Goal: Task Accomplishment & Management: Use online tool/utility

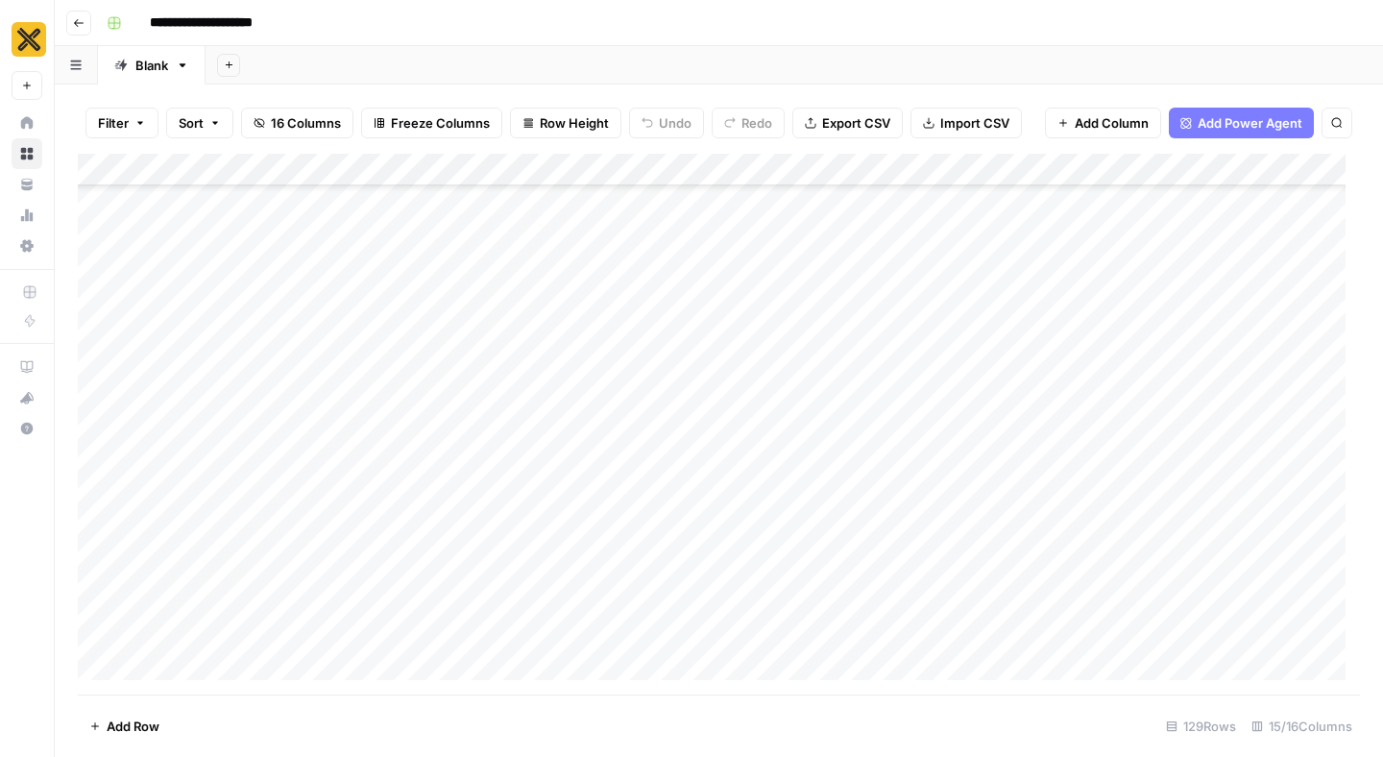
scroll to position [961, 0]
click at [903, 444] on div "Add Column" at bounding box center [719, 424] width 1282 height 541
click at [987, 441] on div "Add Column" at bounding box center [719, 424] width 1282 height 541
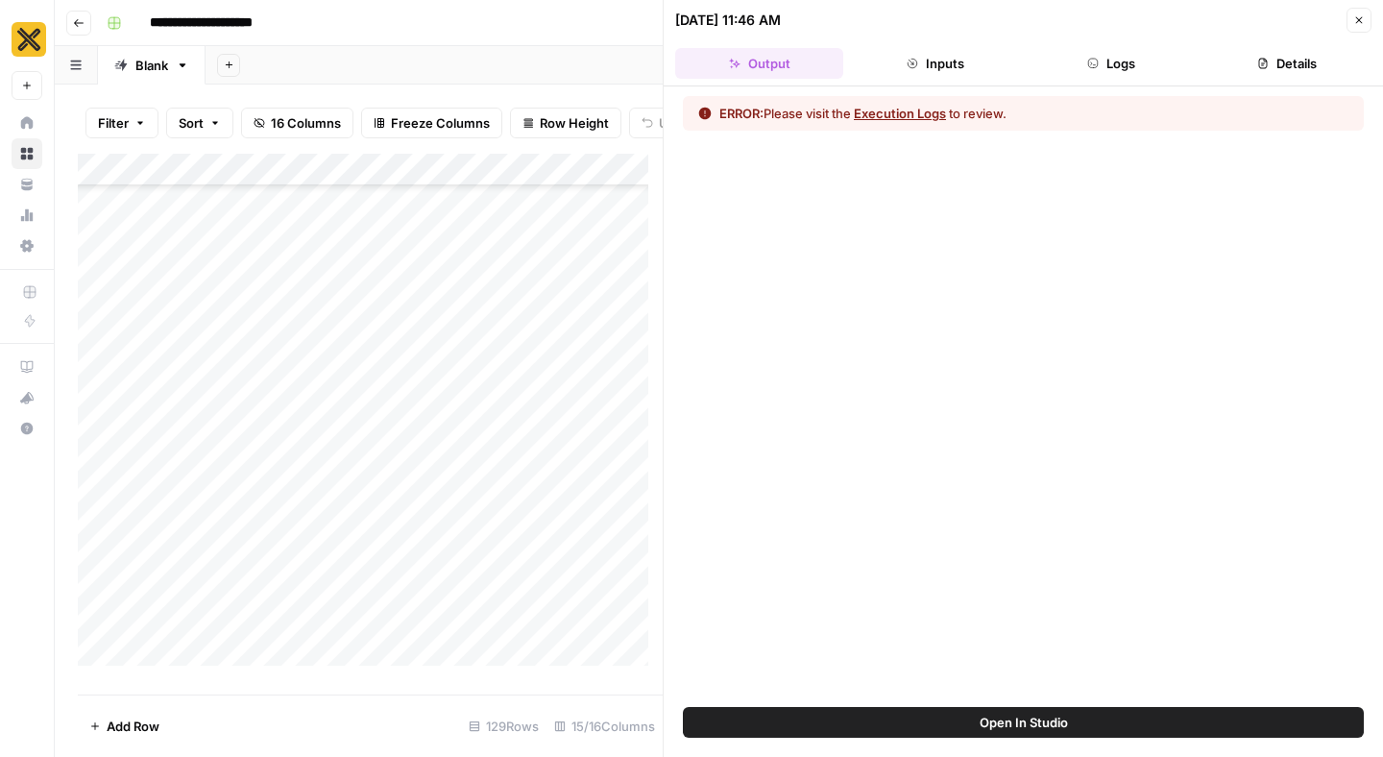
click at [1358, 29] on button "Close" at bounding box center [1359, 20] width 25 height 25
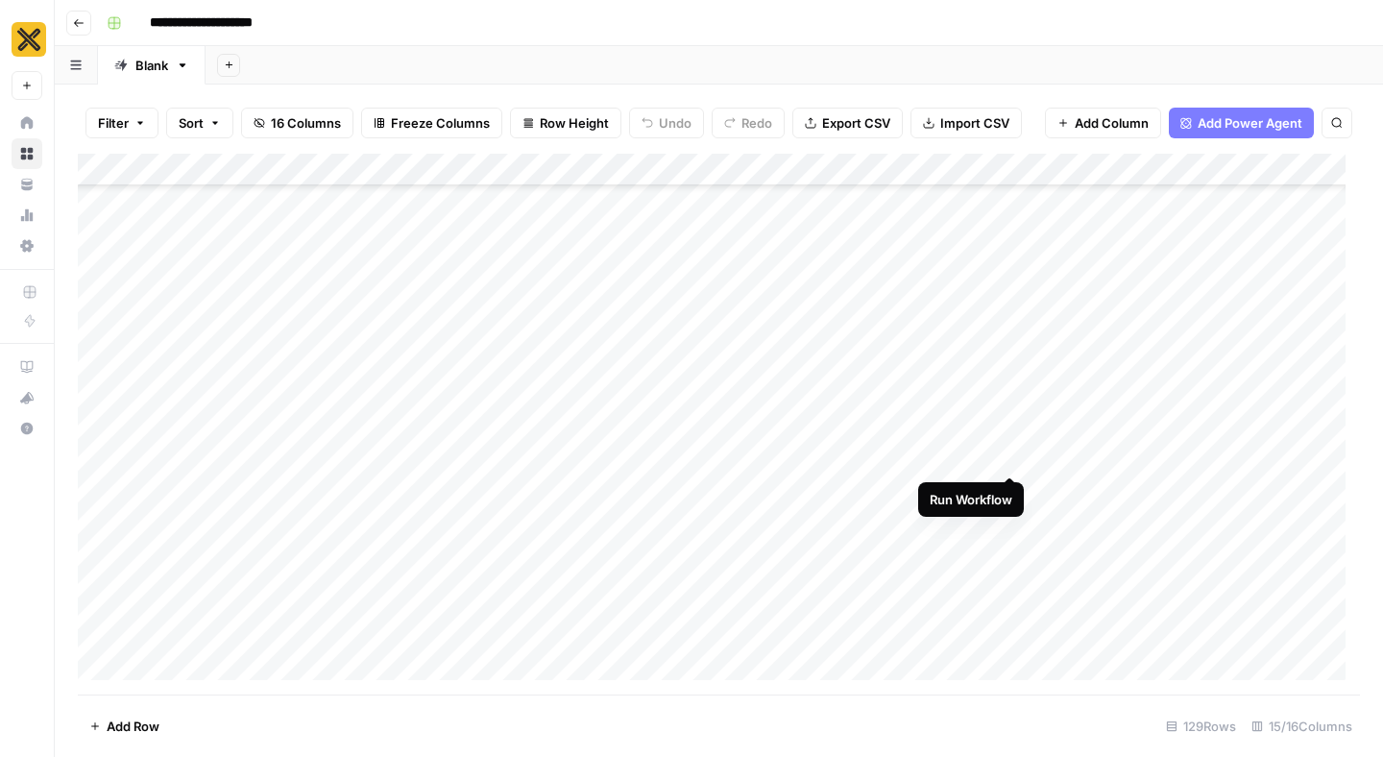
click at [1005, 438] on div "Add Column" at bounding box center [719, 424] width 1282 height 541
click at [1008, 499] on div "Add Column" at bounding box center [719, 424] width 1282 height 541
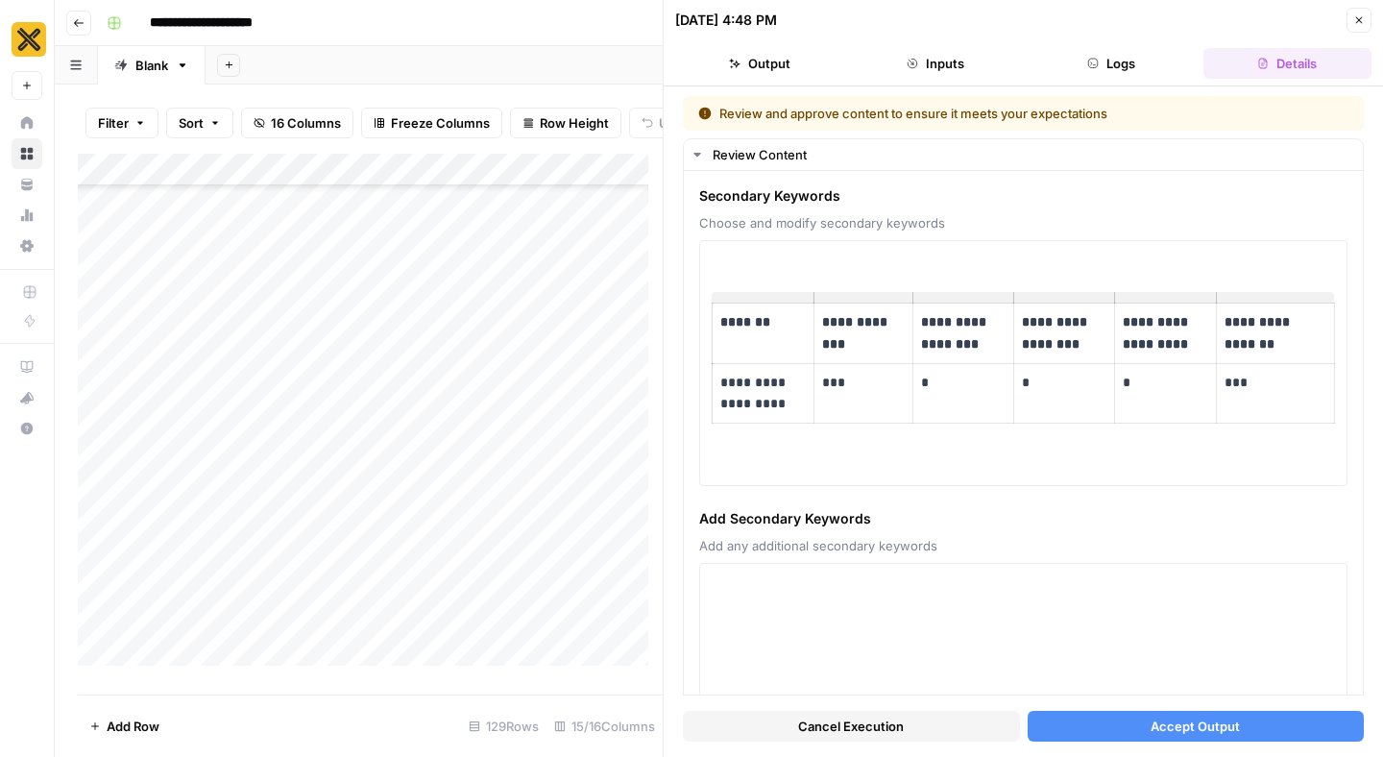
click at [1356, 26] on button "Close" at bounding box center [1359, 20] width 25 height 25
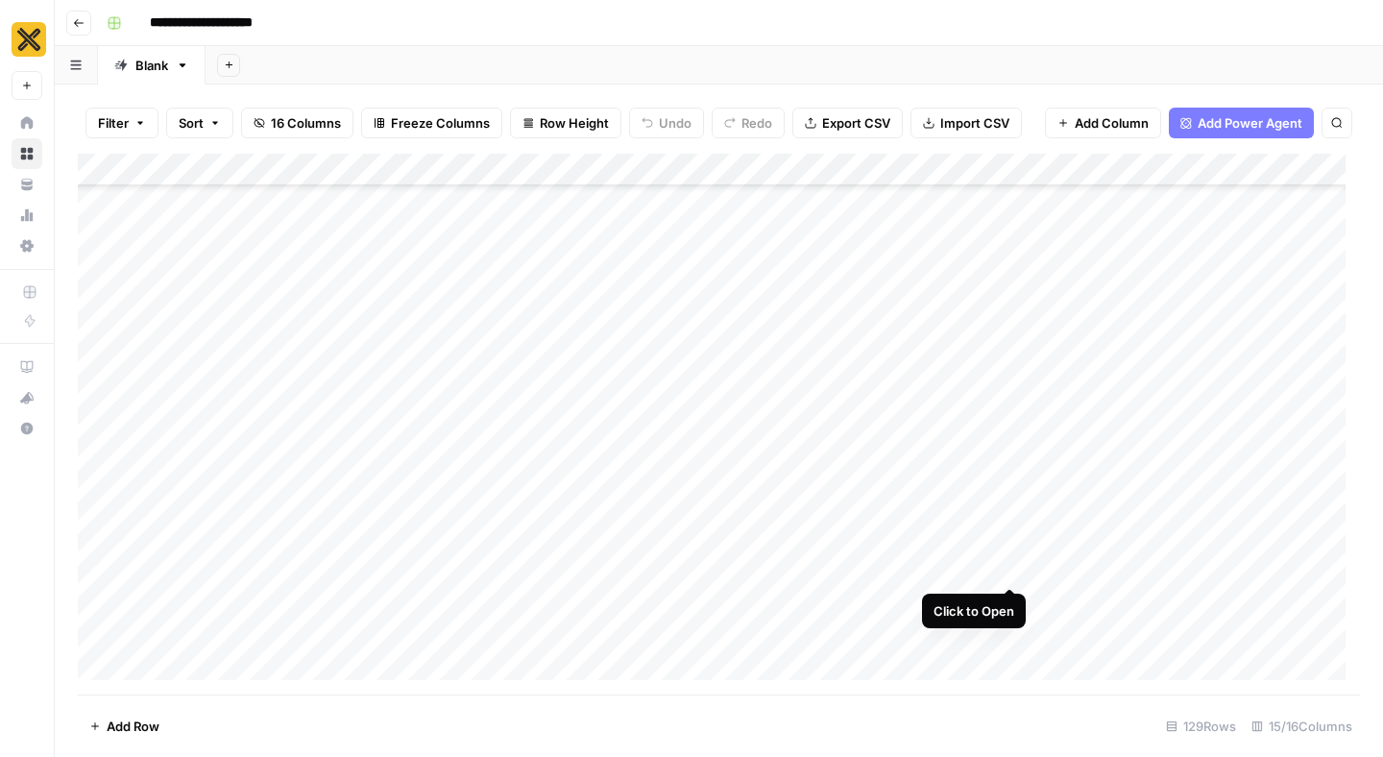
click at [1009, 553] on div "Add Column" at bounding box center [719, 424] width 1282 height 541
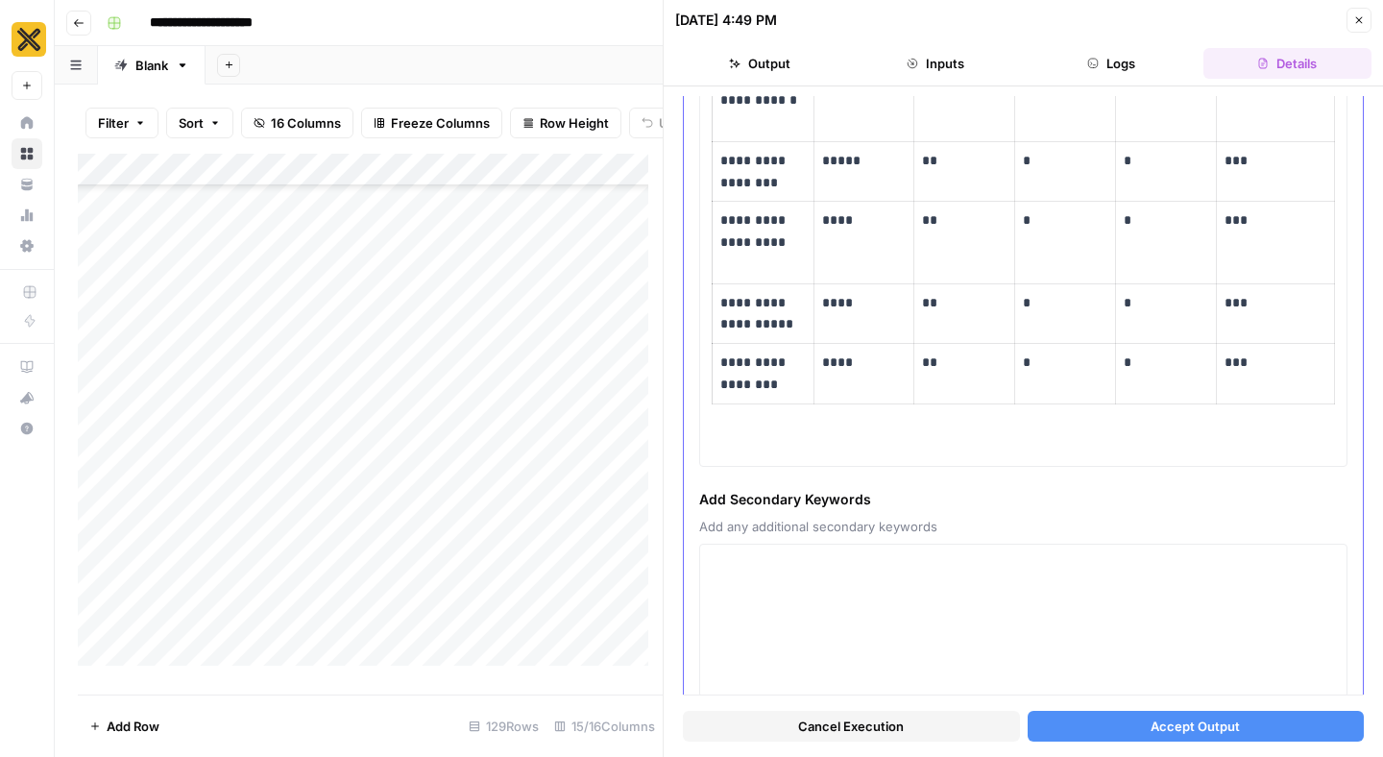
scroll to position [426, 0]
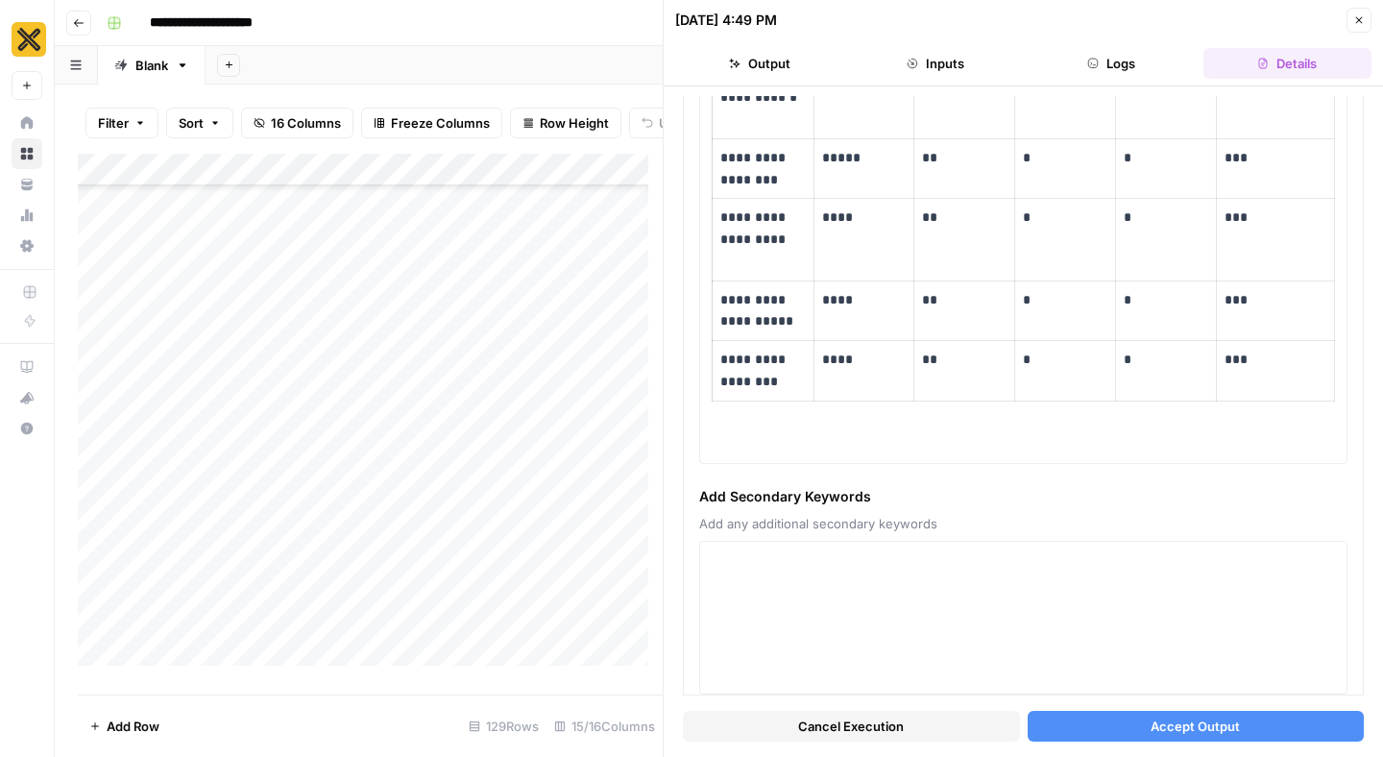
click at [1359, 25] on icon "button" at bounding box center [1359, 20] width 12 height 12
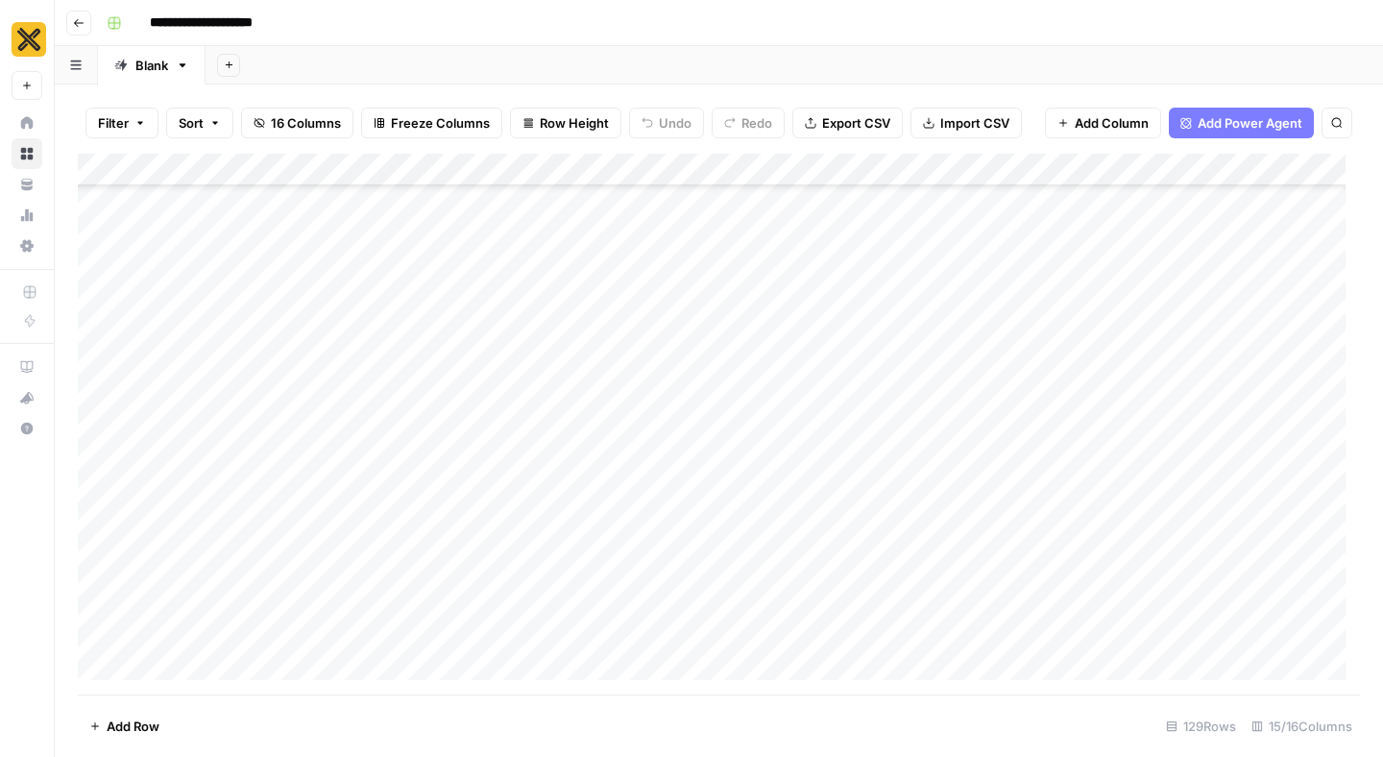
scroll to position [1108, 0]
click at [1008, 492] on div "Add Column" at bounding box center [719, 424] width 1282 height 541
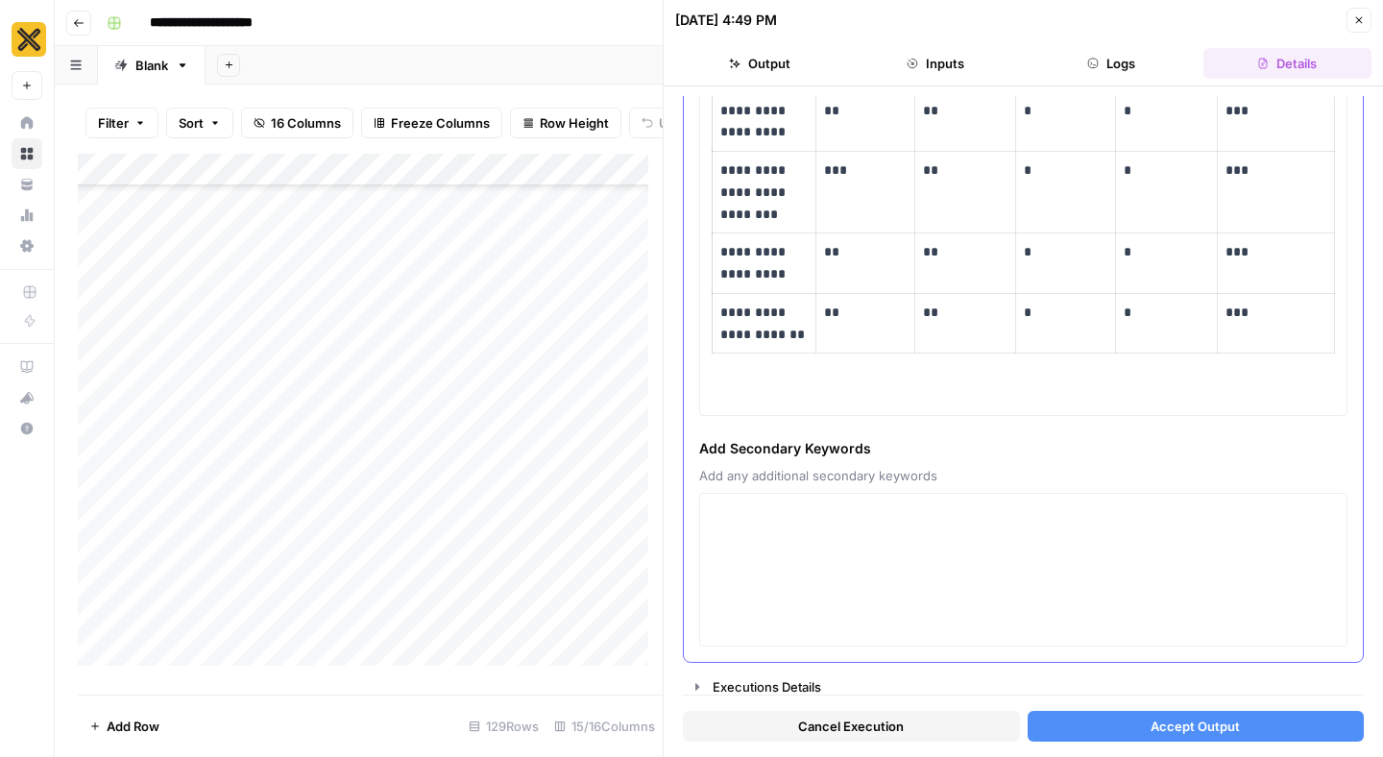
scroll to position [280, 0]
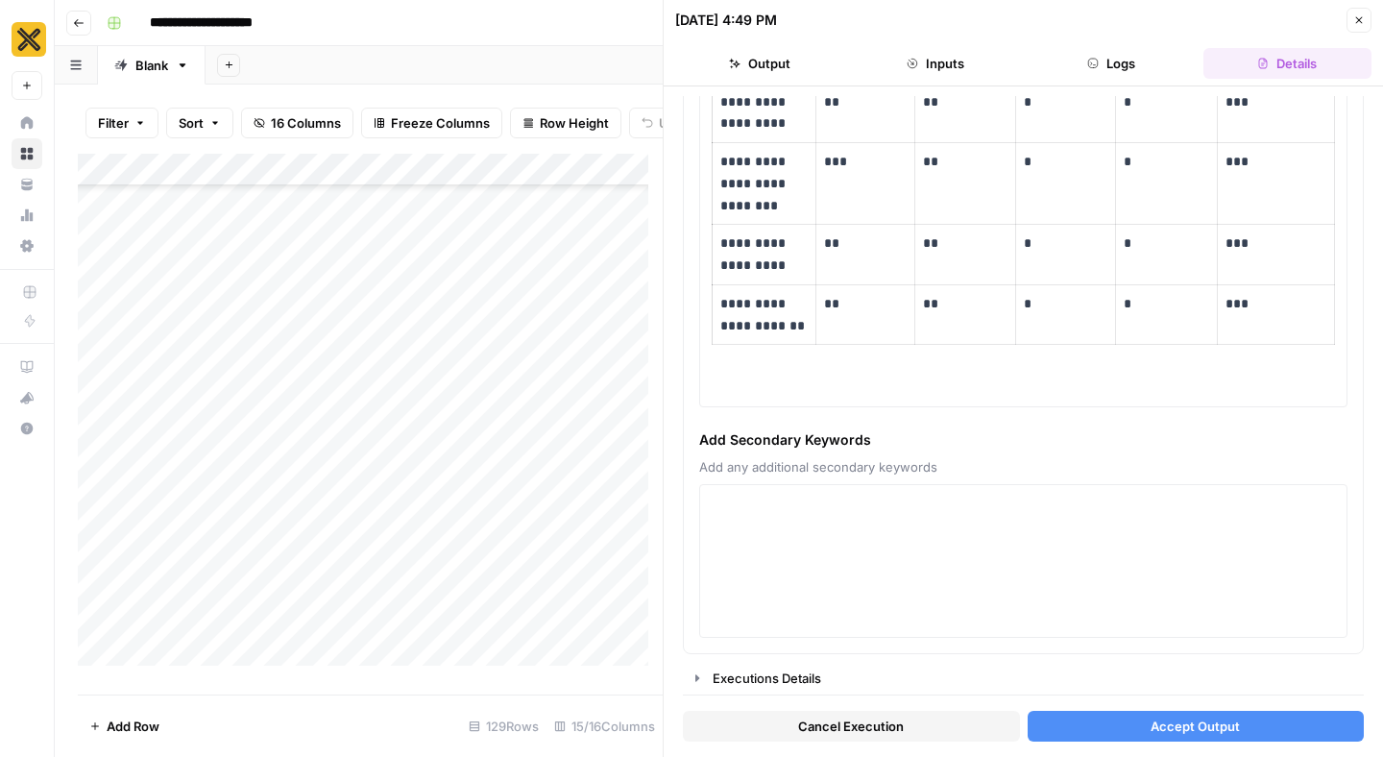
click at [1356, 25] on icon "button" at bounding box center [1359, 20] width 12 height 12
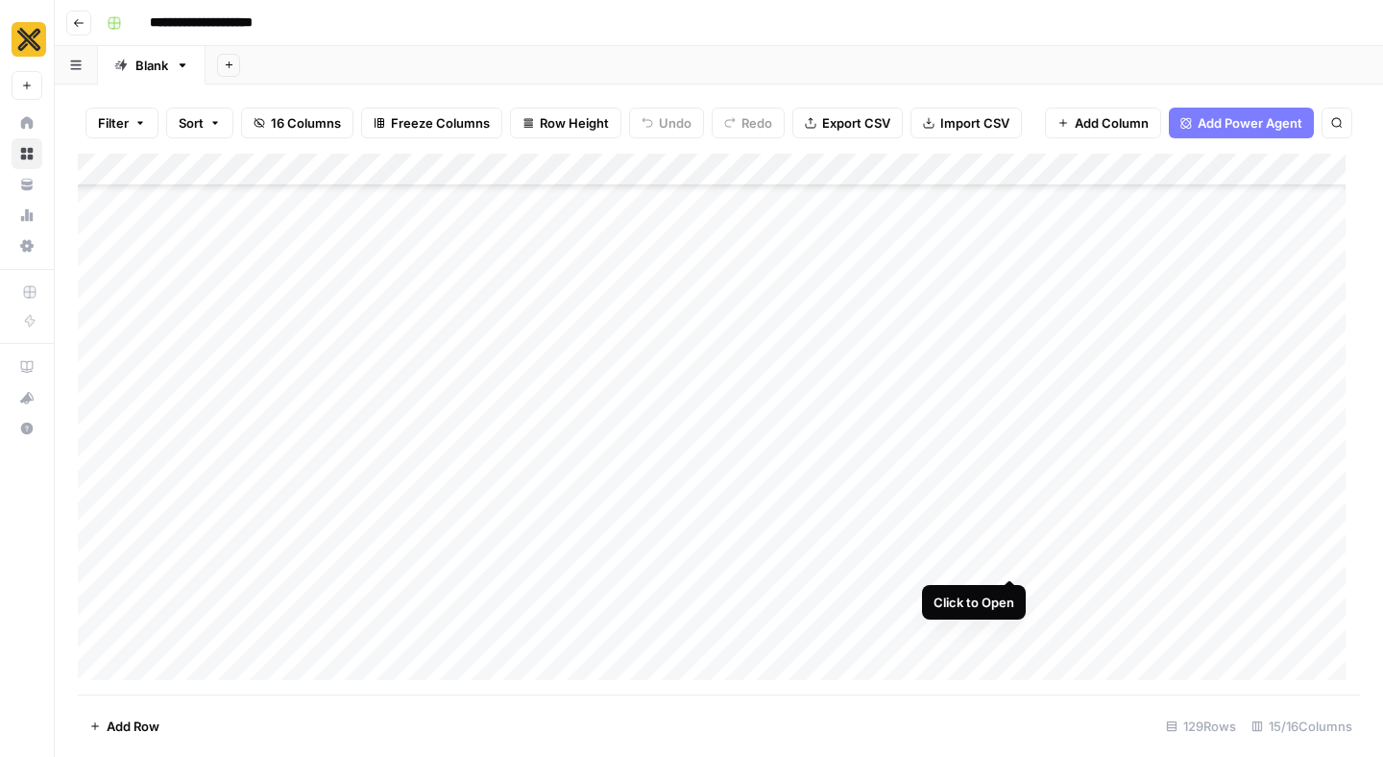
click at [1012, 543] on div "Add Column" at bounding box center [719, 424] width 1282 height 541
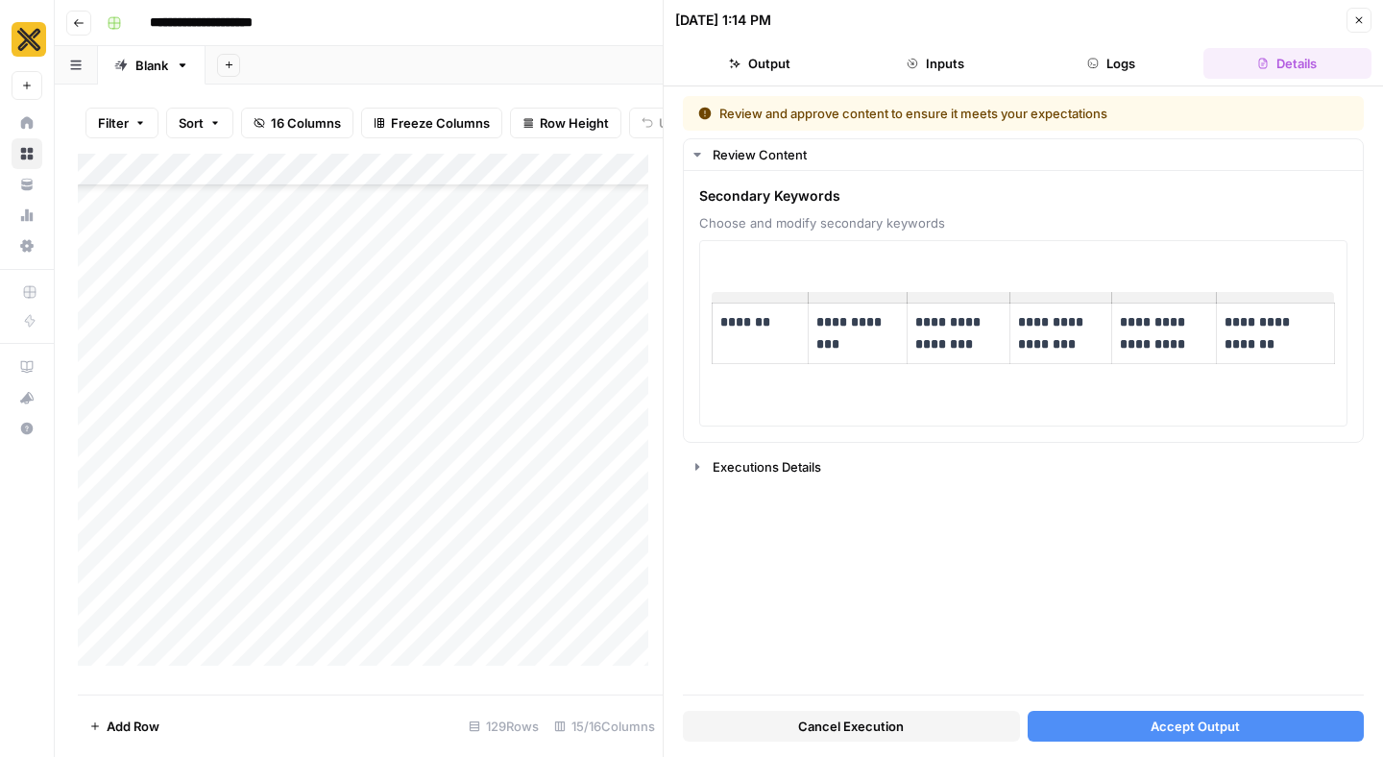
click at [1356, 20] on icon "button" at bounding box center [1359, 20] width 12 height 12
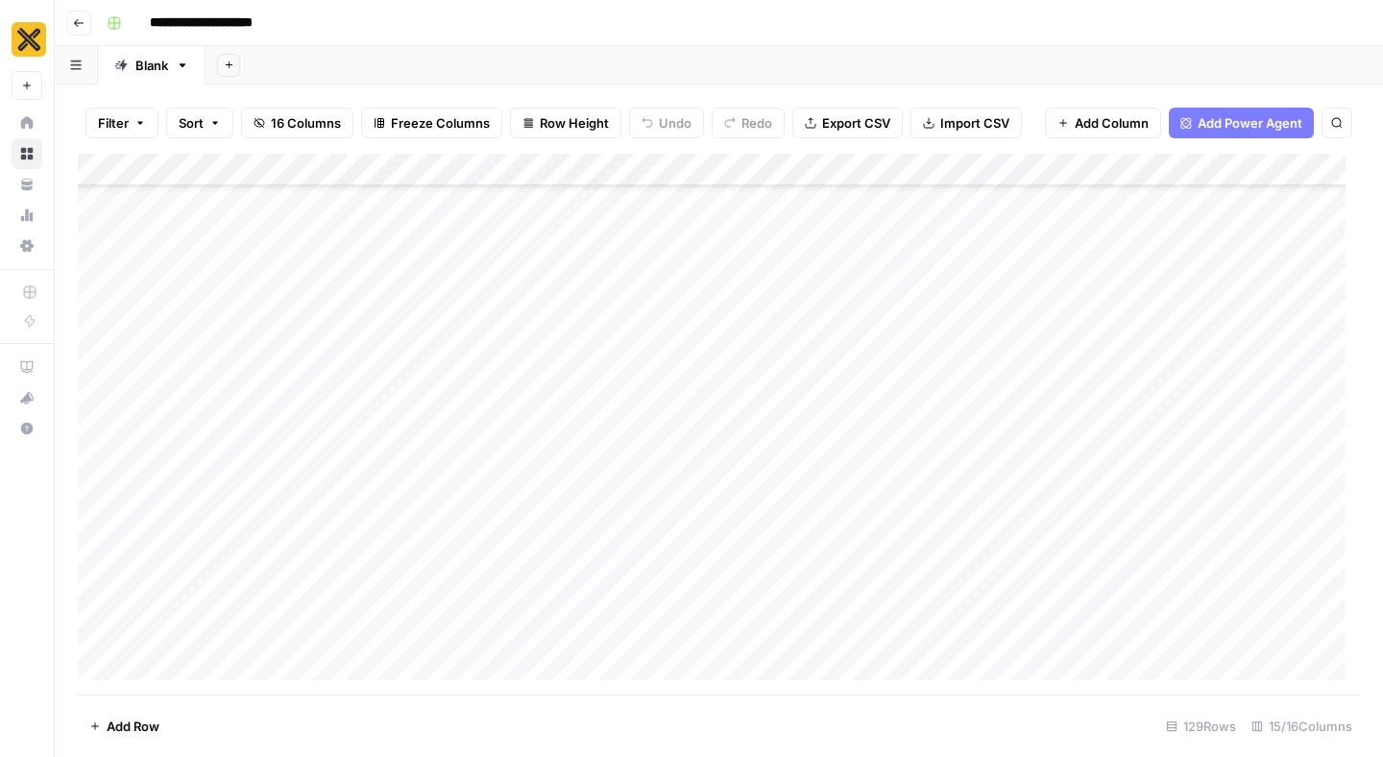
scroll to position [1177, 0]
click at [987, 522] on div "Add Column" at bounding box center [719, 424] width 1282 height 541
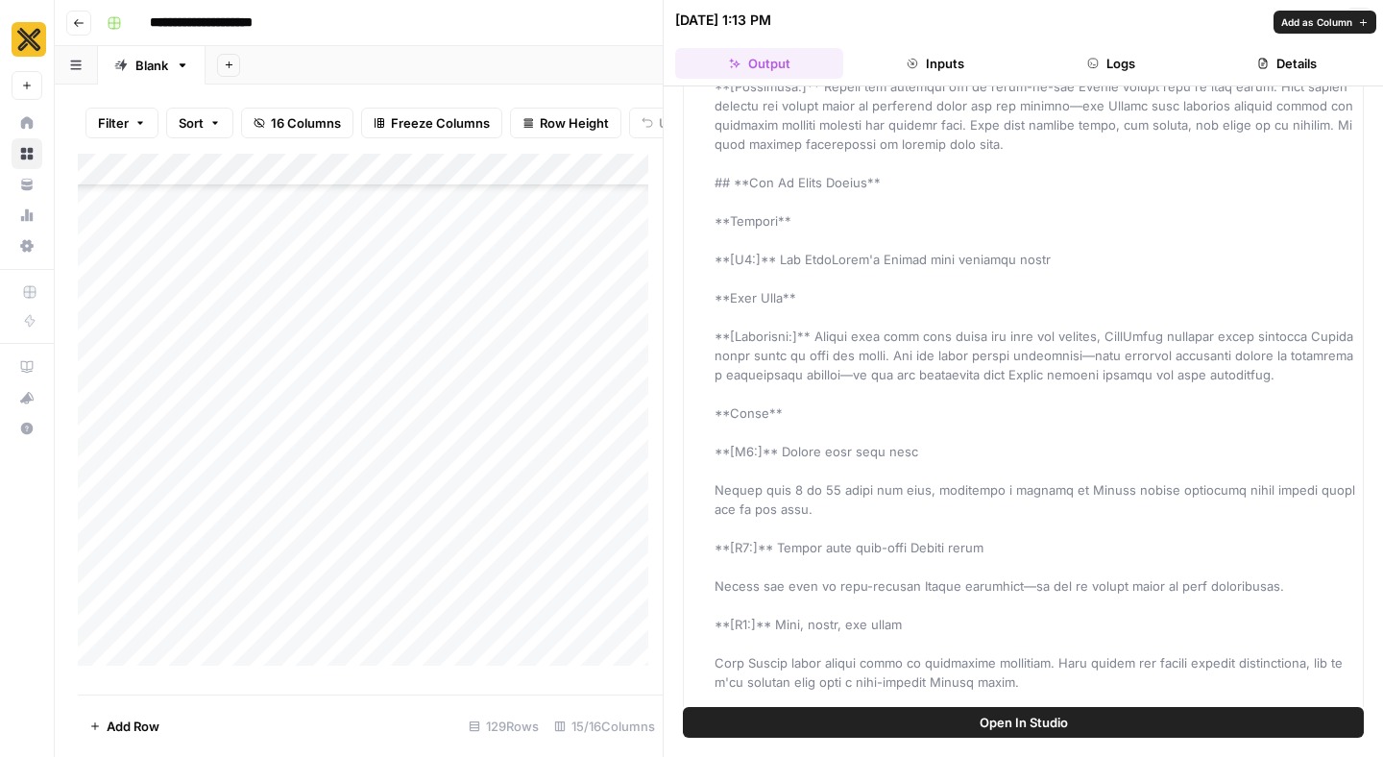
scroll to position [561, 0]
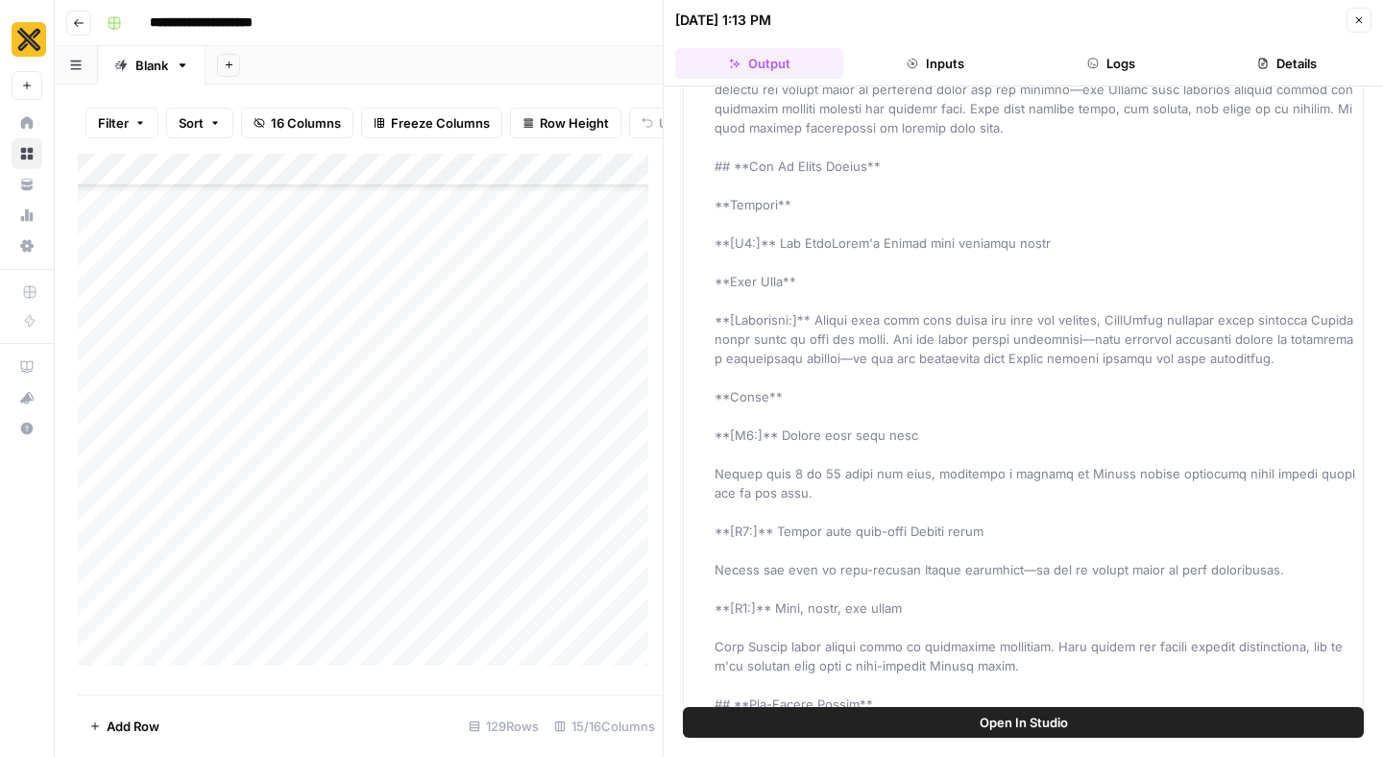
click at [620, 627] on div "Add Column" at bounding box center [370, 417] width 585 height 526
click at [1354, 22] on icon "button" at bounding box center [1359, 20] width 12 height 12
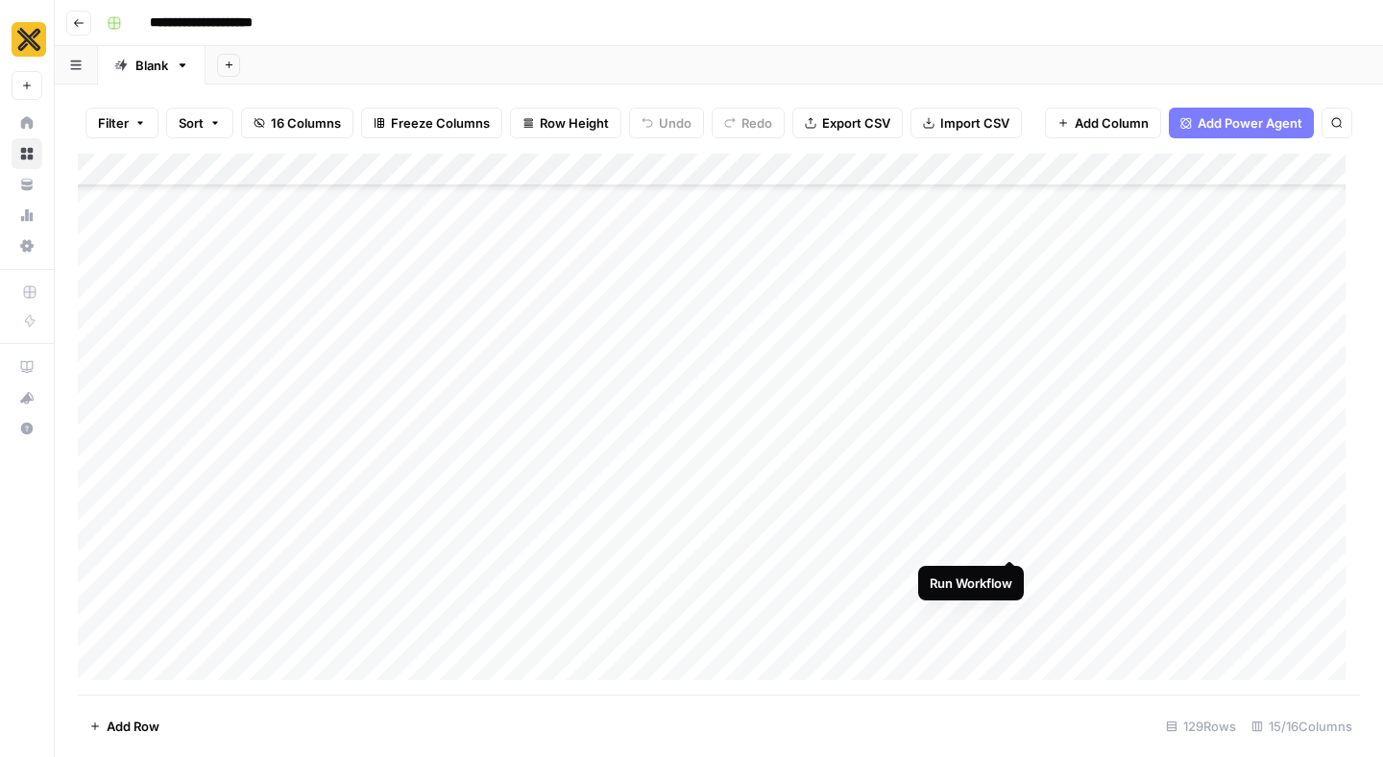
click at [1015, 524] on div "Add Column" at bounding box center [719, 424] width 1282 height 541
click at [1005, 572] on div "Add Column" at bounding box center [719, 424] width 1282 height 541
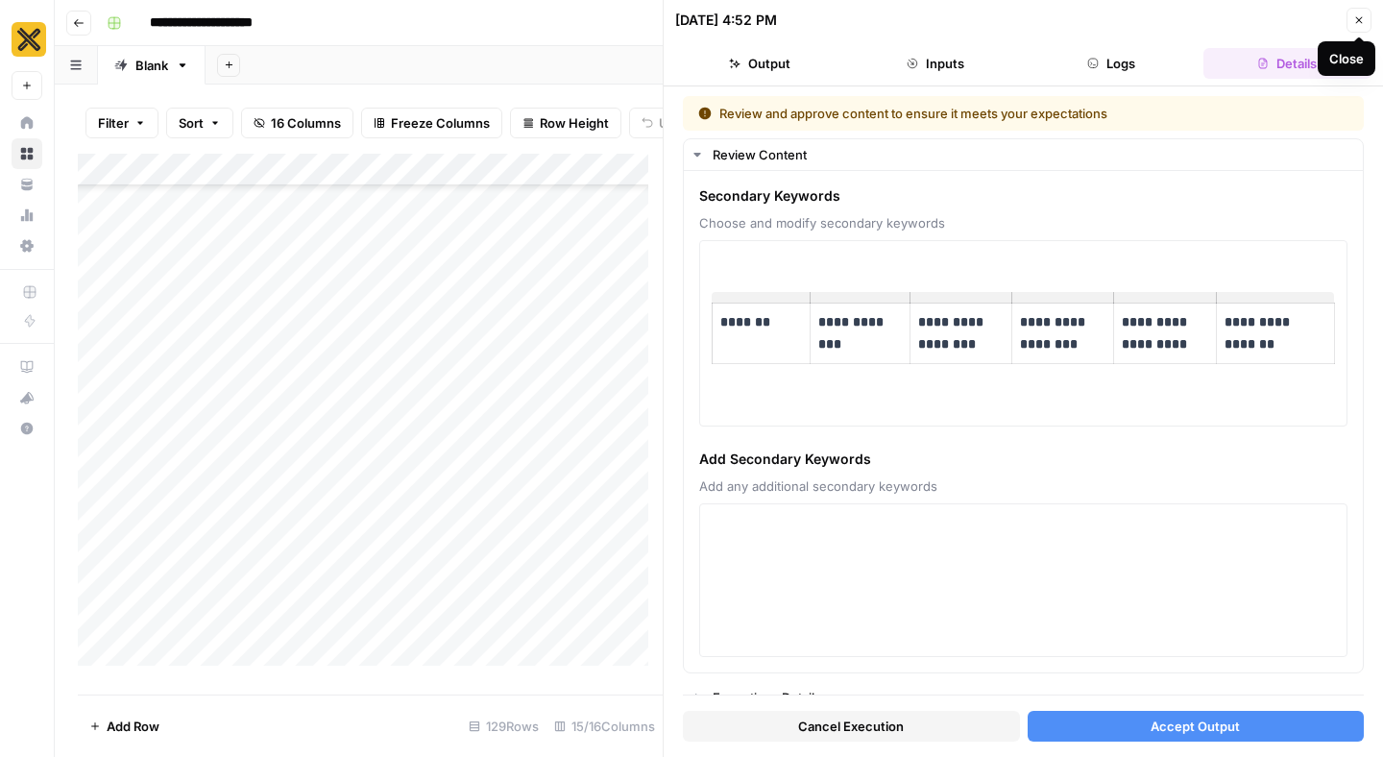
click at [1360, 27] on button "Close" at bounding box center [1359, 20] width 25 height 25
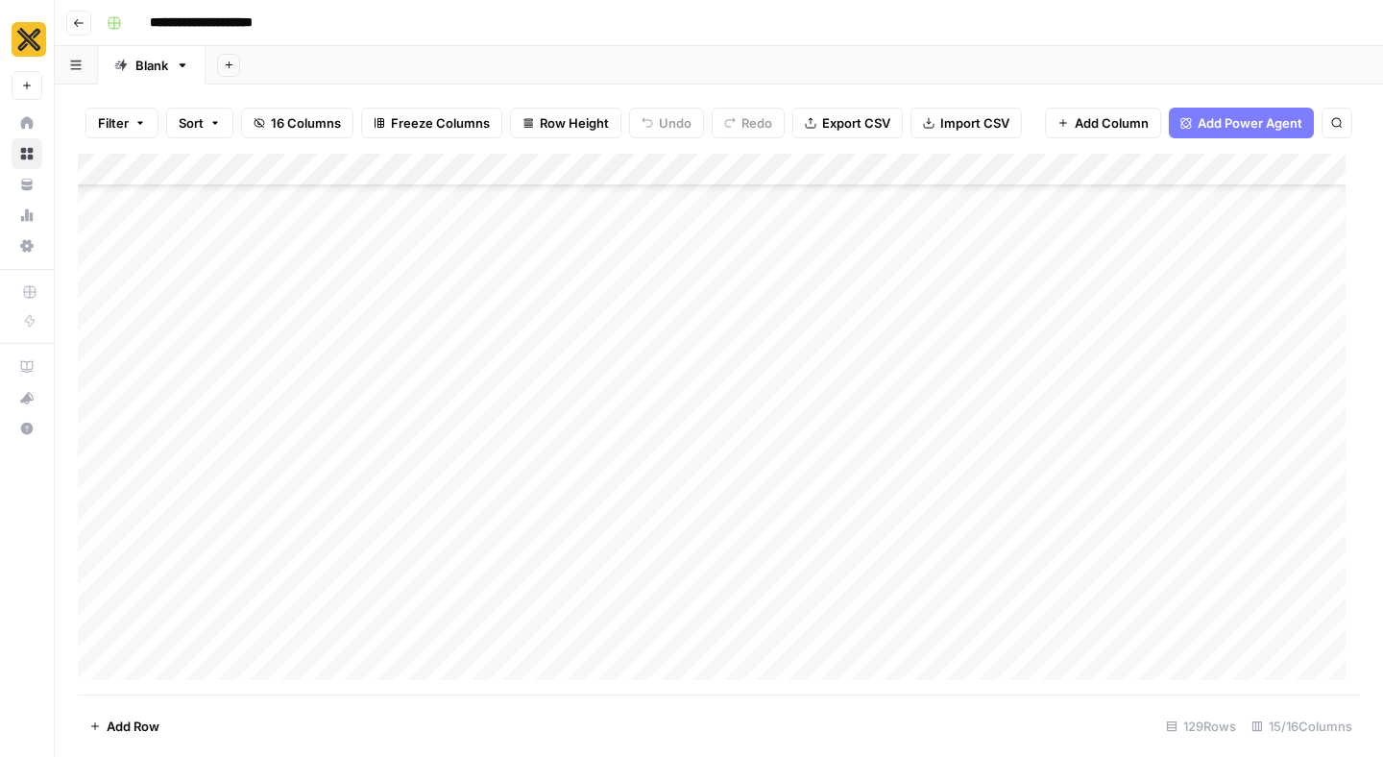
scroll to position [1263, 0]
click at [1011, 534] on div "Add Column" at bounding box center [719, 424] width 1282 height 541
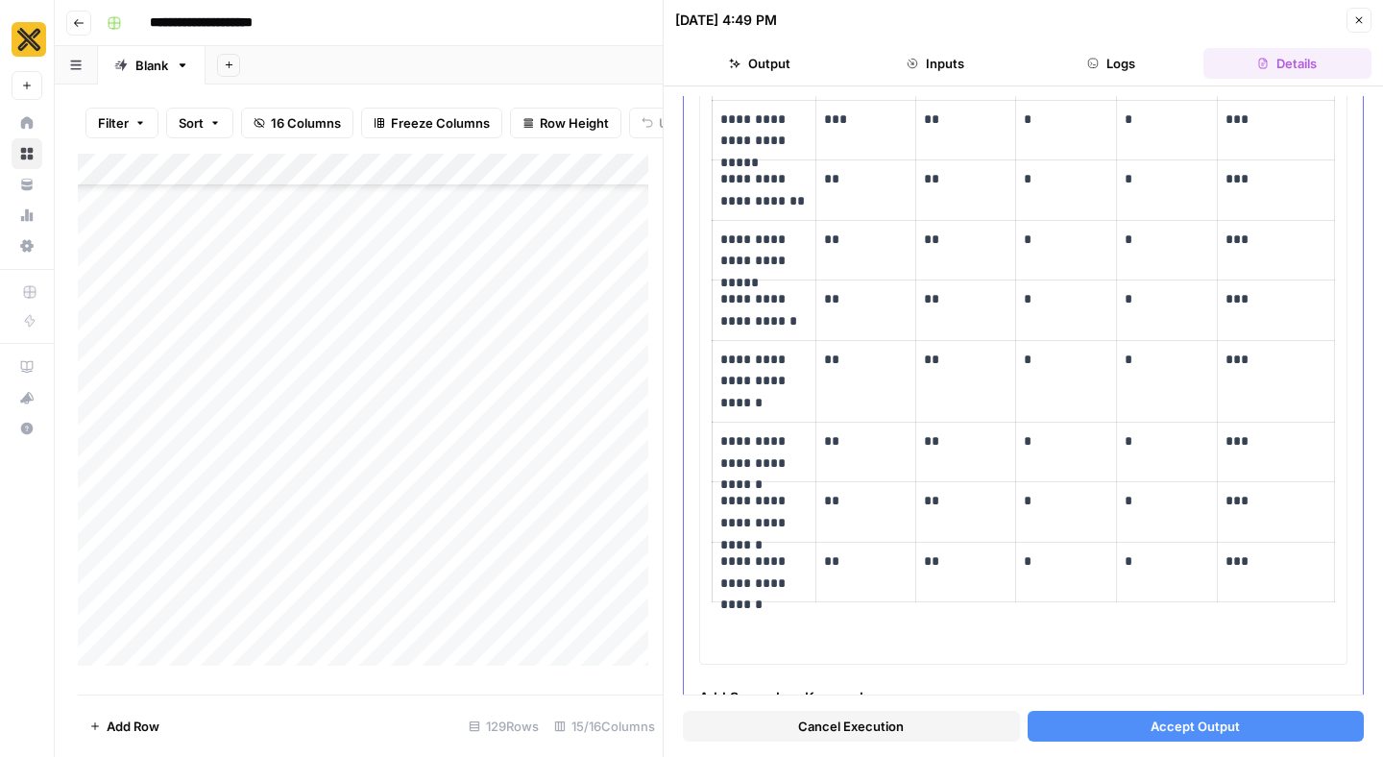
scroll to position [814, 0]
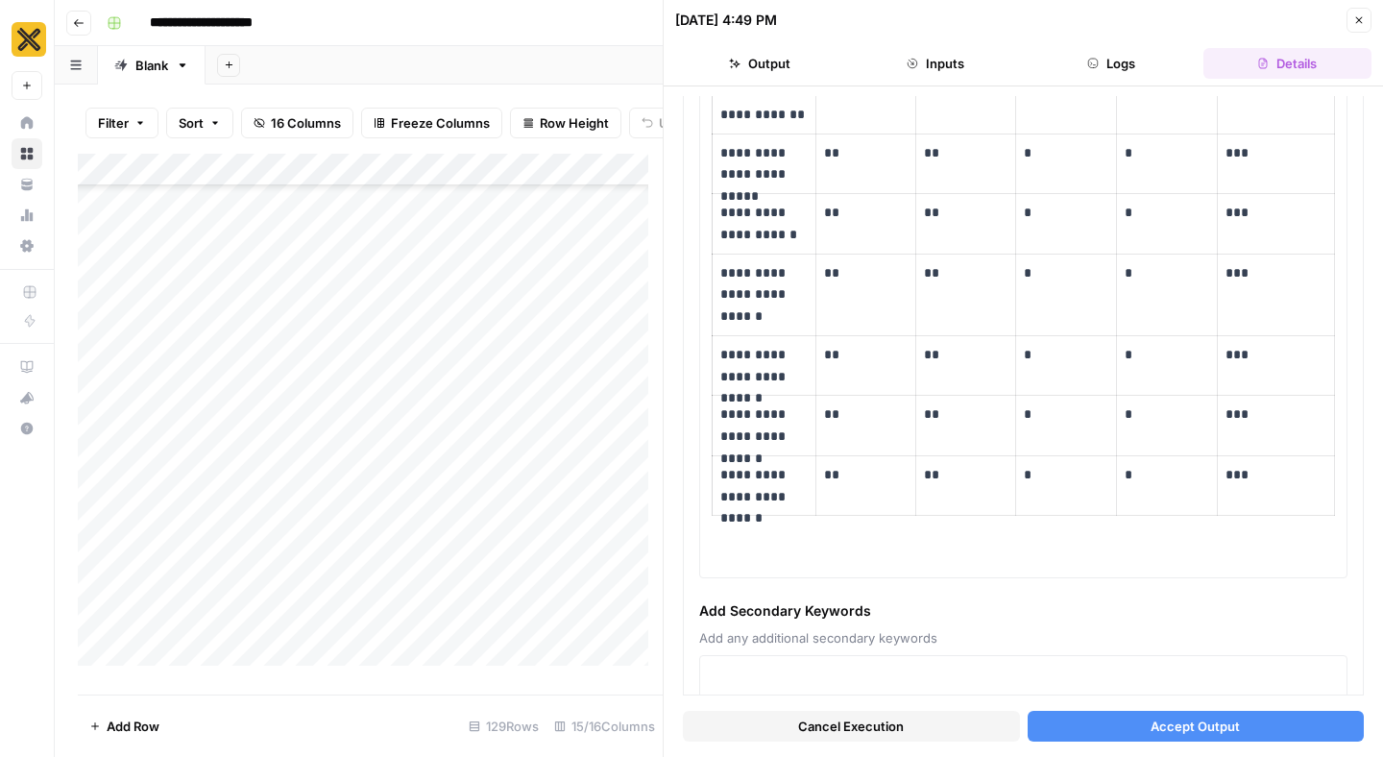
click at [1356, 15] on icon "button" at bounding box center [1359, 20] width 12 height 12
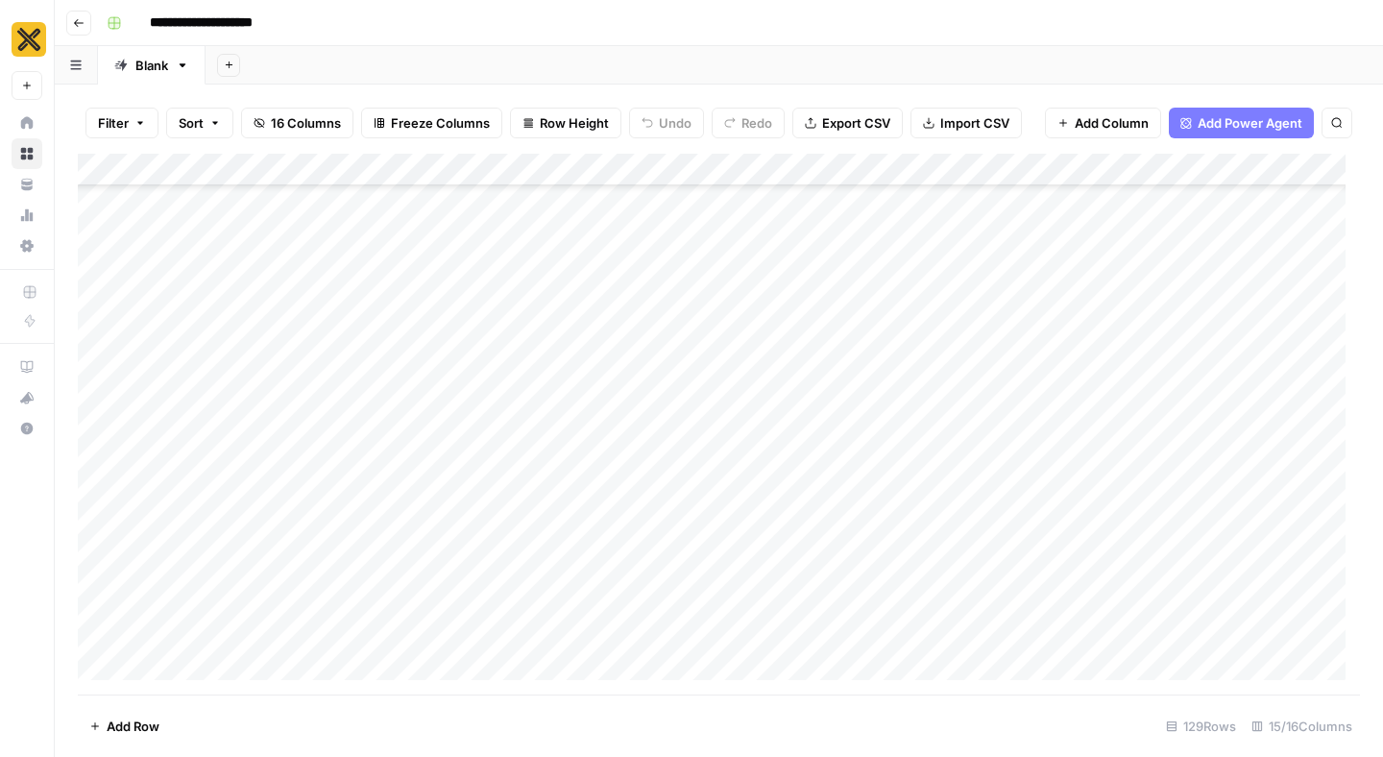
scroll to position [1254, 0]
click at [1007, 244] on div "Add Column" at bounding box center [719, 424] width 1282 height 541
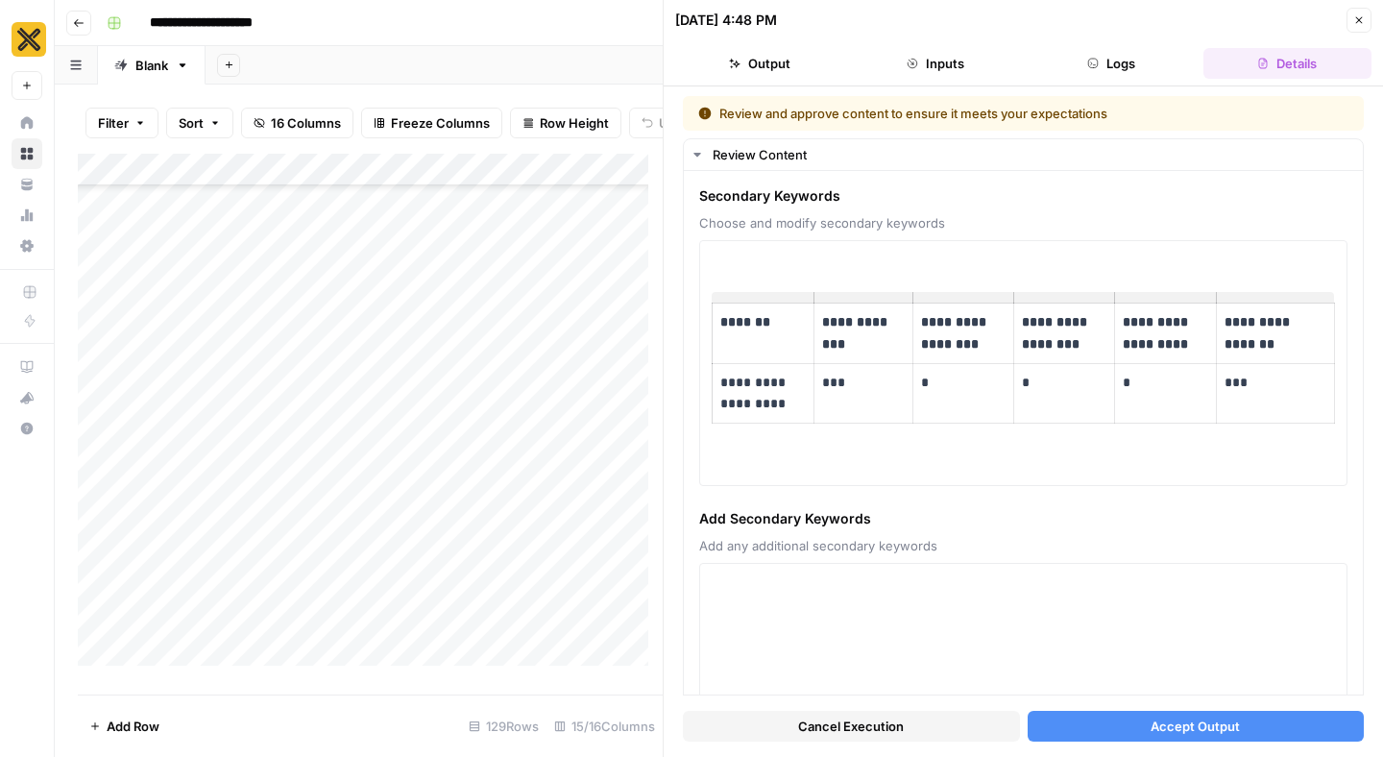
click at [1349, 19] on button "Close" at bounding box center [1359, 20] width 25 height 25
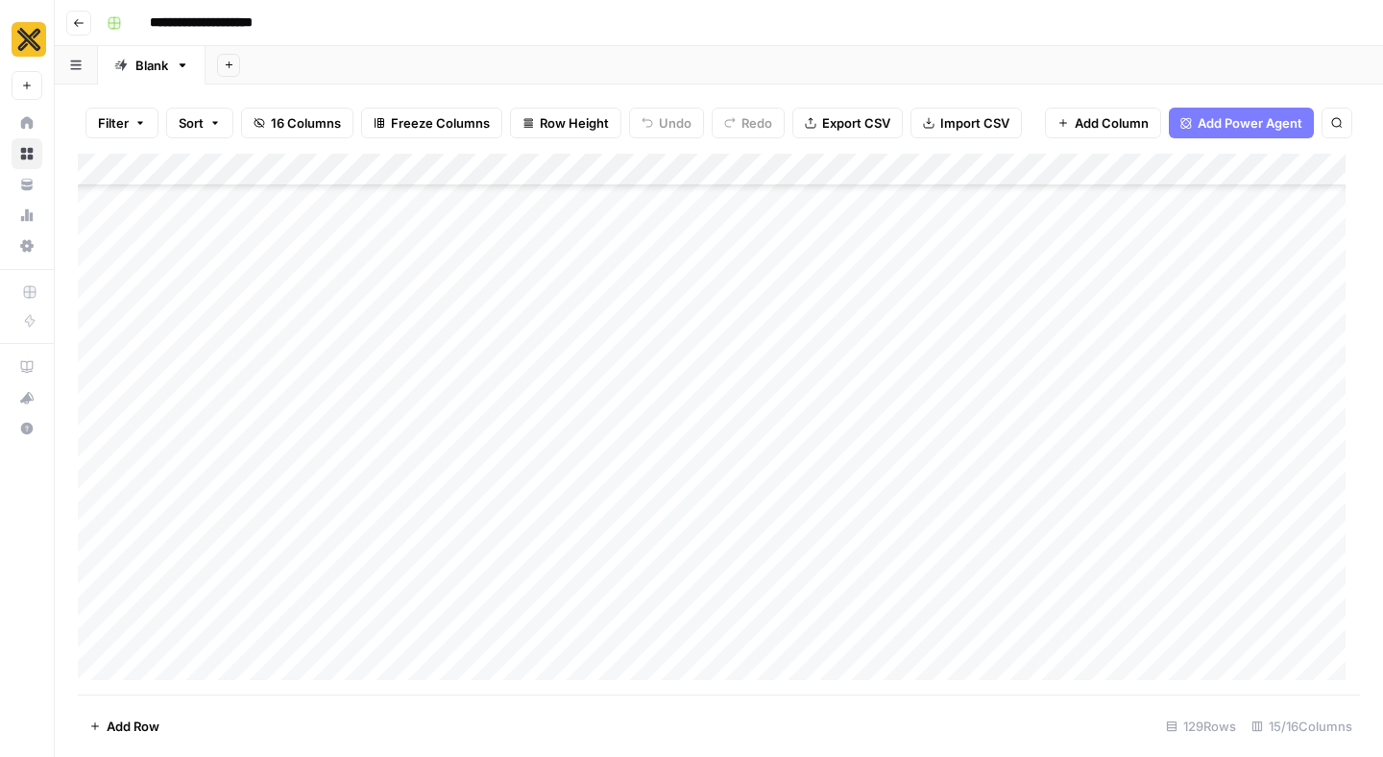
scroll to position [1223, 0]
click at [981, 229] on div "Add Column" at bounding box center [719, 424] width 1282 height 541
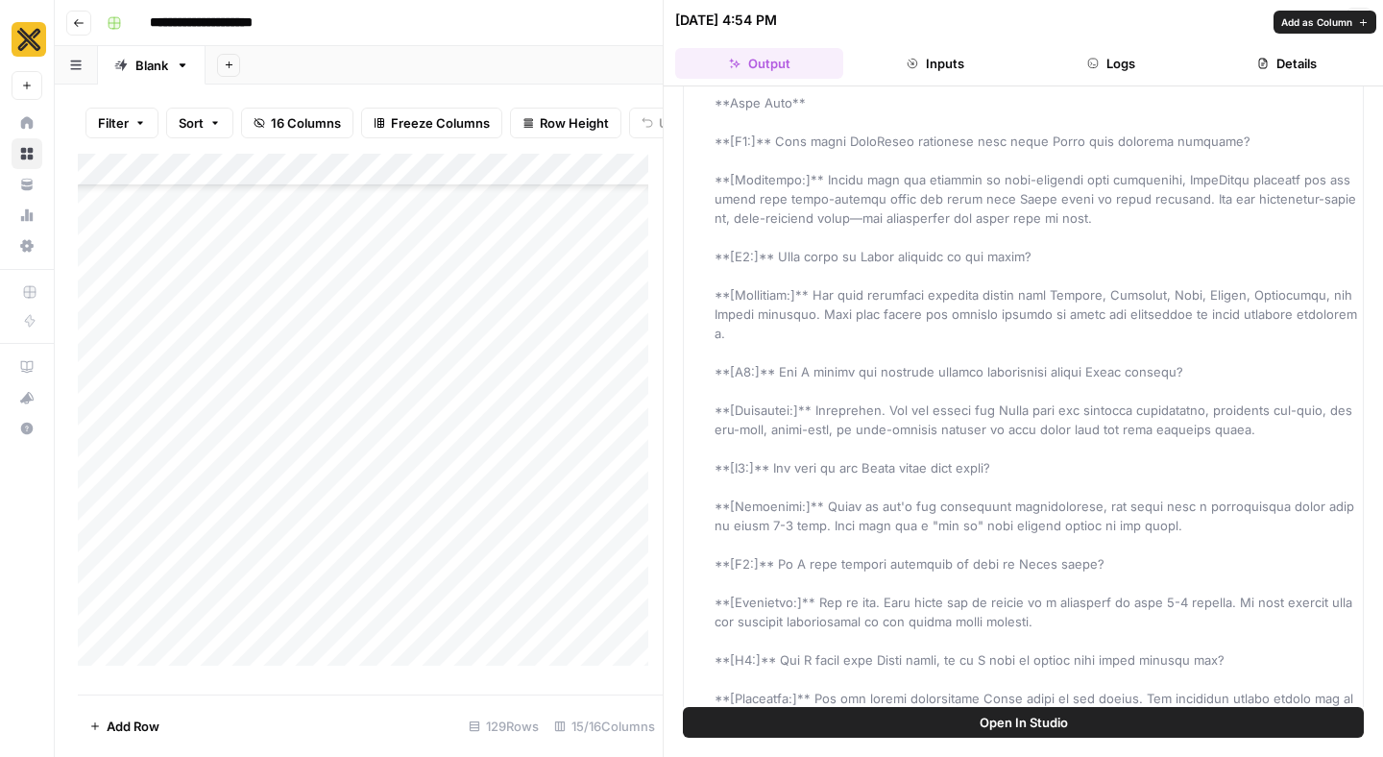
scroll to position [2214, 0]
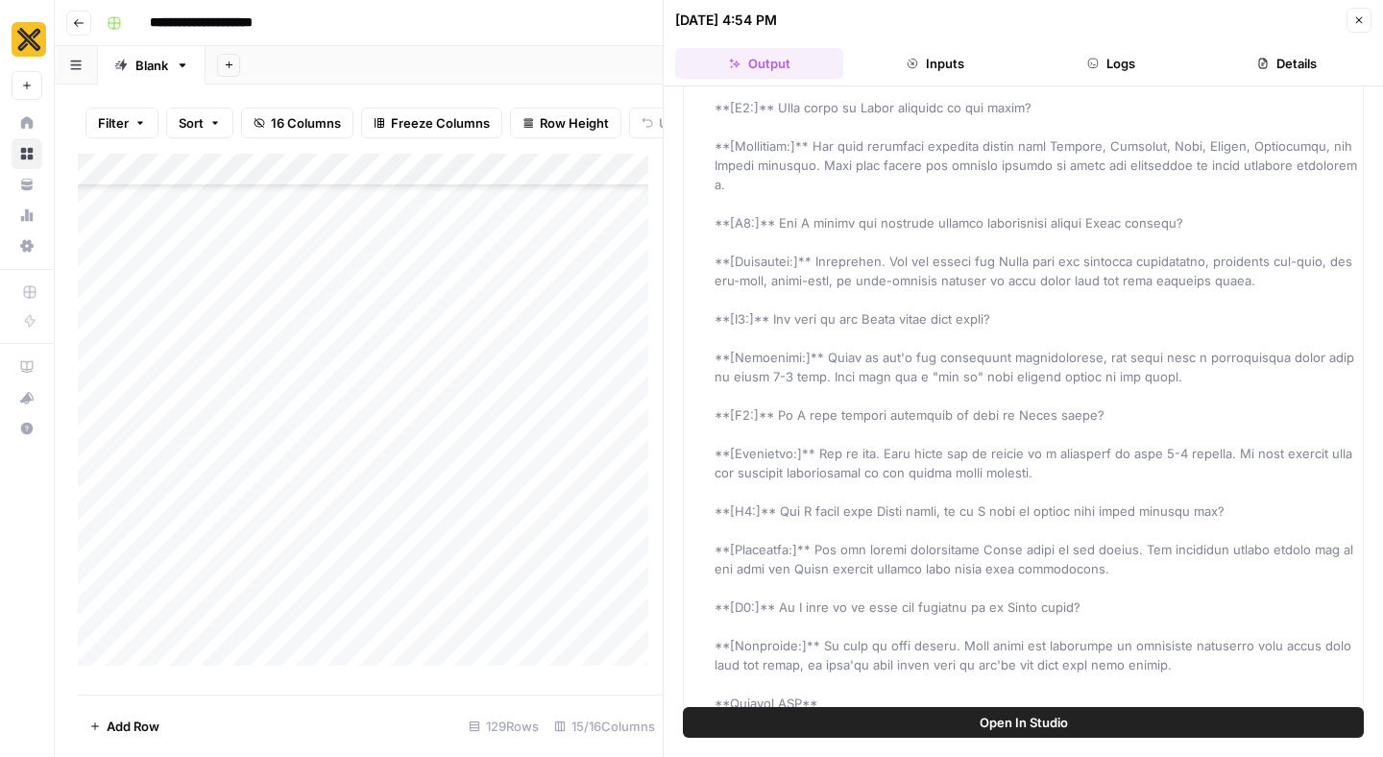
click at [645, 26] on div "**********" at bounding box center [731, 23] width 1265 height 31
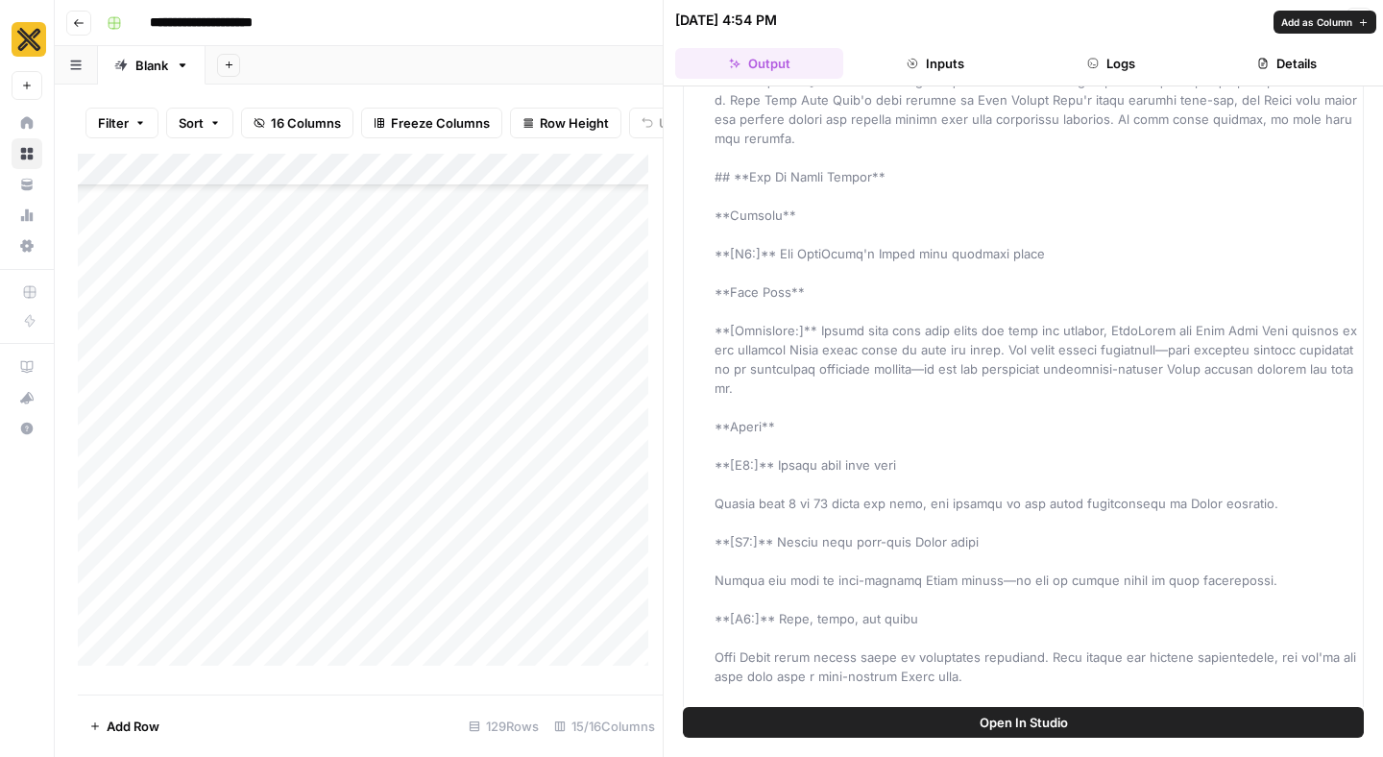
scroll to position [135, 0]
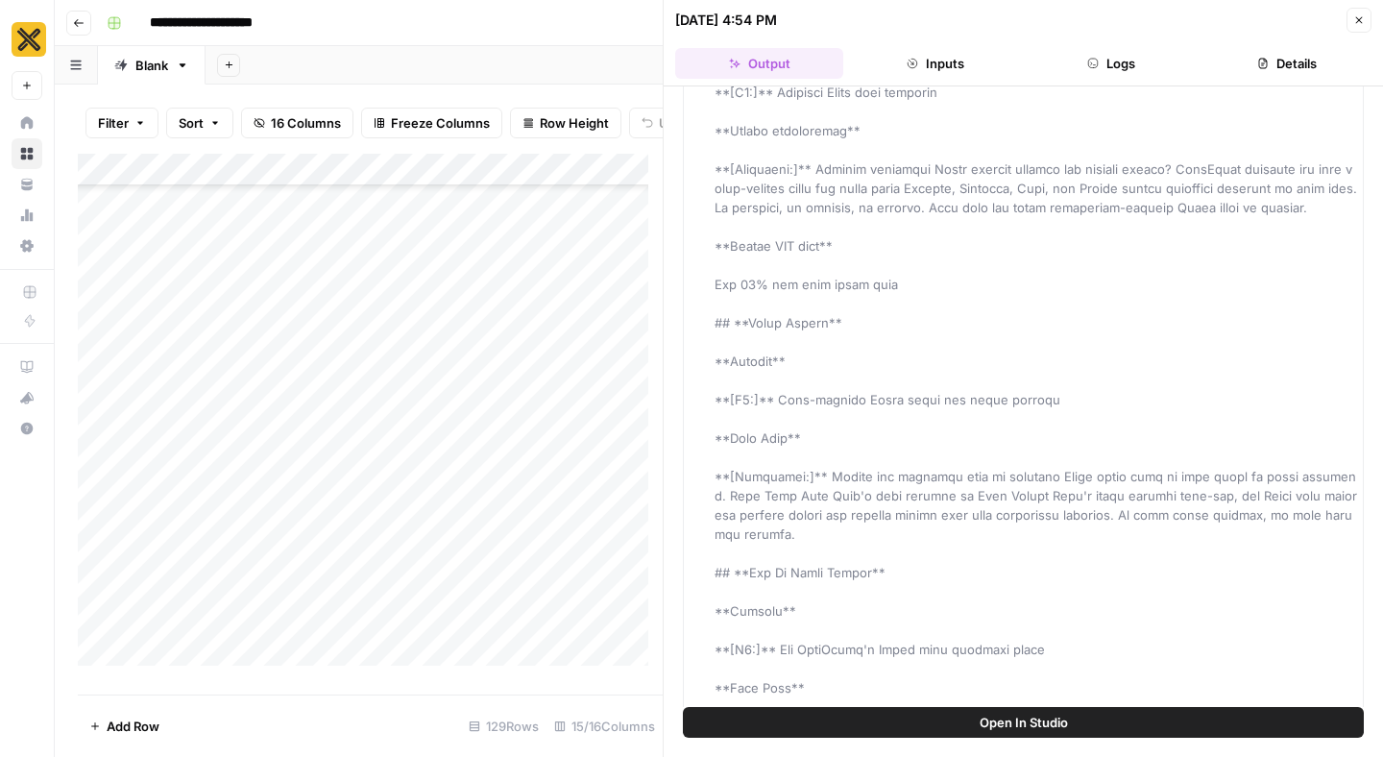
click at [1373, 17] on header "[DATE] 4:54 PM Close Output Inputs Logs Details" at bounding box center [1023, 43] width 719 height 86
click at [1366, 20] on button "Close" at bounding box center [1359, 20] width 25 height 25
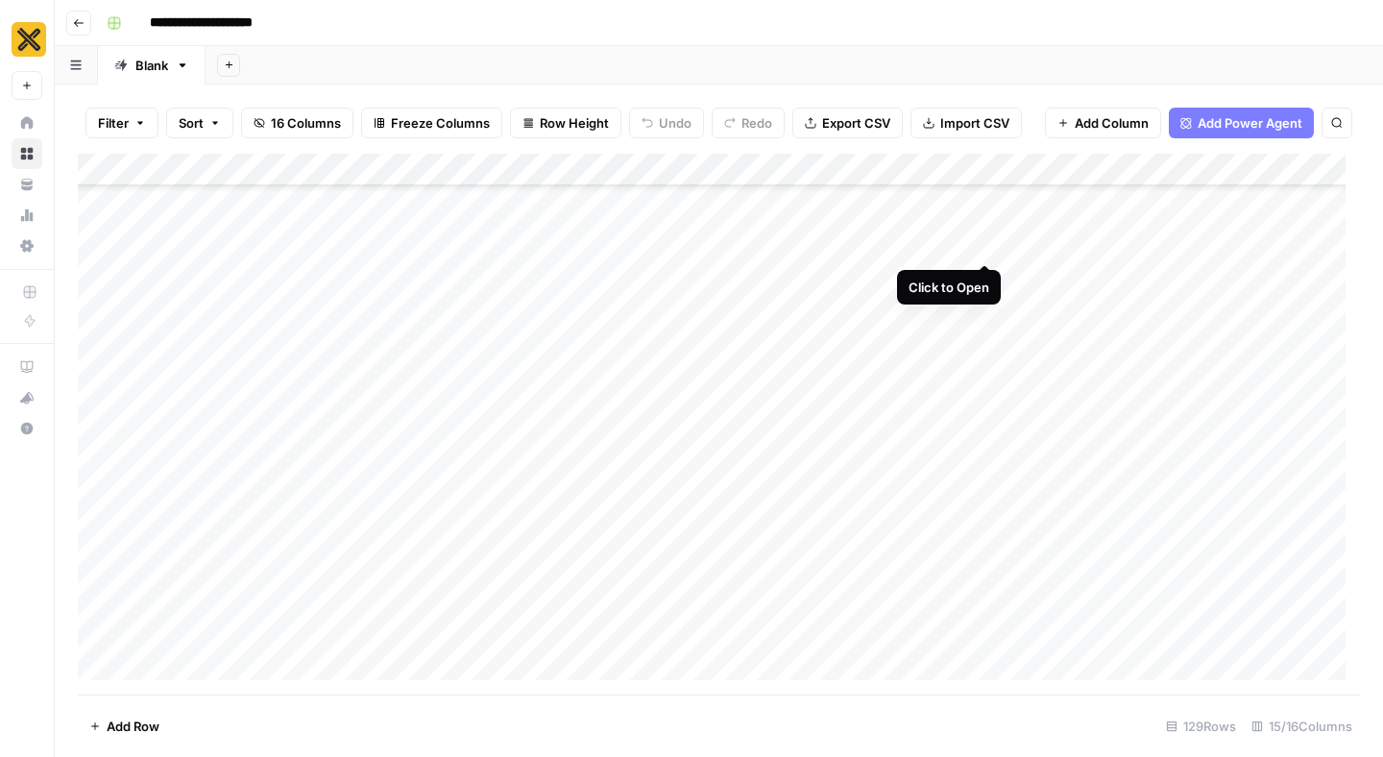
click at [989, 229] on div "Add Column" at bounding box center [719, 424] width 1282 height 541
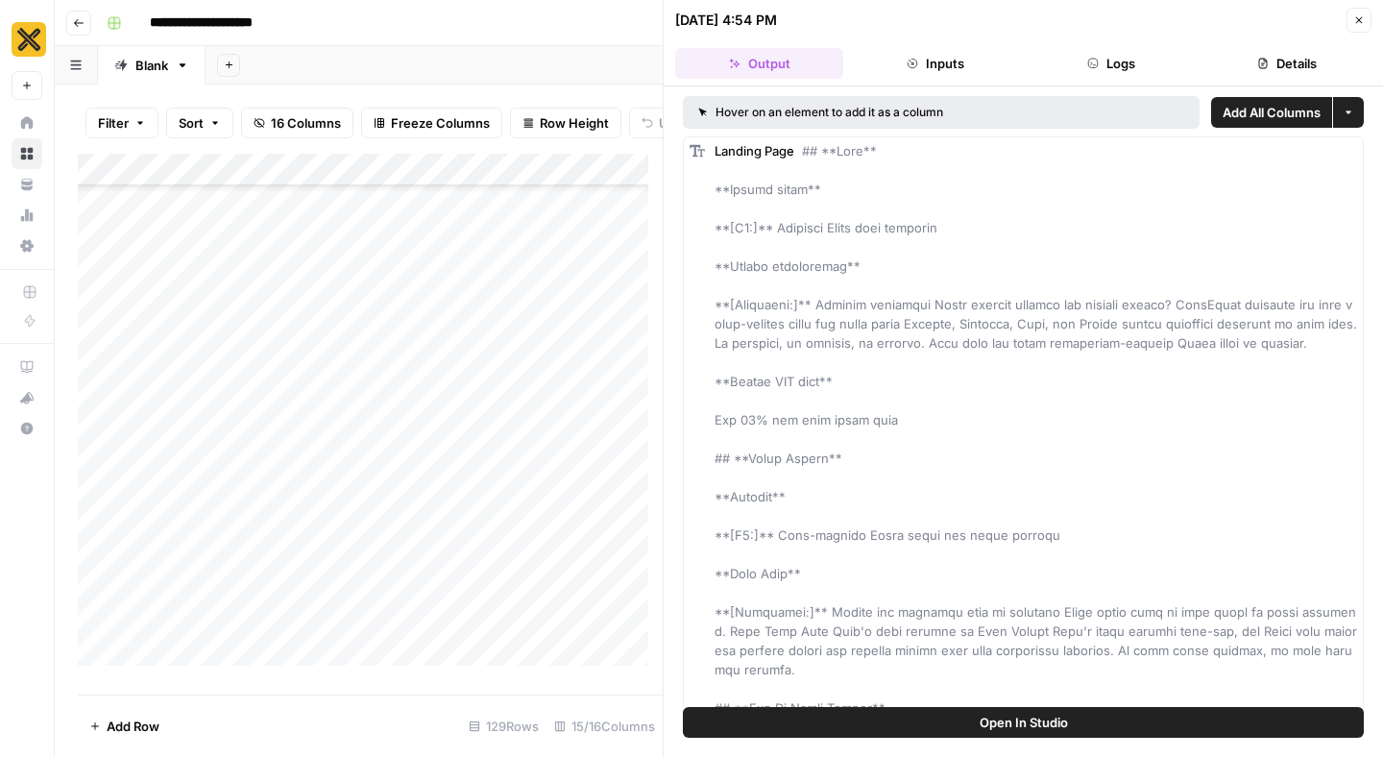
click at [1358, 19] on icon "button" at bounding box center [1359, 20] width 7 height 7
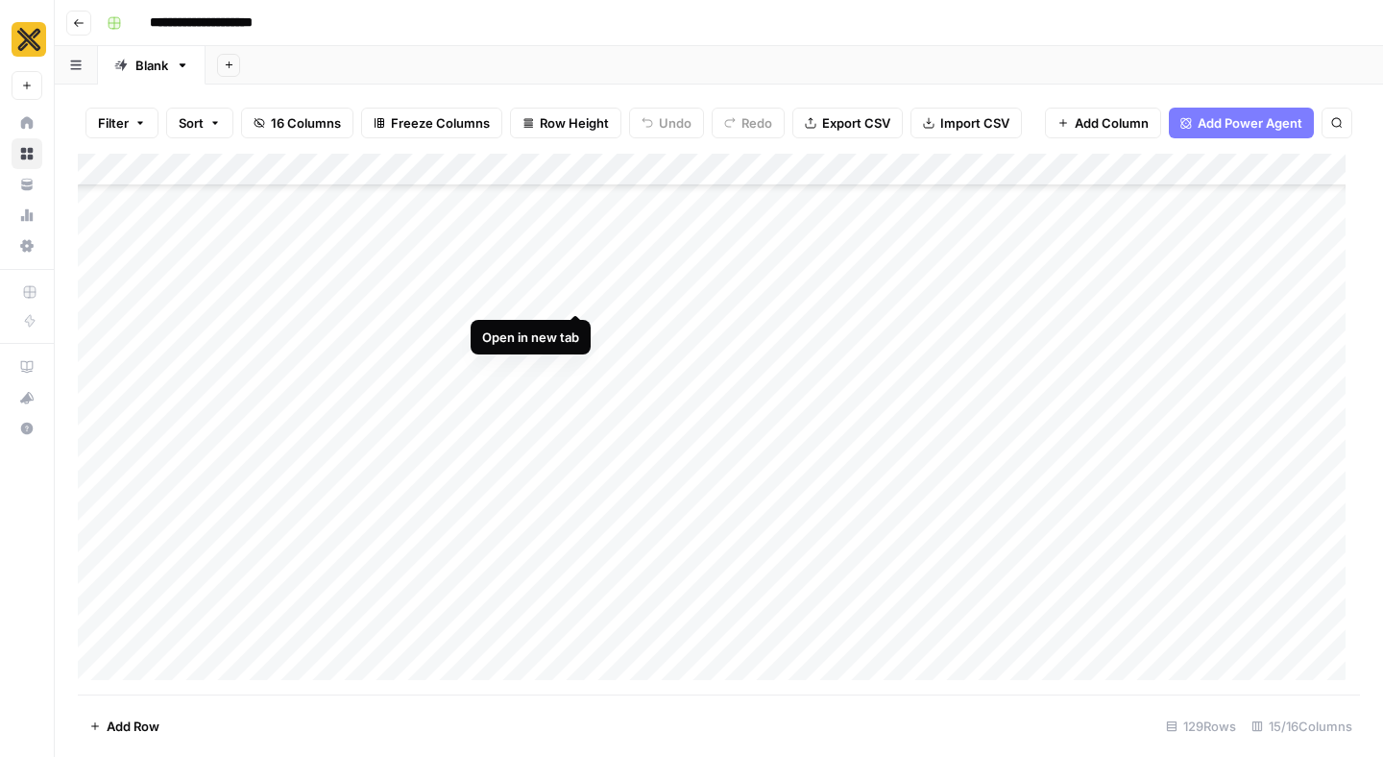
click at [575, 277] on div "Add Column" at bounding box center [719, 424] width 1282 height 541
click at [1009, 282] on div "Add Column" at bounding box center [719, 424] width 1282 height 541
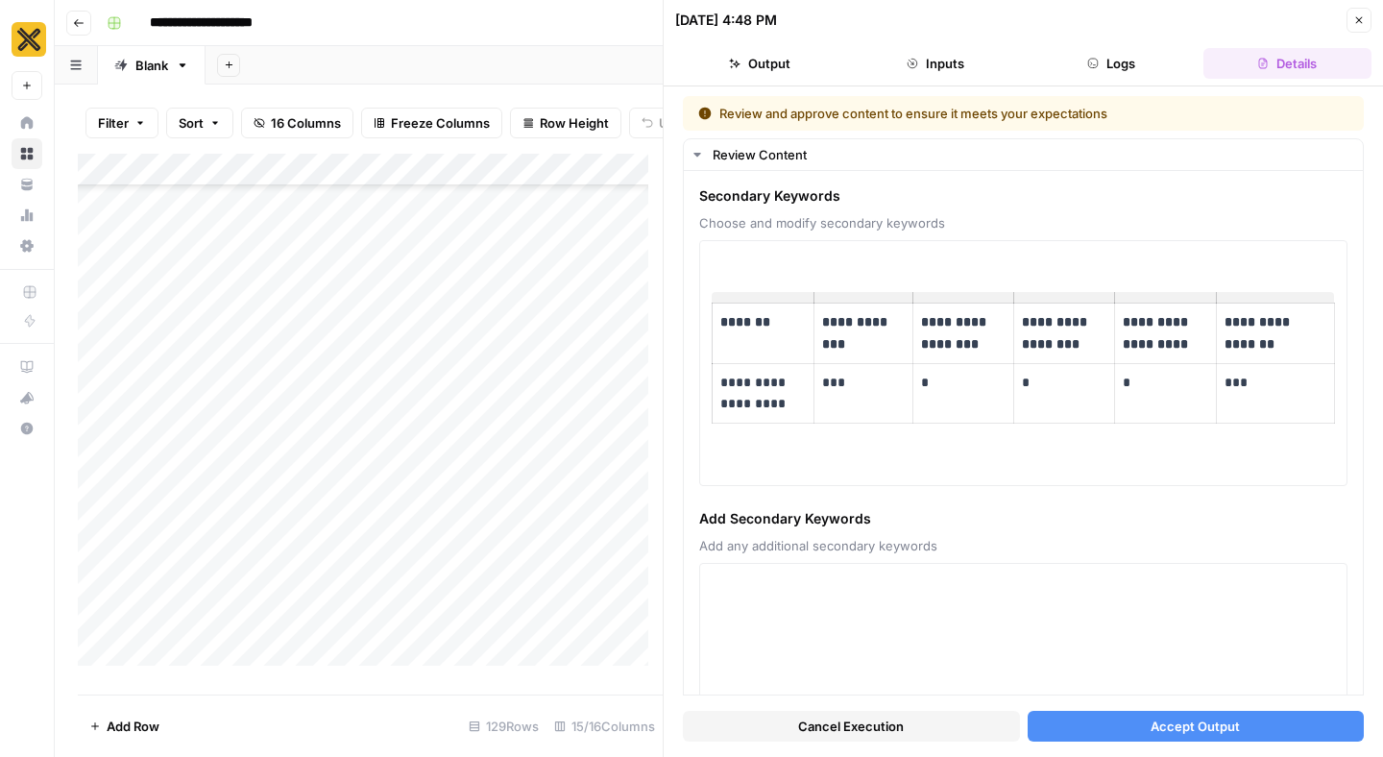
click at [1365, 19] on button "Close" at bounding box center [1359, 20] width 25 height 25
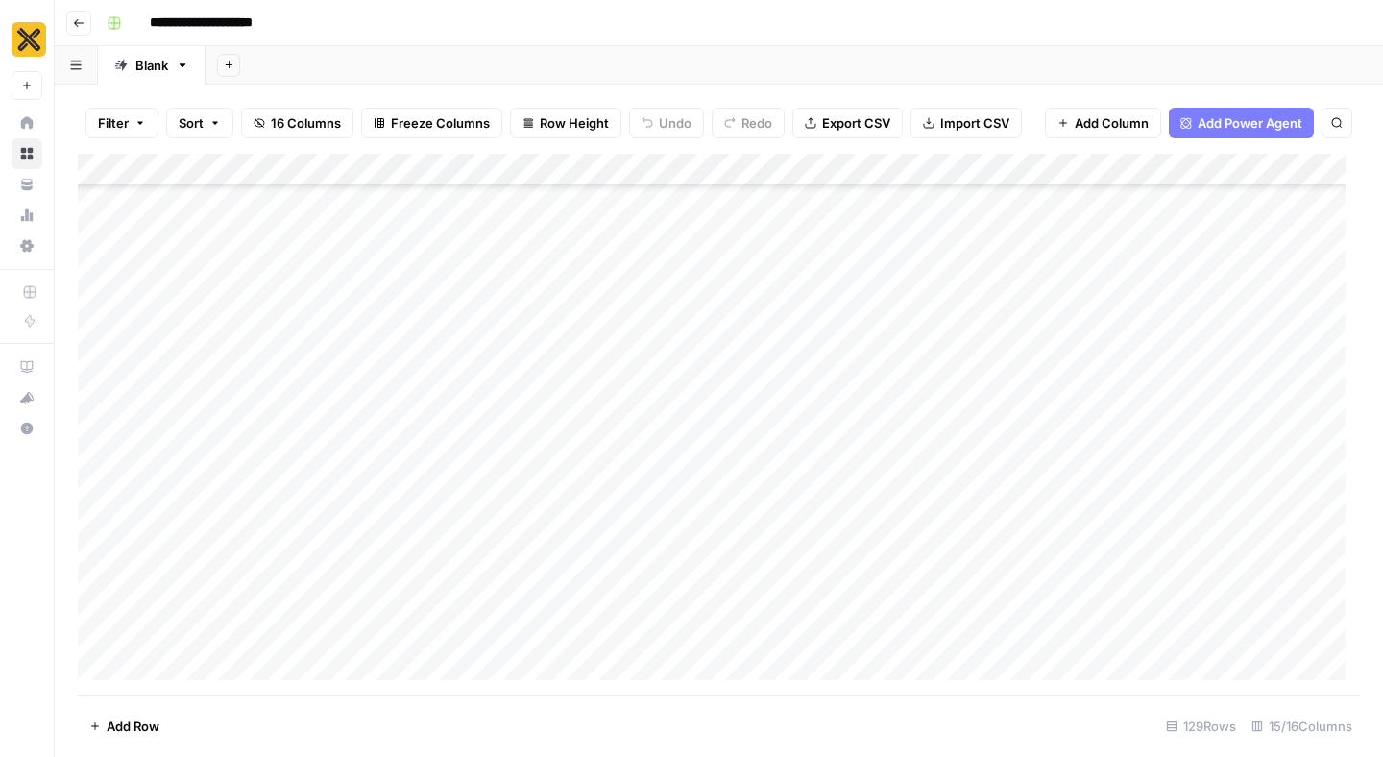
scroll to position [1074, 0]
click at [1006, 426] on div "Add Column" at bounding box center [719, 424] width 1282 height 541
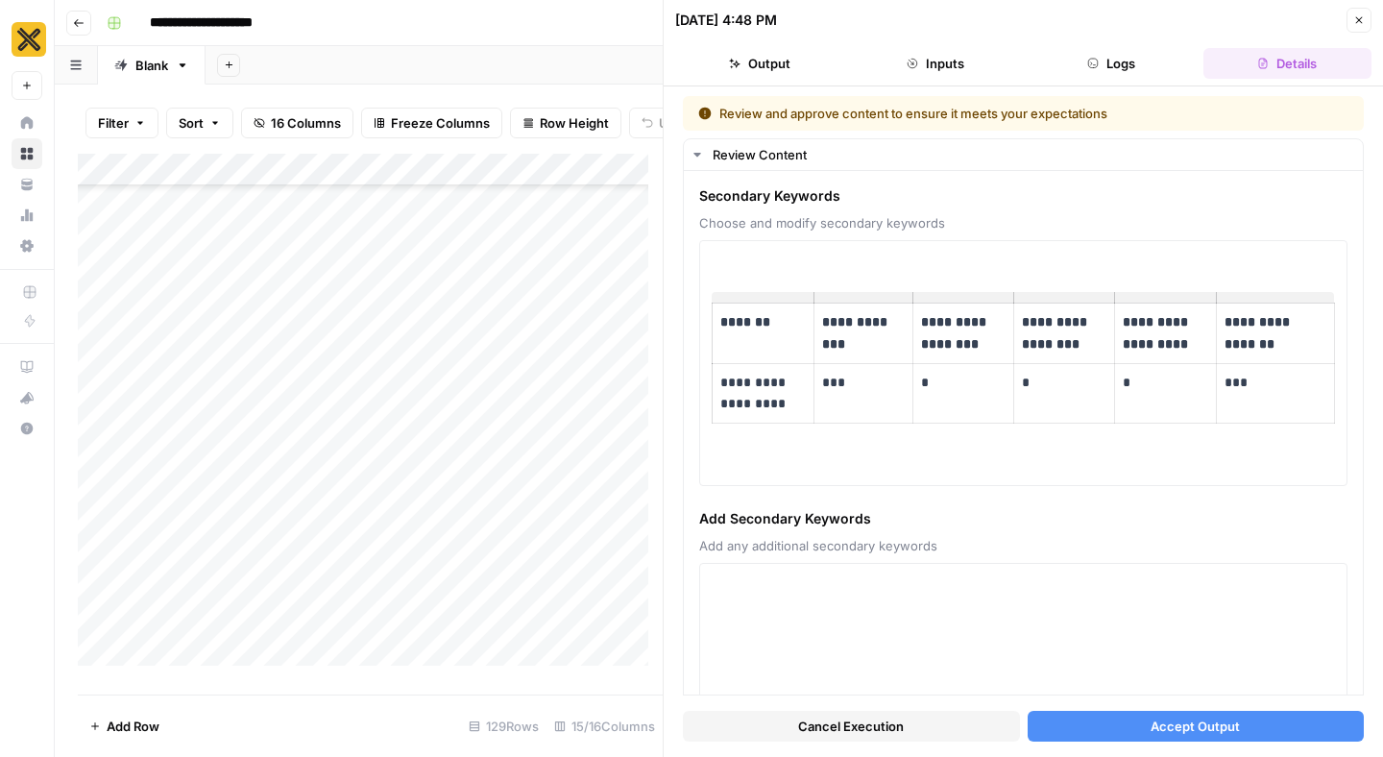
click at [940, 723] on button "Cancel Execution" at bounding box center [851, 726] width 337 height 31
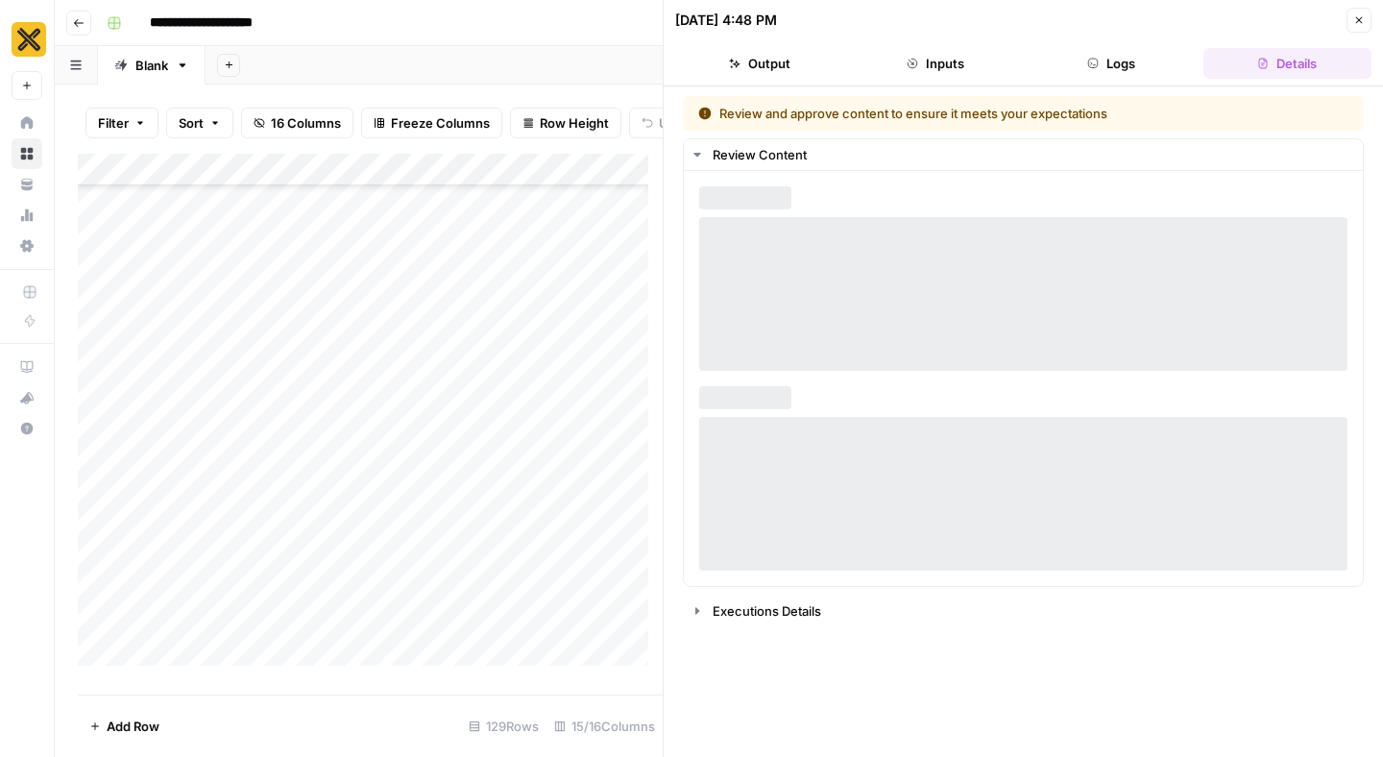
click at [1353, 20] on icon "button" at bounding box center [1359, 20] width 12 height 12
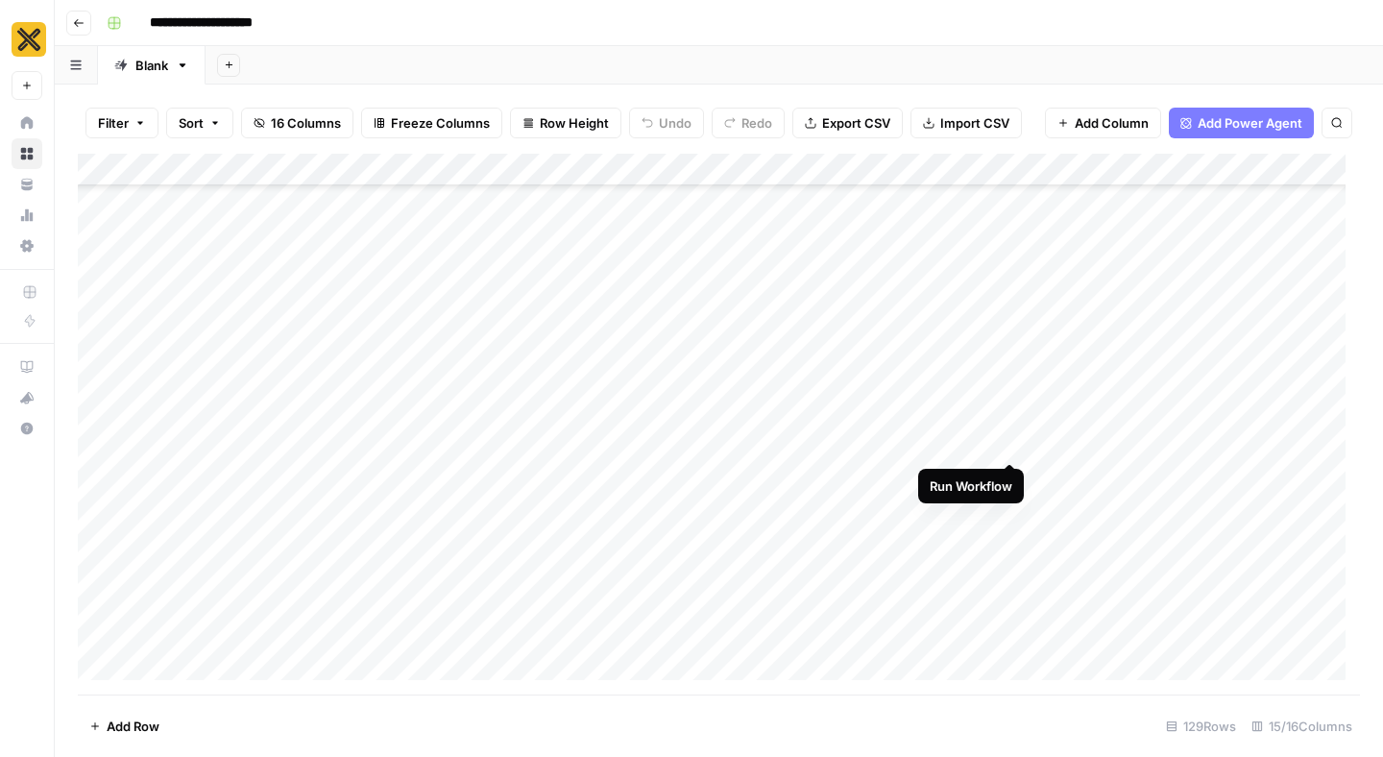
click at [1009, 426] on div "Add Column" at bounding box center [719, 424] width 1282 height 541
click at [951, 479] on div "Add Column" at bounding box center [719, 424] width 1282 height 541
click at [951, 486] on div "Add Column" at bounding box center [719, 424] width 1282 height 541
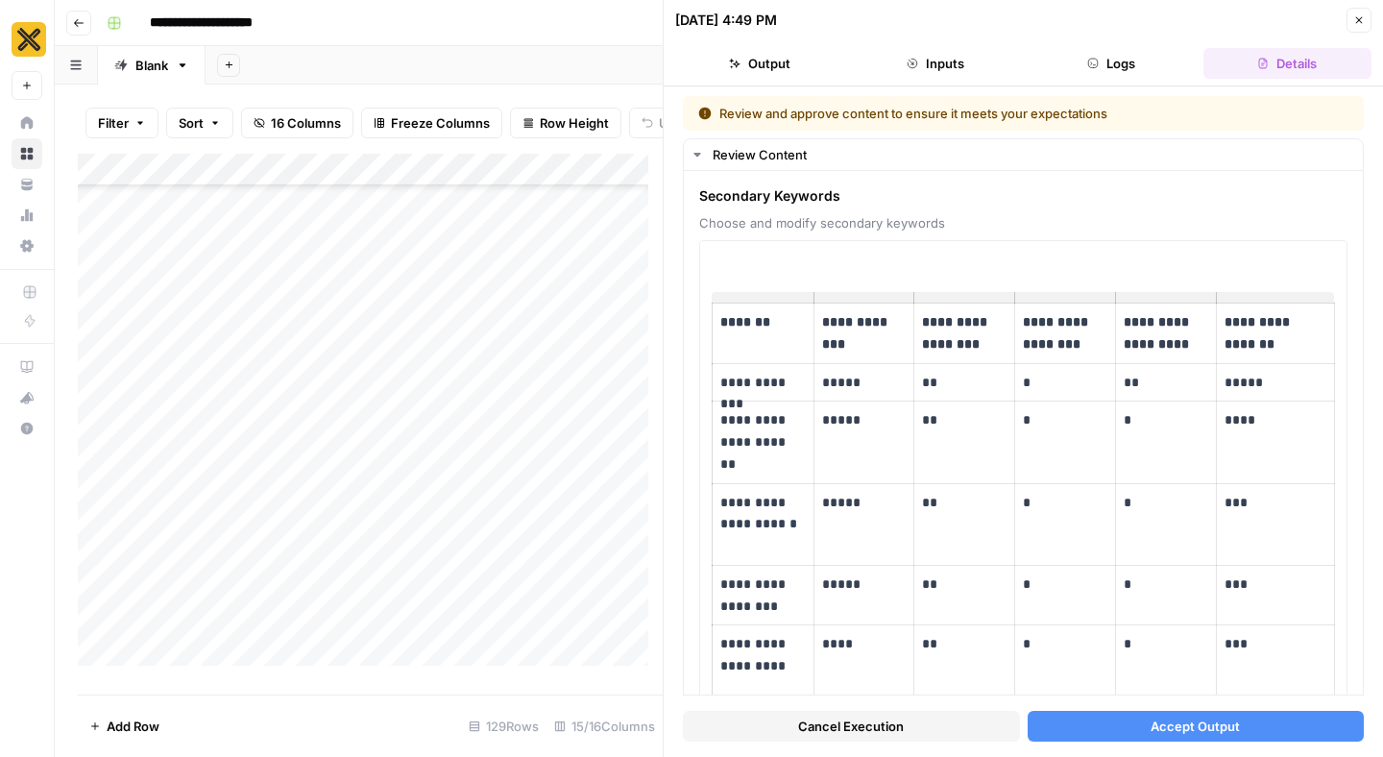
click at [889, 723] on span "Cancel Execution" at bounding box center [851, 726] width 106 height 19
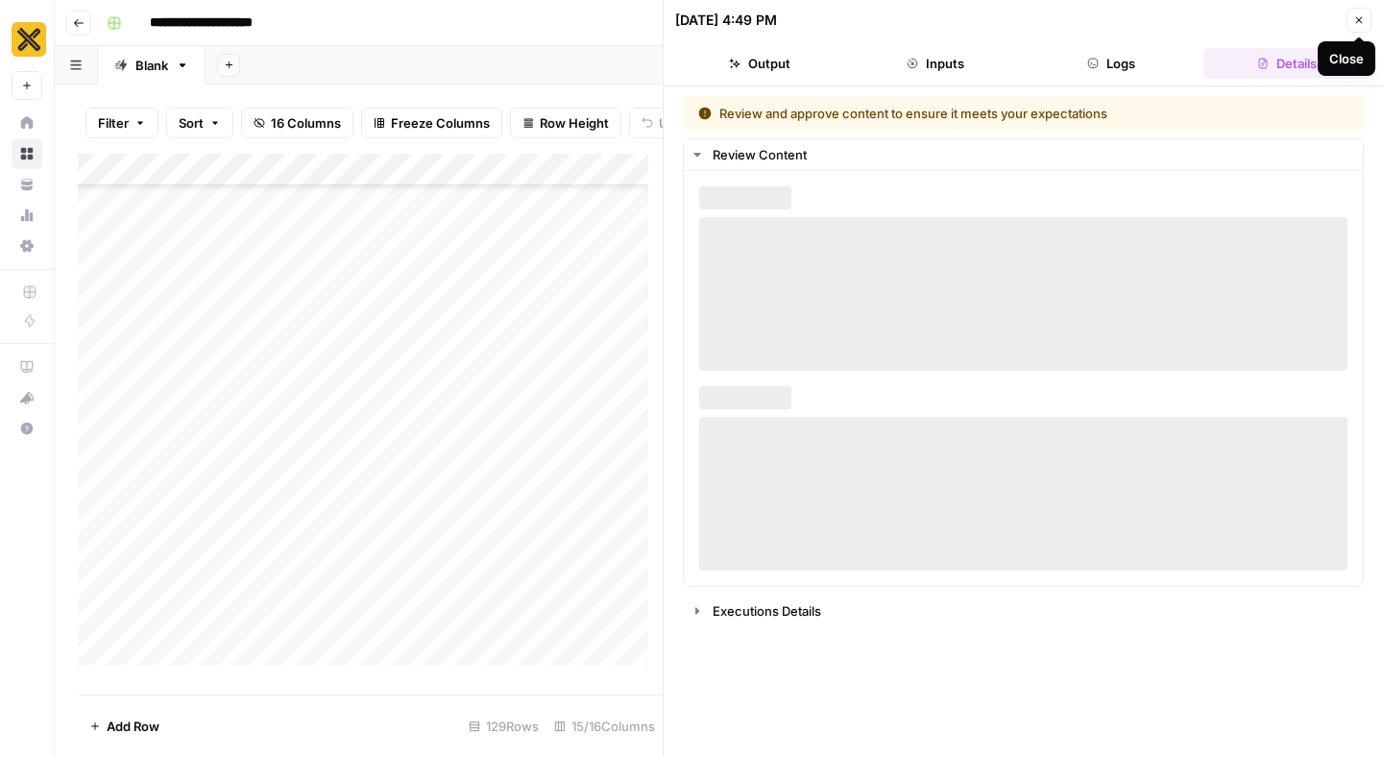
click at [1352, 16] on button "Close" at bounding box center [1359, 20] width 25 height 25
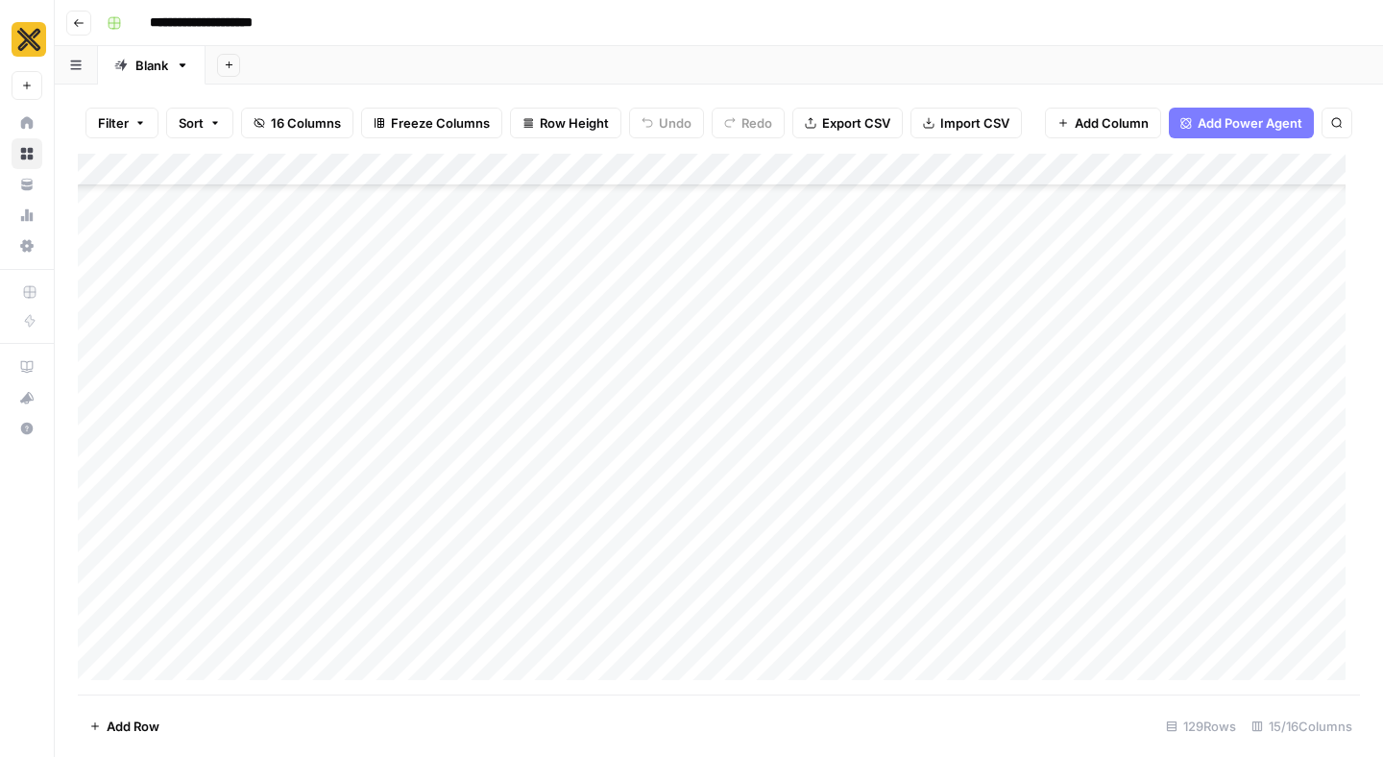
click at [937, 526] on div "Add Column" at bounding box center [719, 424] width 1282 height 541
click at [1010, 522] on div "Add Column" at bounding box center [719, 424] width 1282 height 541
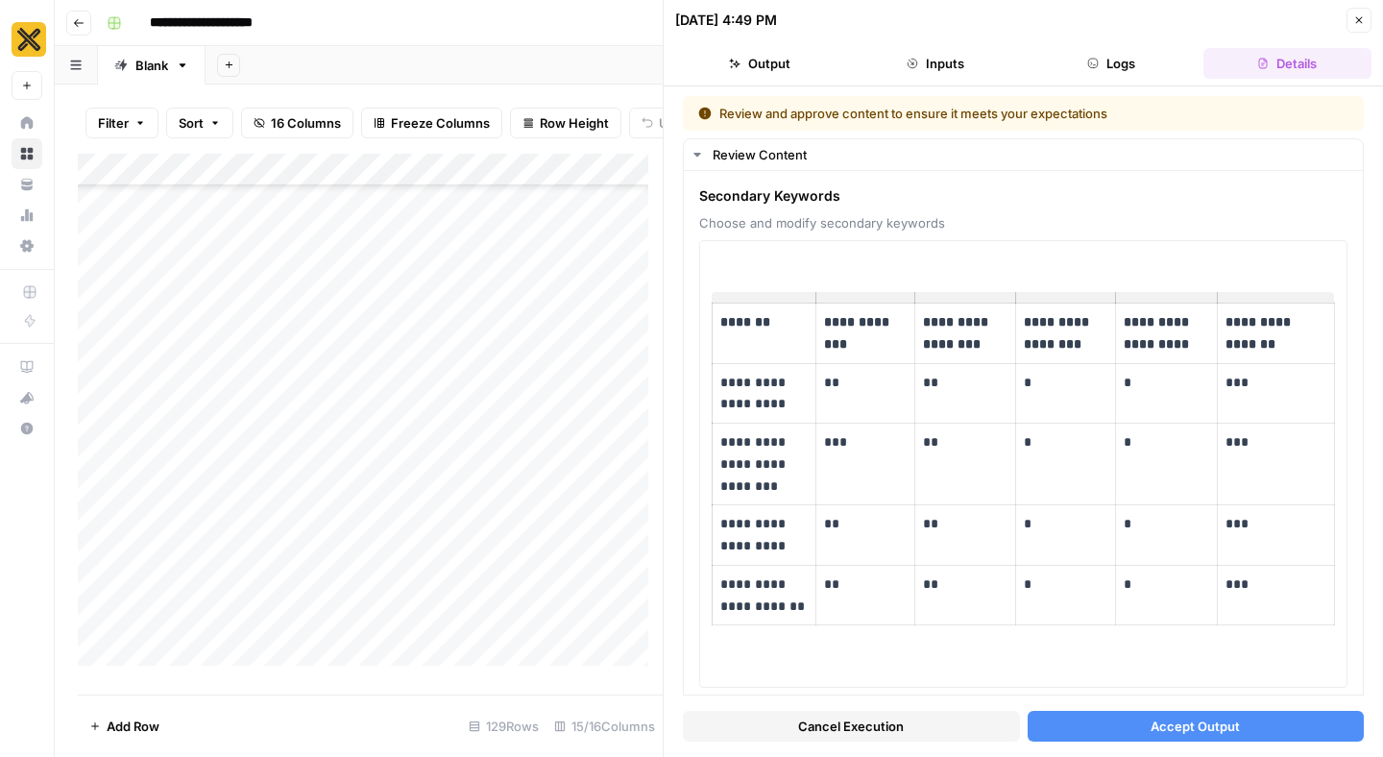
click at [876, 723] on span "Cancel Execution" at bounding box center [851, 726] width 106 height 19
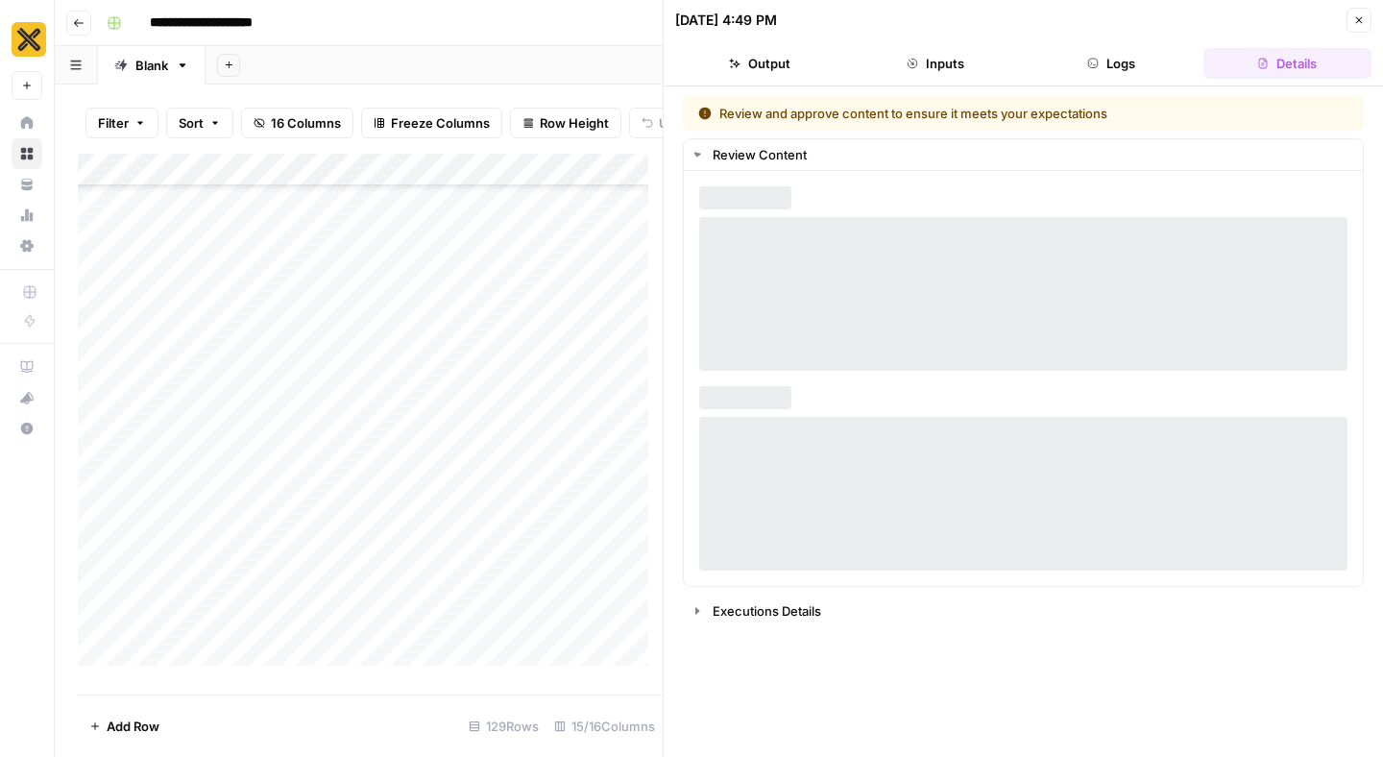
click at [1363, 22] on icon "button" at bounding box center [1359, 20] width 12 height 12
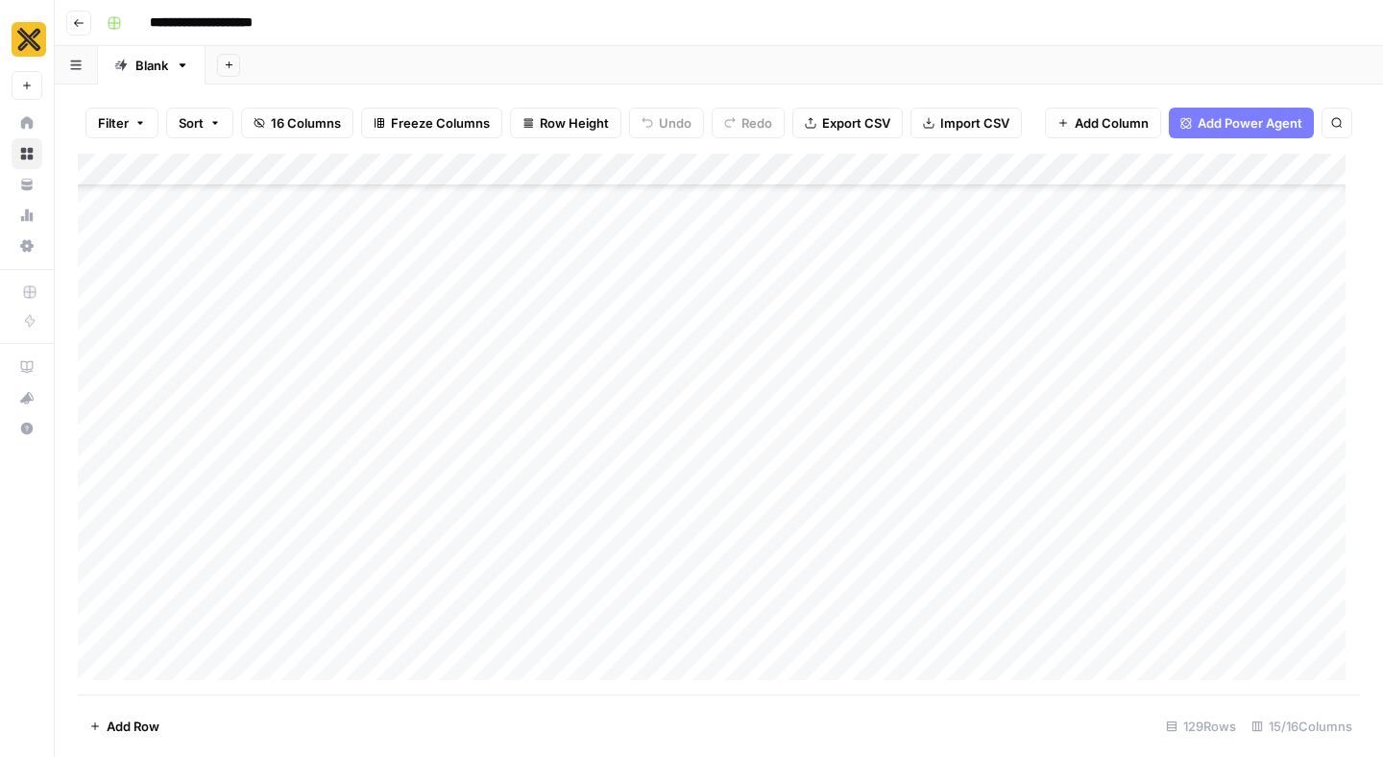
click at [872, 588] on div "Add Column" at bounding box center [719, 424] width 1282 height 541
click at [1015, 578] on div "Add Column" at bounding box center [719, 424] width 1282 height 541
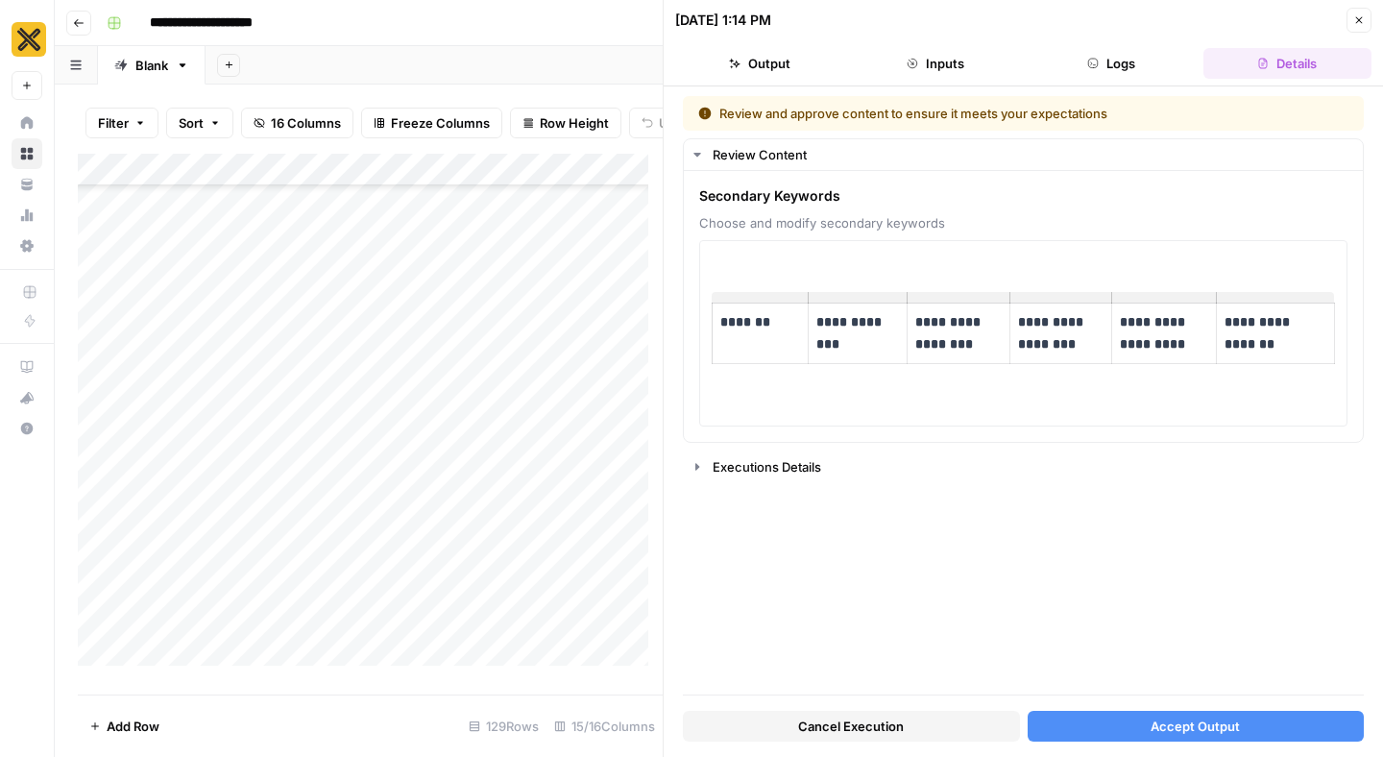
click at [924, 726] on button "Cancel Execution" at bounding box center [851, 726] width 337 height 31
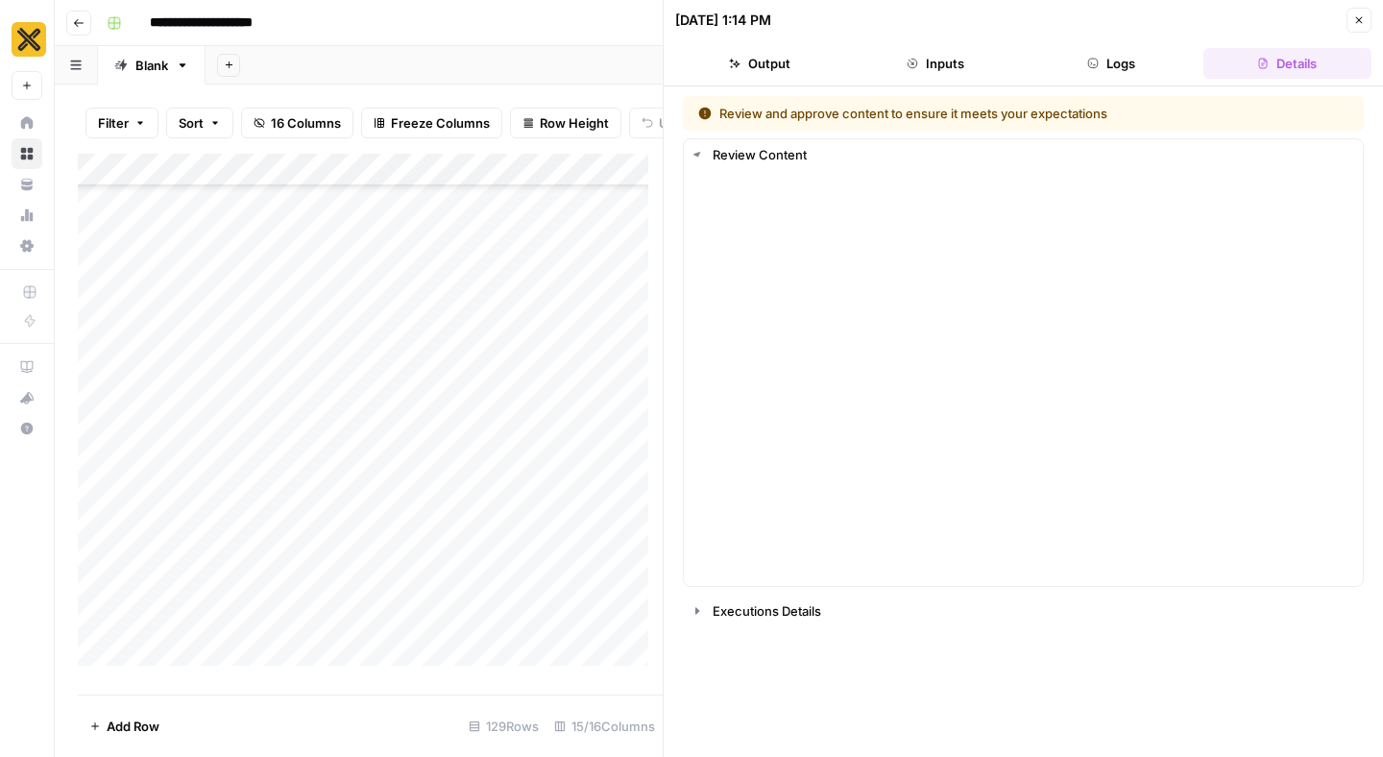
click at [1353, 22] on icon "button" at bounding box center [1359, 20] width 12 height 12
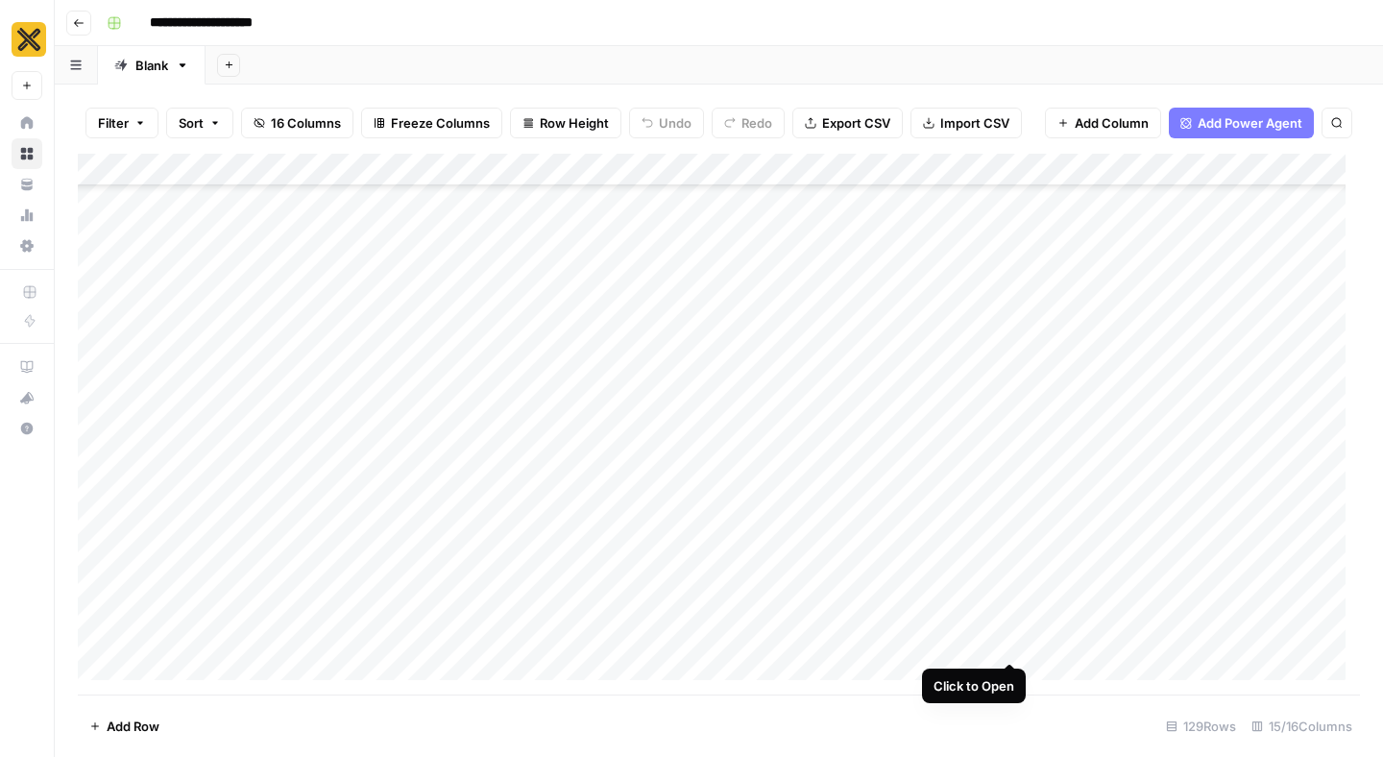
click at [1011, 626] on div "Add Column" at bounding box center [719, 424] width 1282 height 541
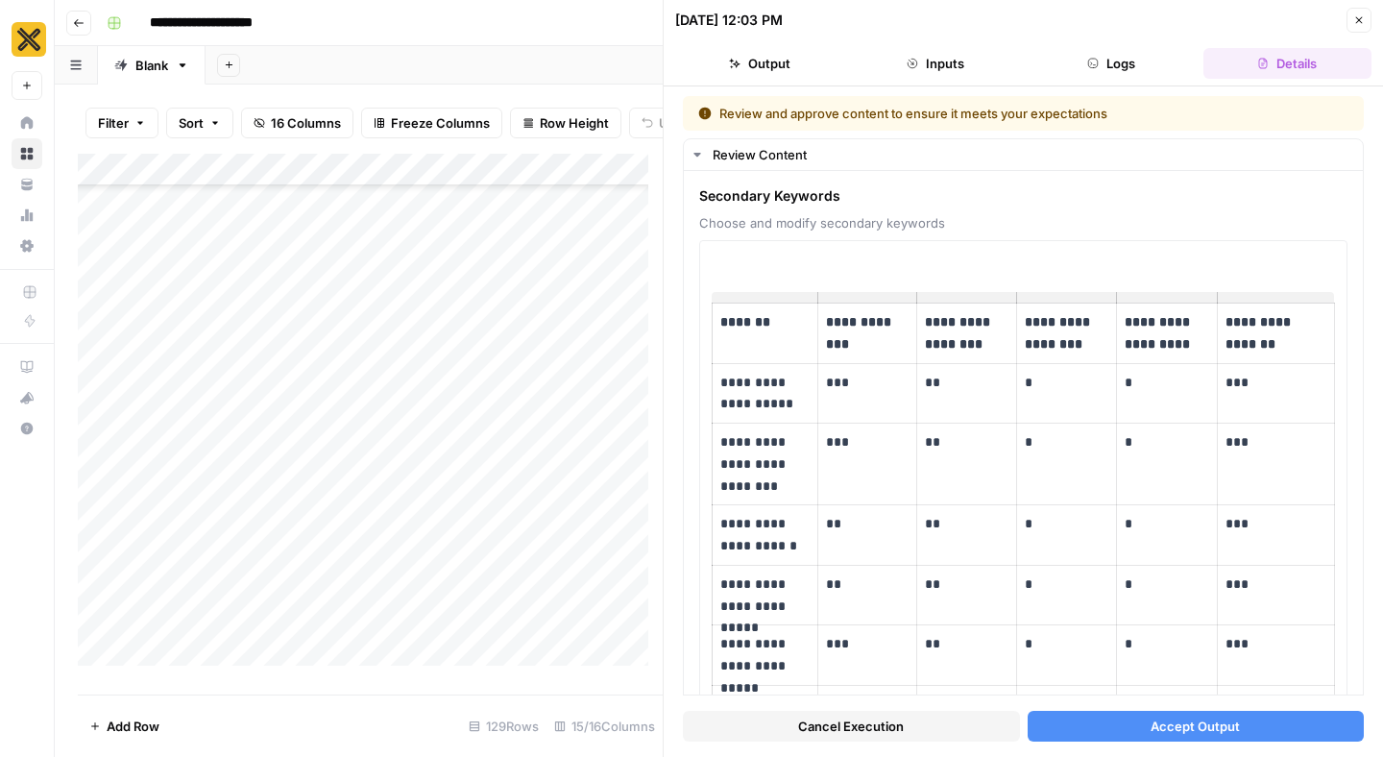
click at [862, 727] on span "Cancel Execution" at bounding box center [851, 726] width 106 height 19
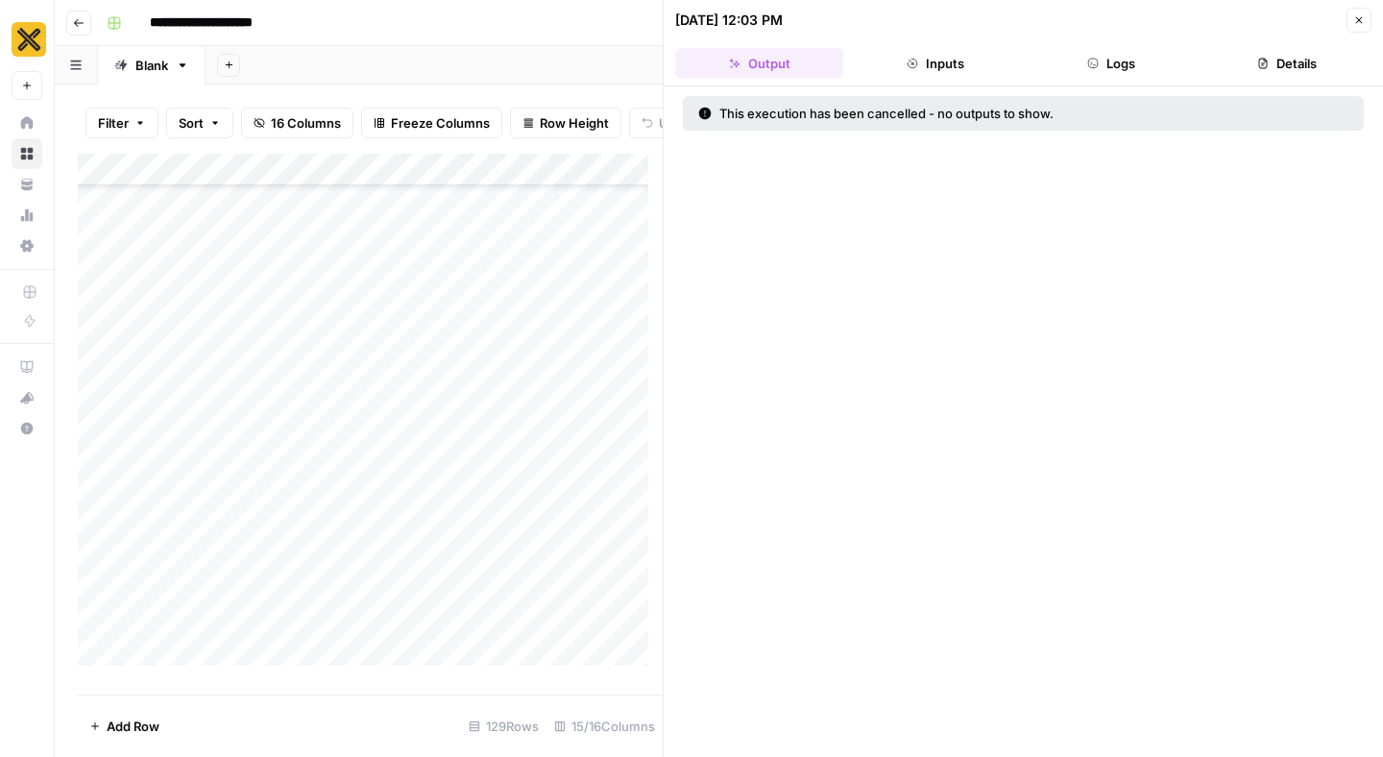
click at [1362, 17] on icon "button" at bounding box center [1359, 20] width 7 height 7
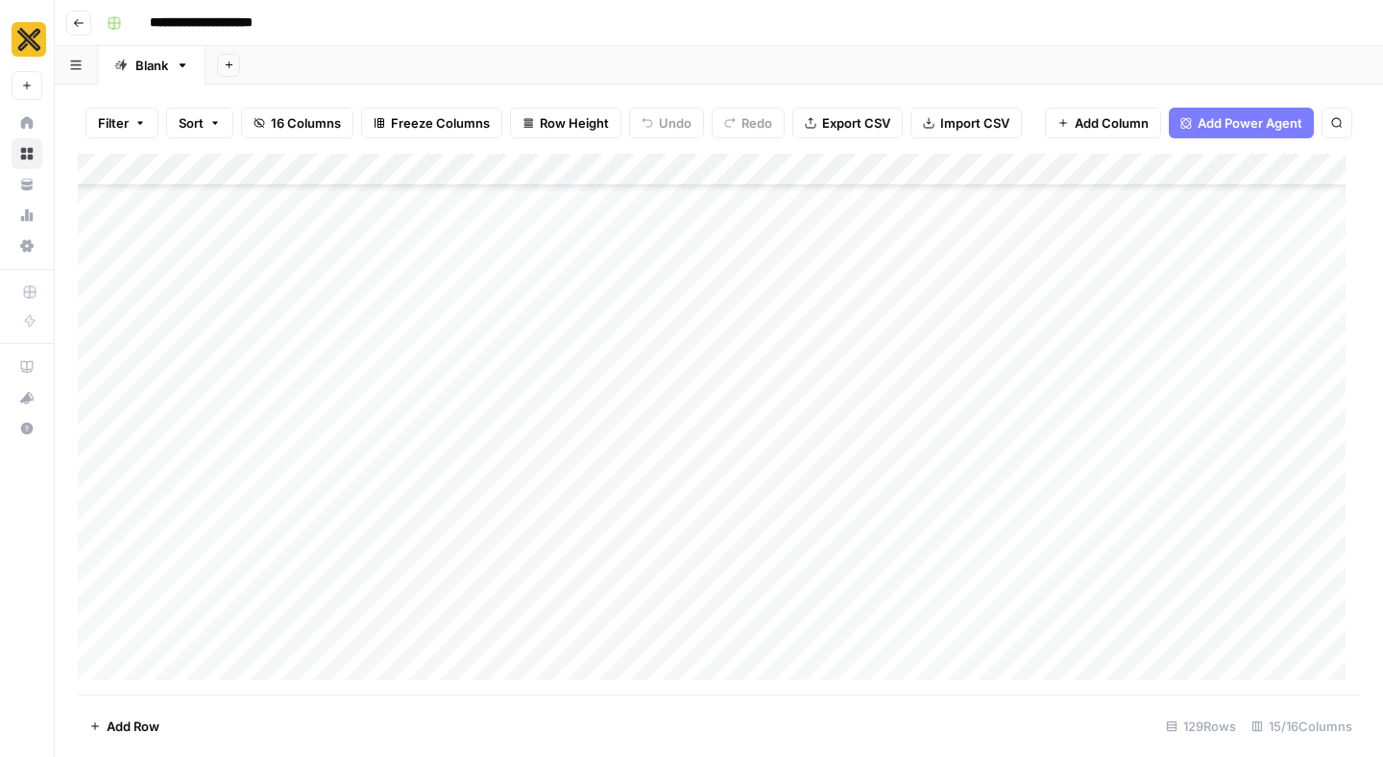
scroll to position [1336, 0]
click at [1011, 413] on div "Add Column" at bounding box center [719, 424] width 1282 height 541
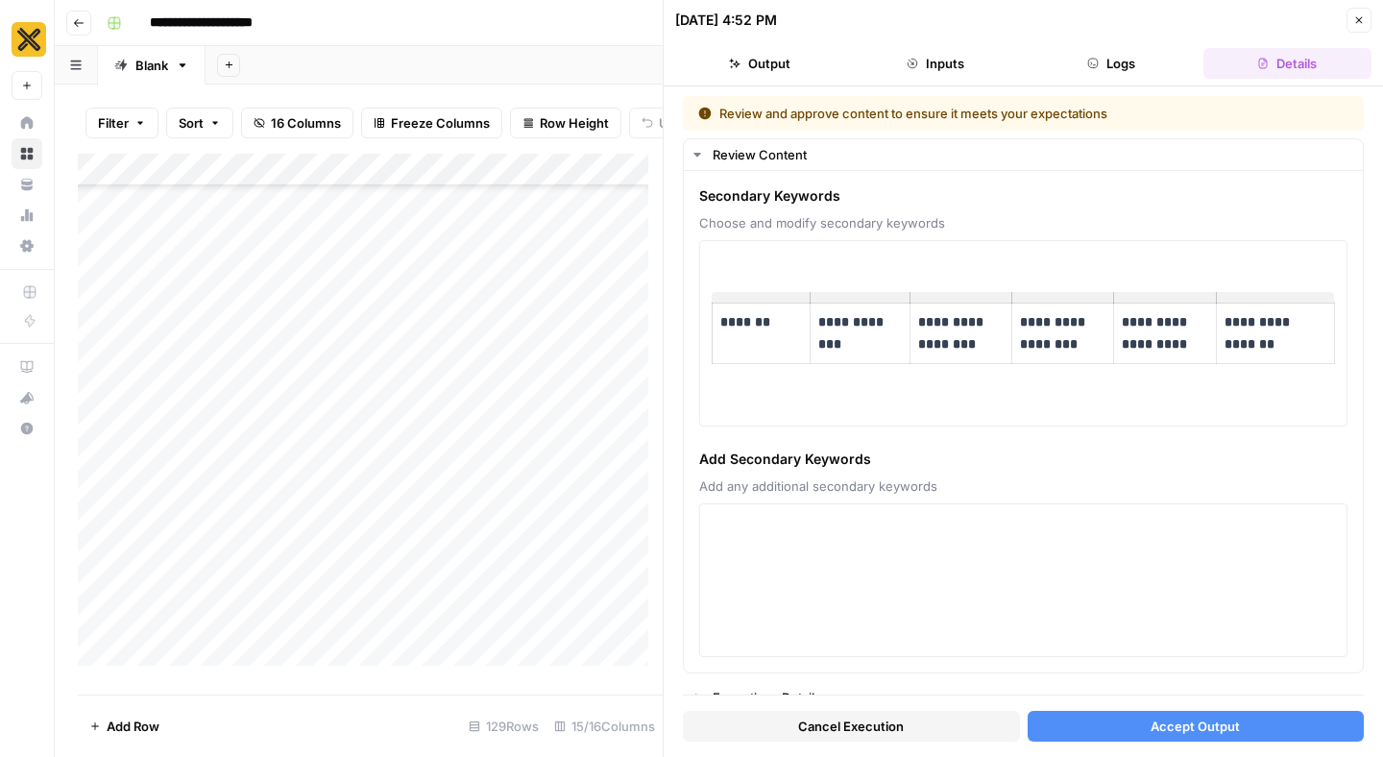
click at [824, 731] on span "Cancel Execution" at bounding box center [851, 726] width 106 height 19
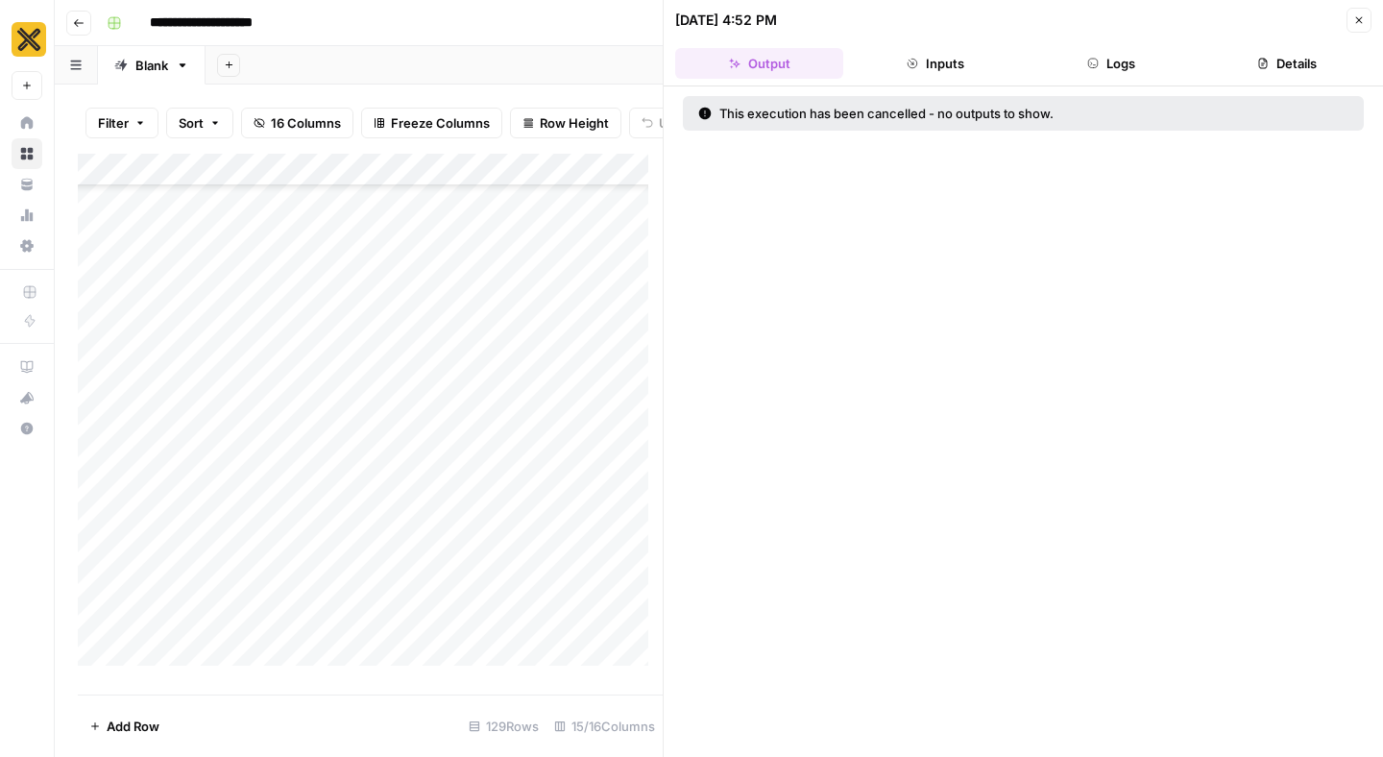
click at [1364, 23] on icon "button" at bounding box center [1359, 20] width 12 height 12
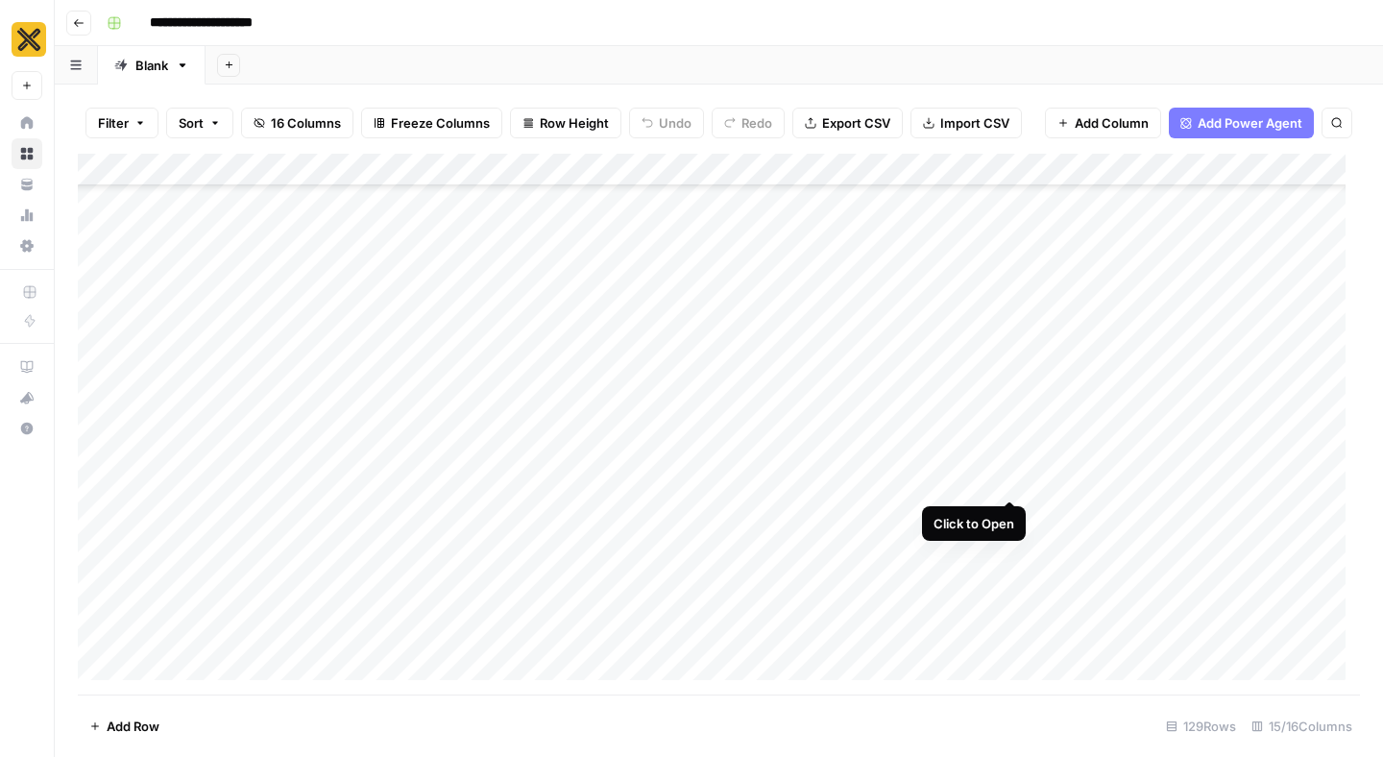
click at [1006, 463] on div "Add Column" at bounding box center [719, 424] width 1282 height 541
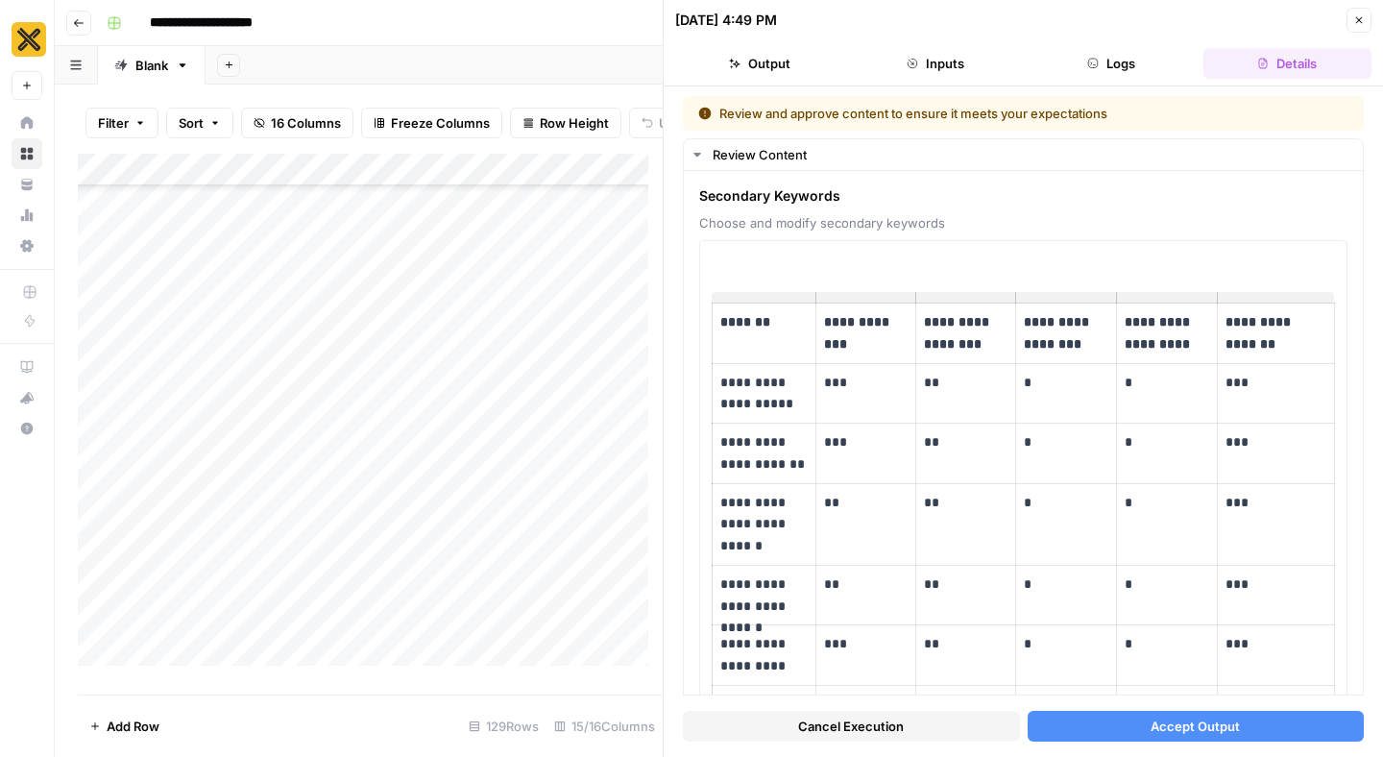
click at [840, 728] on span "Cancel Execution" at bounding box center [851, 726] width 106 height 19
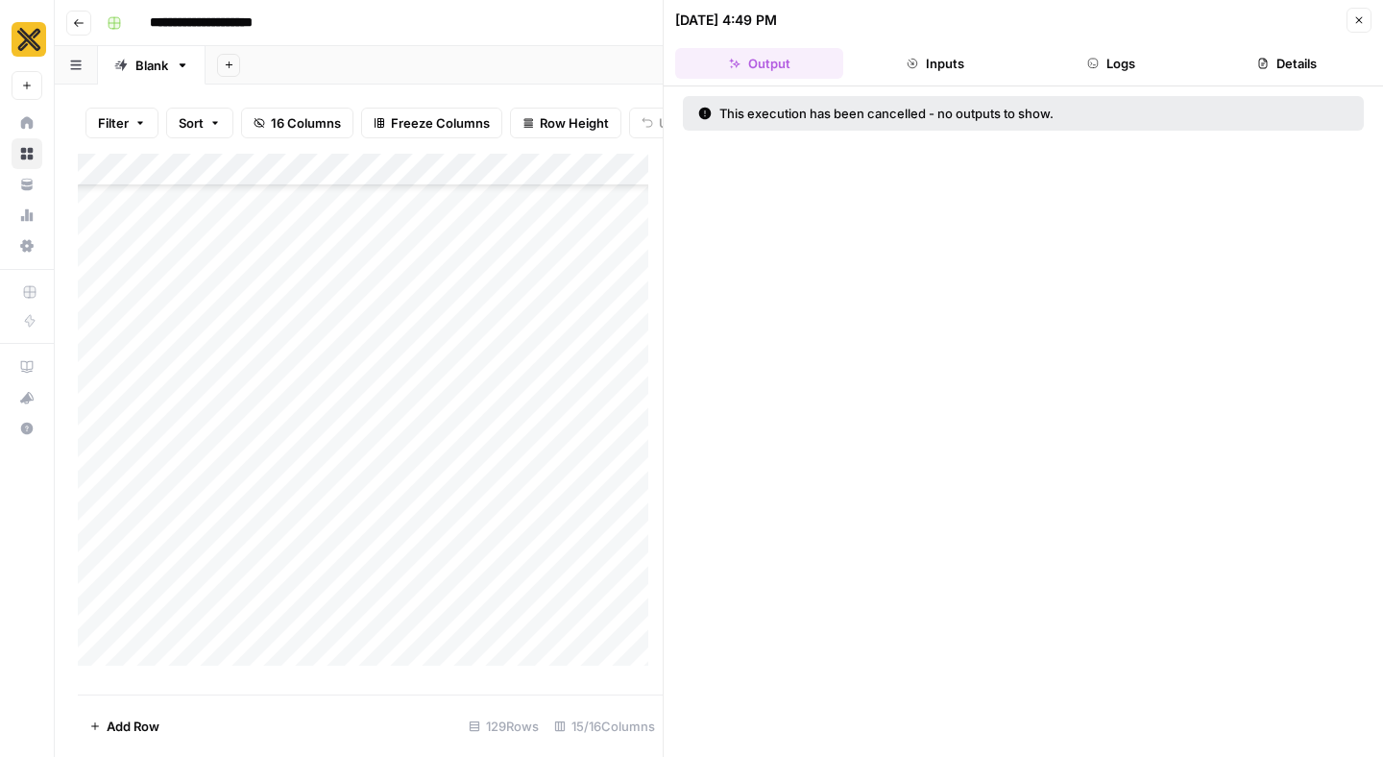
click at [1368, 26] on button "Close" at bounding box center [1359, 20] width 25 height 25
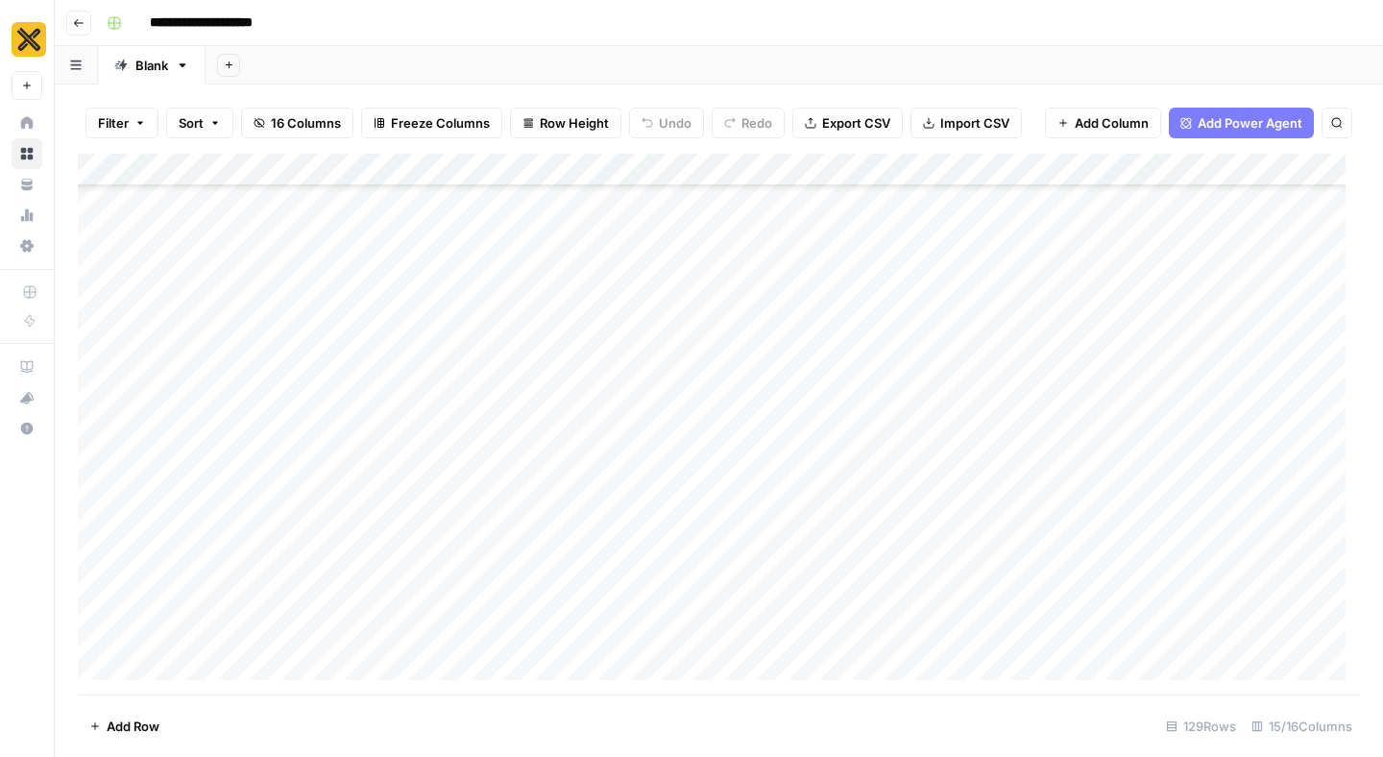
scroll to position [1176, 0]
click at [1010, 372] on div "Add Column" at bounding box center [719, 424] width 1282 height 541
click at [1008, 426] on div "Add Column" at bounding box center [719, 424] width 1282 height 541
click at [1011, 476] on div "Add Column" at bounding box center [719, 424] width 1282 height 541
click at [1010, 534] on div "Add Column" at bounding box center [719, 424] width 1282 height 541
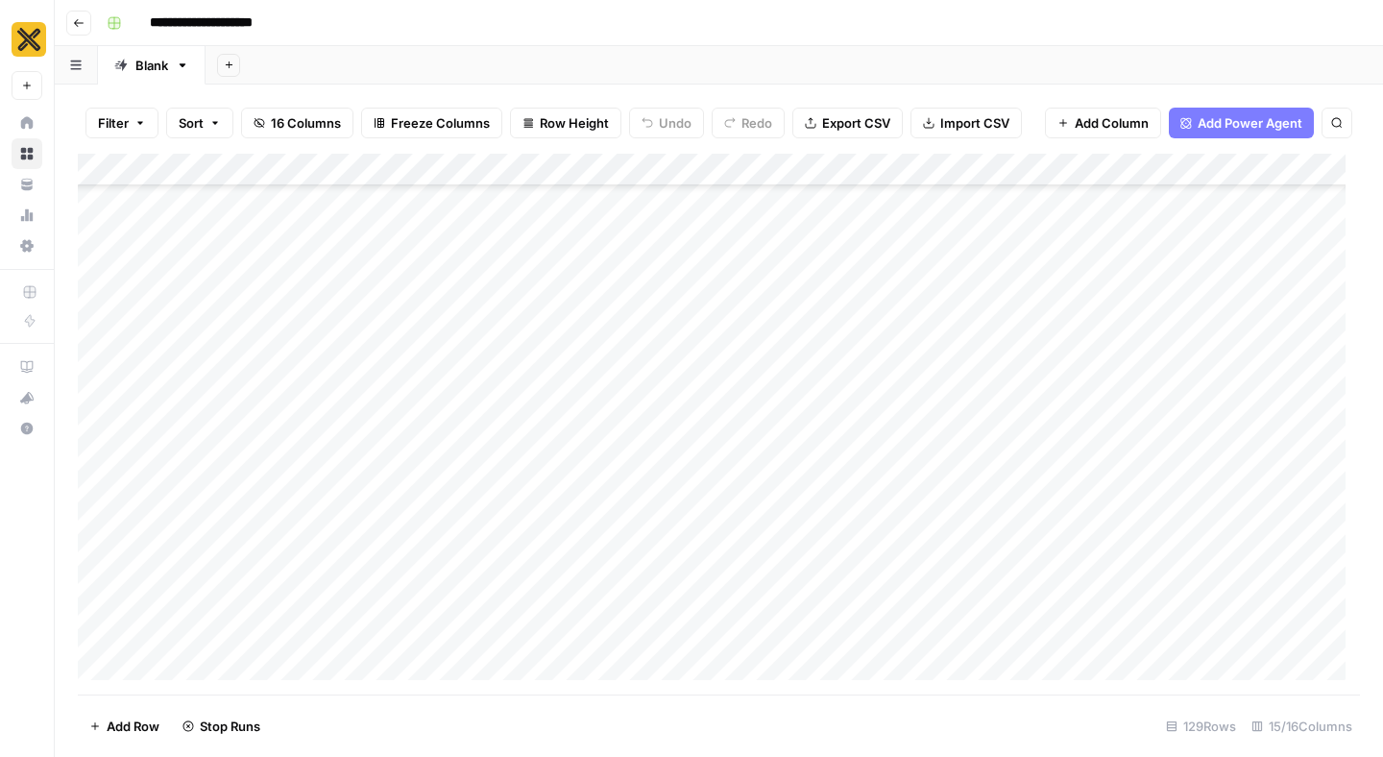
click at [1010, 527] on div "Add Column" at bounding box center [719, 424] width 1282 height 541
click at [1011, 570] on div "Add Column" at bounding box center [719, 424] width 1282 height 541
click at [1009, 619] on div "Add Column" at bounding box center [719, 424] width 1282 height 541
click at [871, 543] on div "Add Column" at bounding box center [719, 424] width 1282 height 541
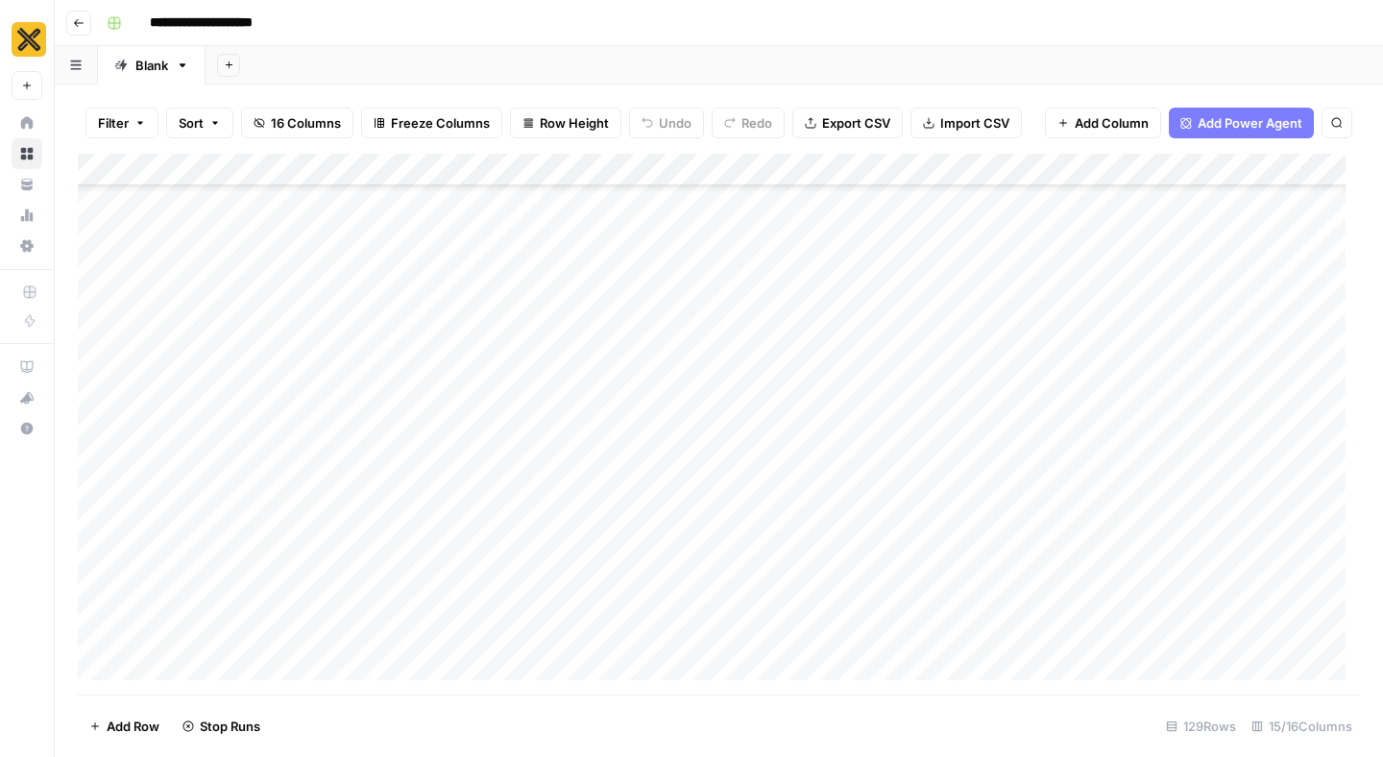
scroll to position [1408, 0]
click at [881, 492] on div "Add Column" at bounding box center [719, 424] width 1282 height 541
click at [882, 541] on div "Add Column" at bounding box center [719, 424] width 1282 height 541
click at [886, 495] on div "Add Column" at bounding box center [719, 424] width 1282 height 541
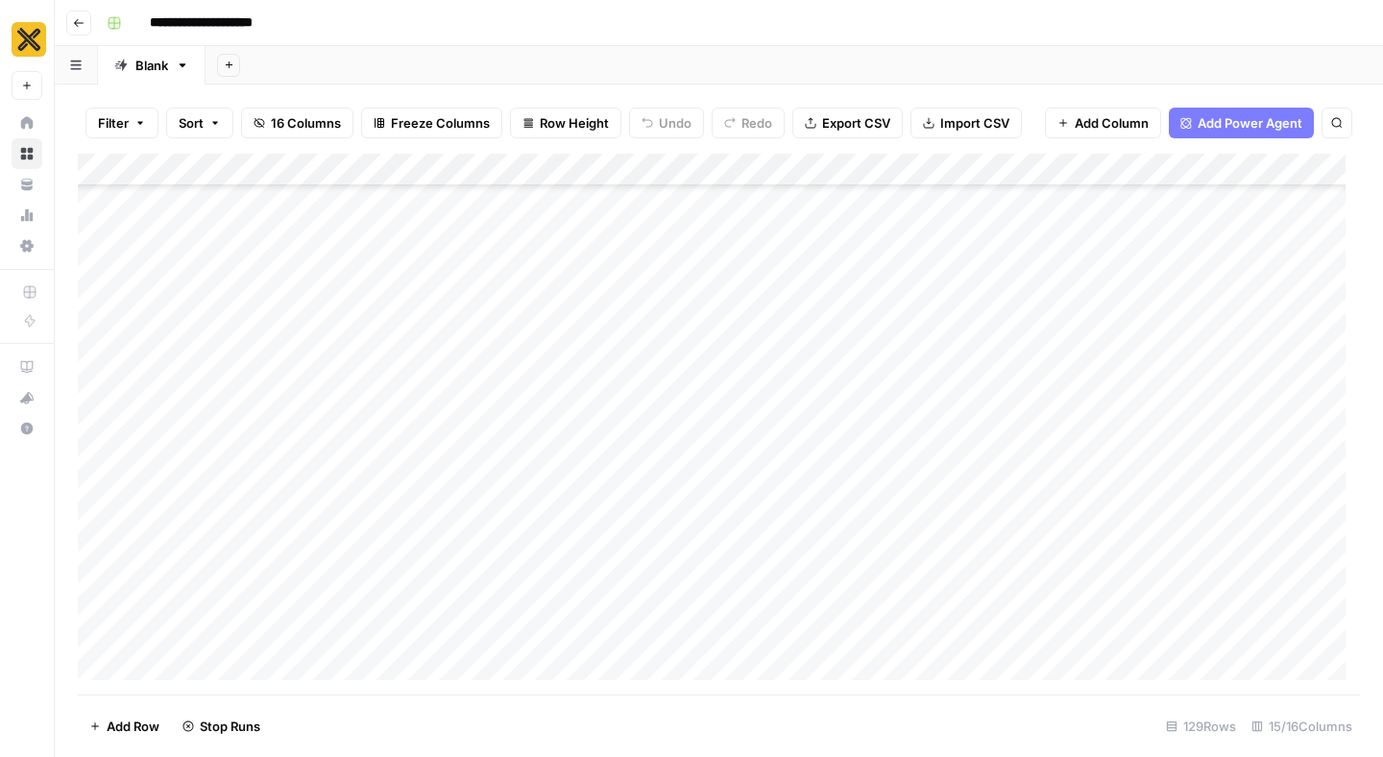
click at [880, 533] on div "Add Column" at bounding box center [719, 424] width 1282 height 541
click at [881, 576] on div "Add Column" at bounding box center [719, 424] width 1282 height 541
click at [987, 539] on div "Add Column" at bounding box center [719, 424] width 1282 height 541
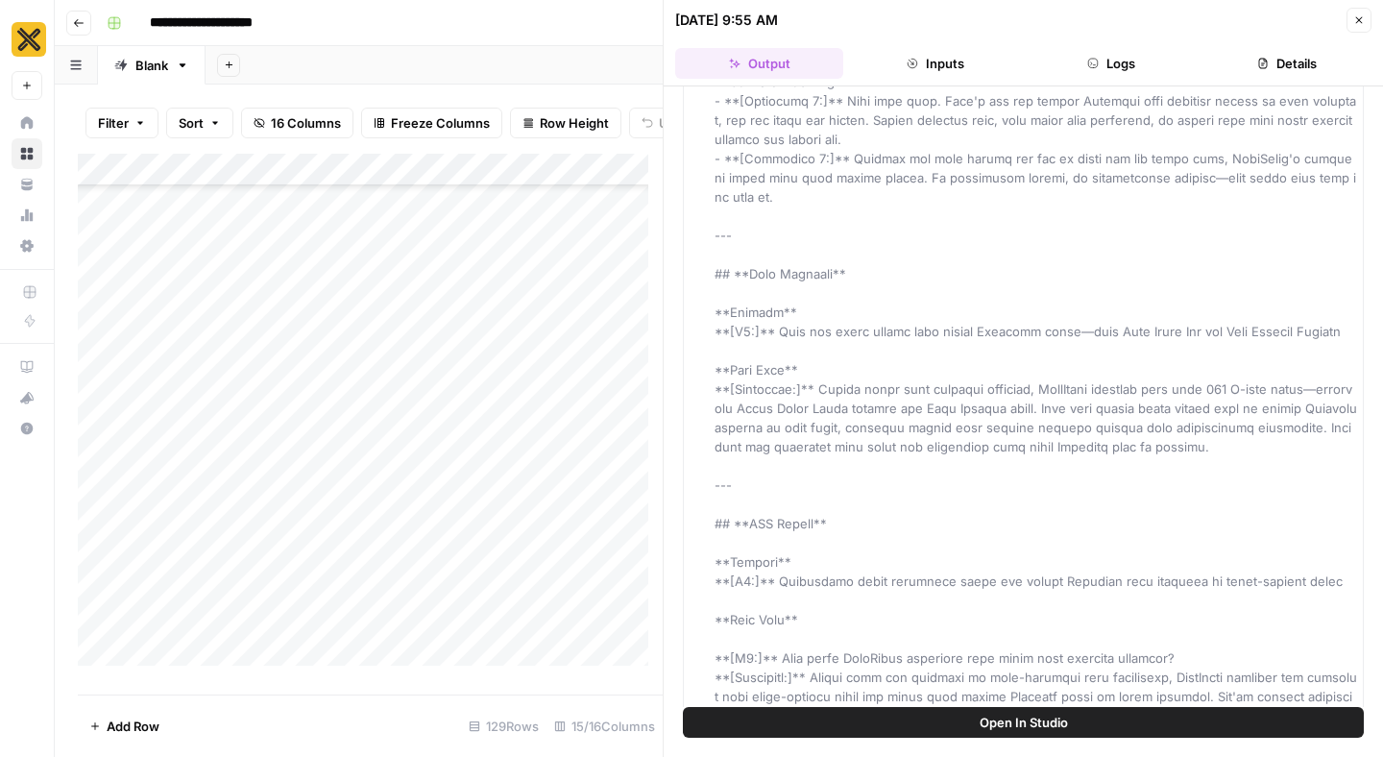
scroll to position [2157, 0]
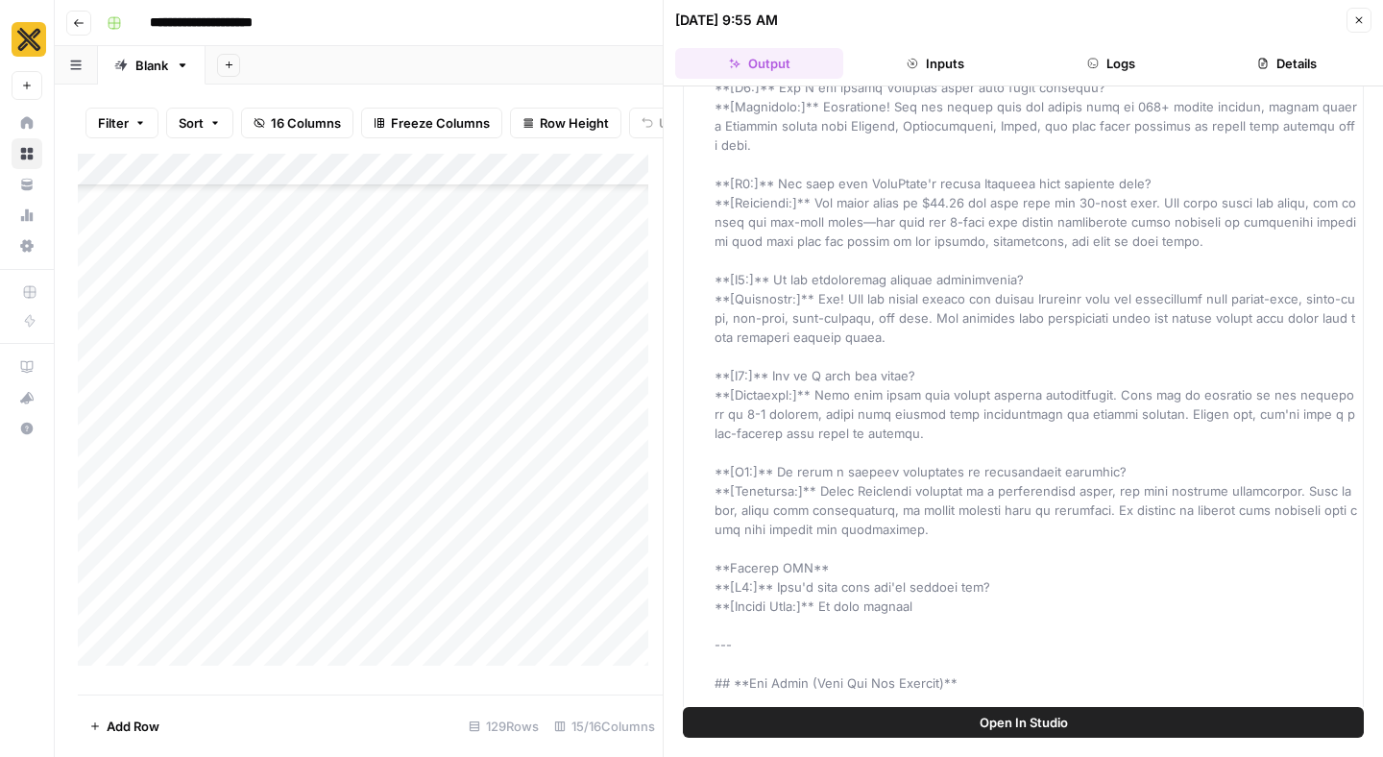
click at [599, 23] on div "**********" at bounding box center [731, 23] width 1265 height 31
click at [1361, 19] on icon "button" at bounding box center [1359, 20] width 12 height 12
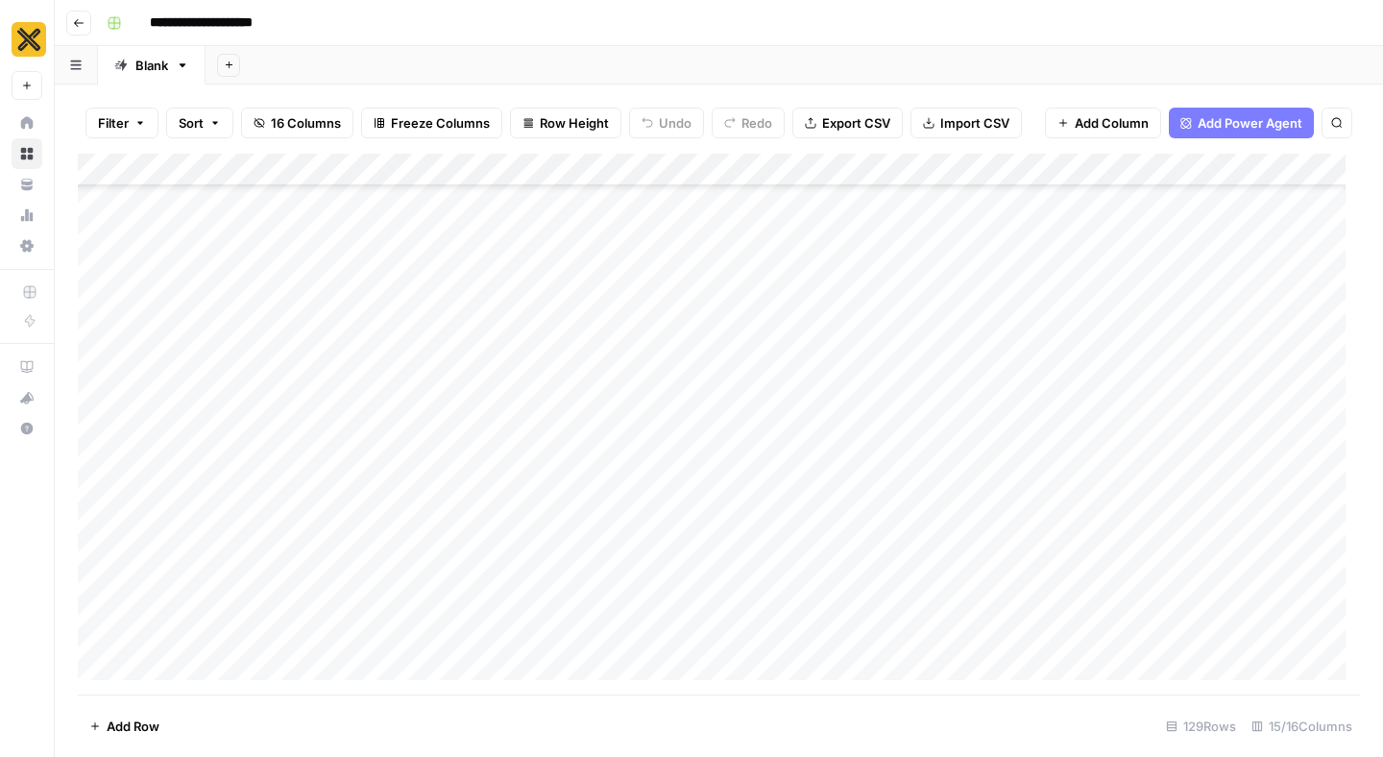
scroll to position [1739, 0]
click at [928, 462] on div "Add Column" at bounding box center [719, 424] width 1282 height 541
click at [907, 512] on div "Add Column" at bounding box center [719, 424] width 1282 height 541
click at [908, 571] on div "Add Column" at bounding box center [719, 424] width 1282 height 541
click at [910, 608] on div "Add Column" at bounding box center [719, 424] width 1282 height 541
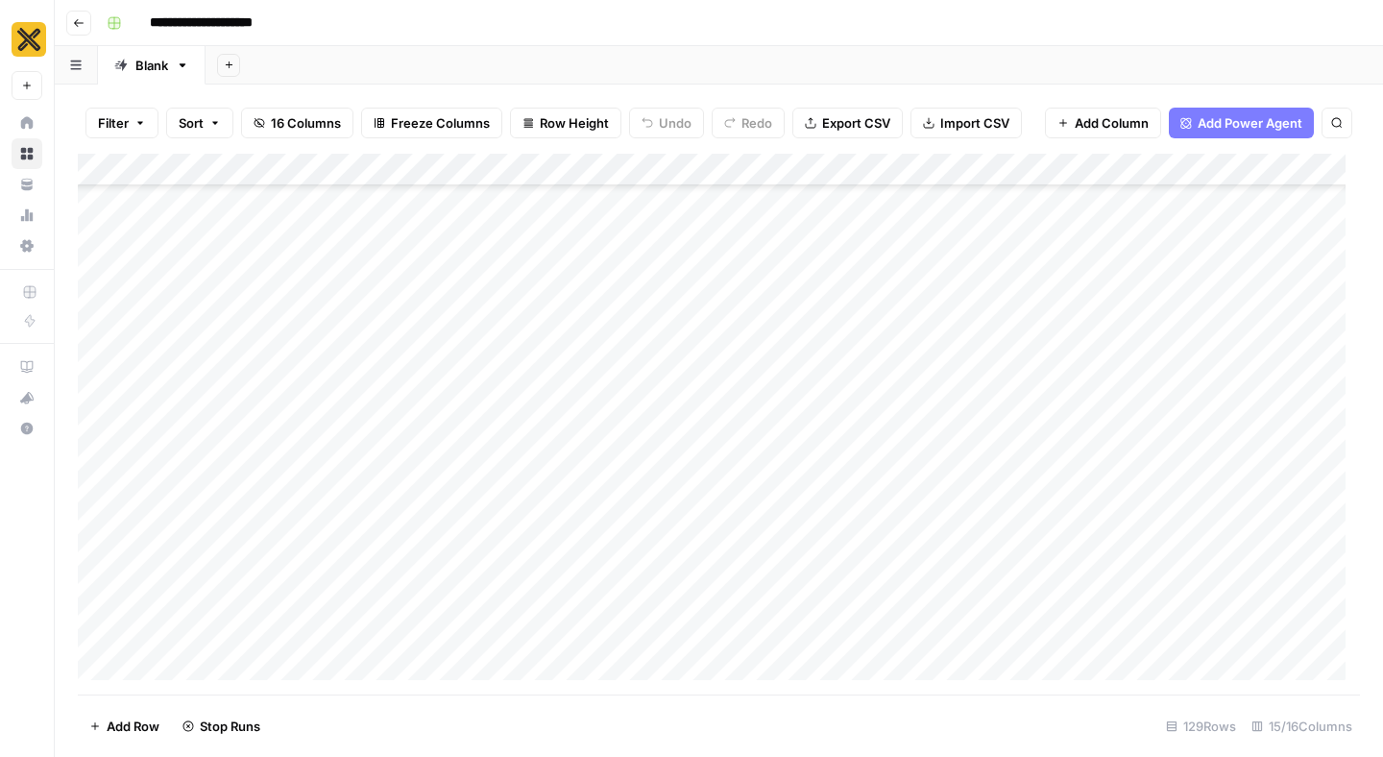
scroll to position [2010, 0]
click at [1011, 385] on div "Add Column" at bounding box center [719, 424] width 1282 height 541
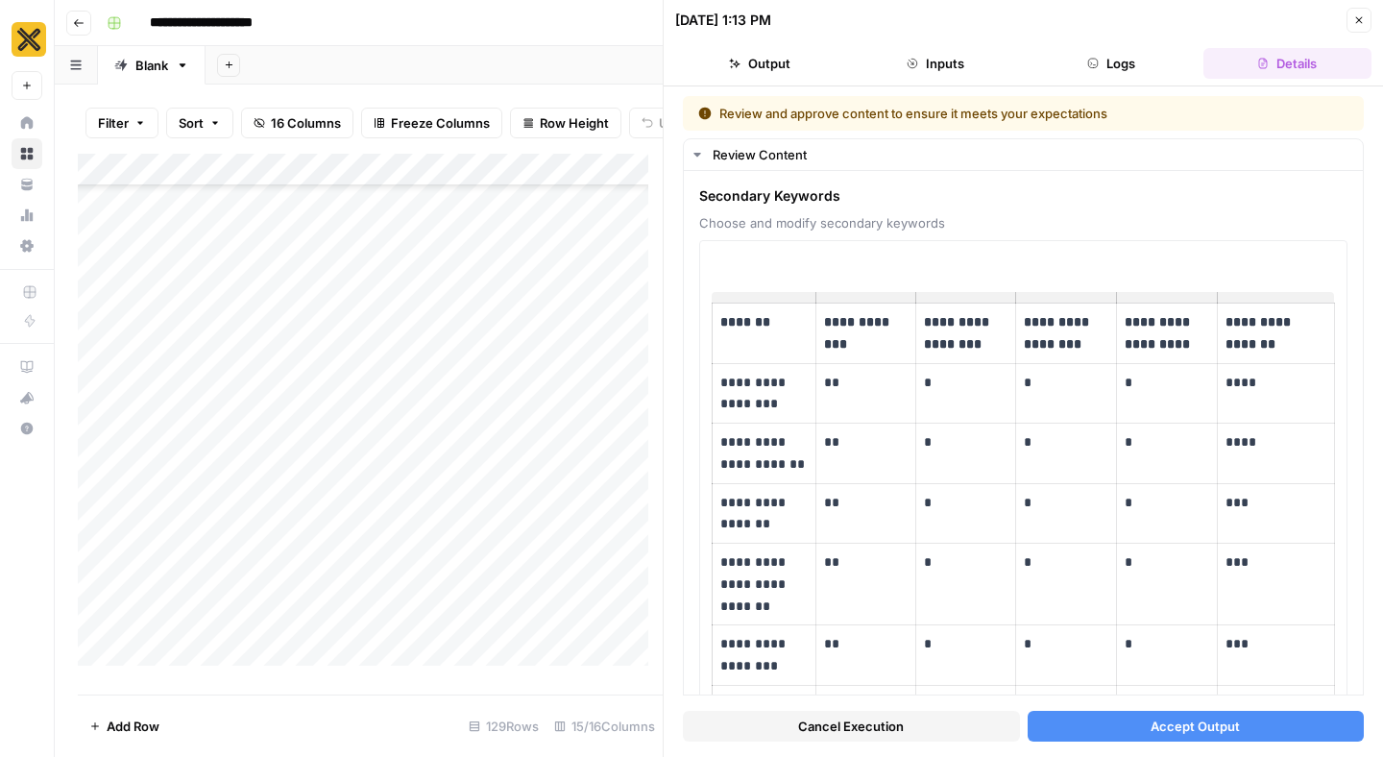
click at [810, 735] on span "Cancel Execution" at bounding box center [851, 726] width 106 height 19
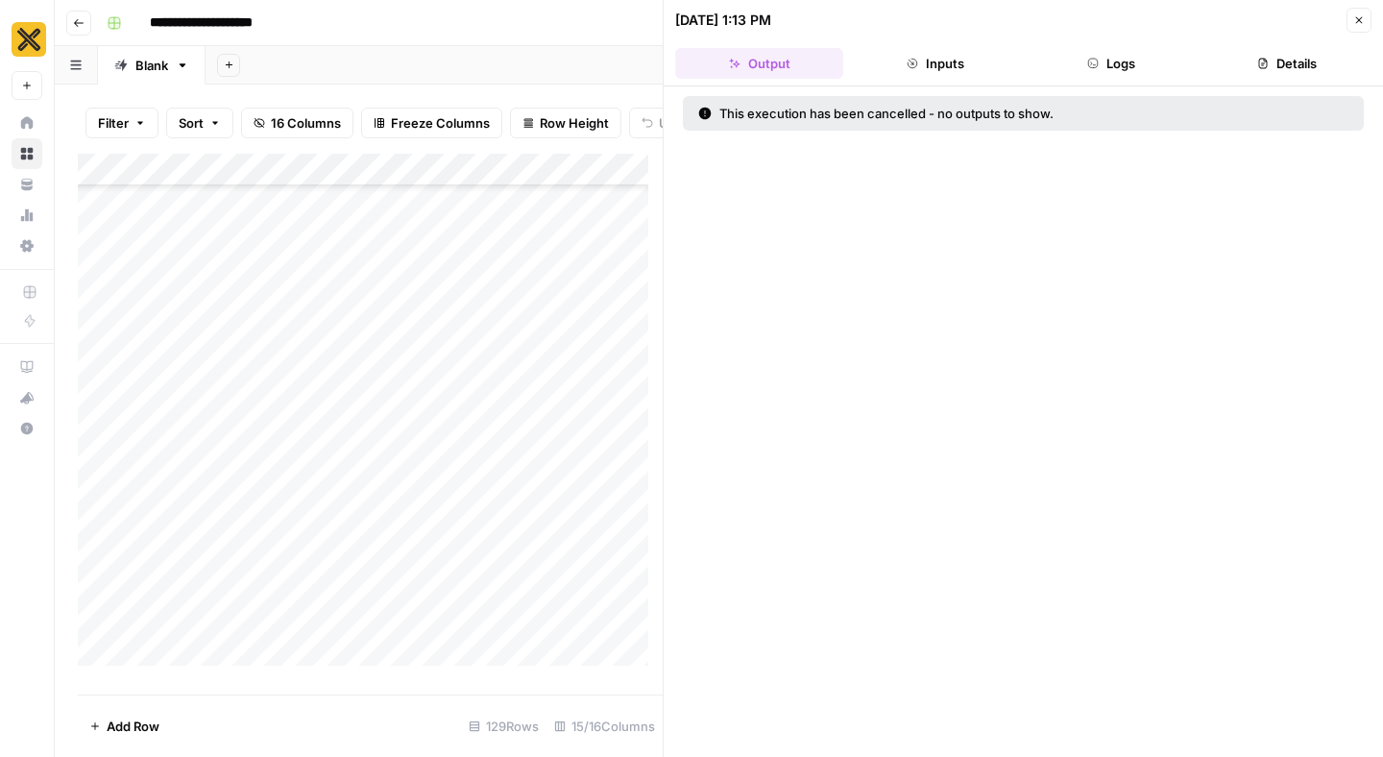
click at [1357, 16] on icon "button" at bounding box center [1359, 20] width 12 height 12
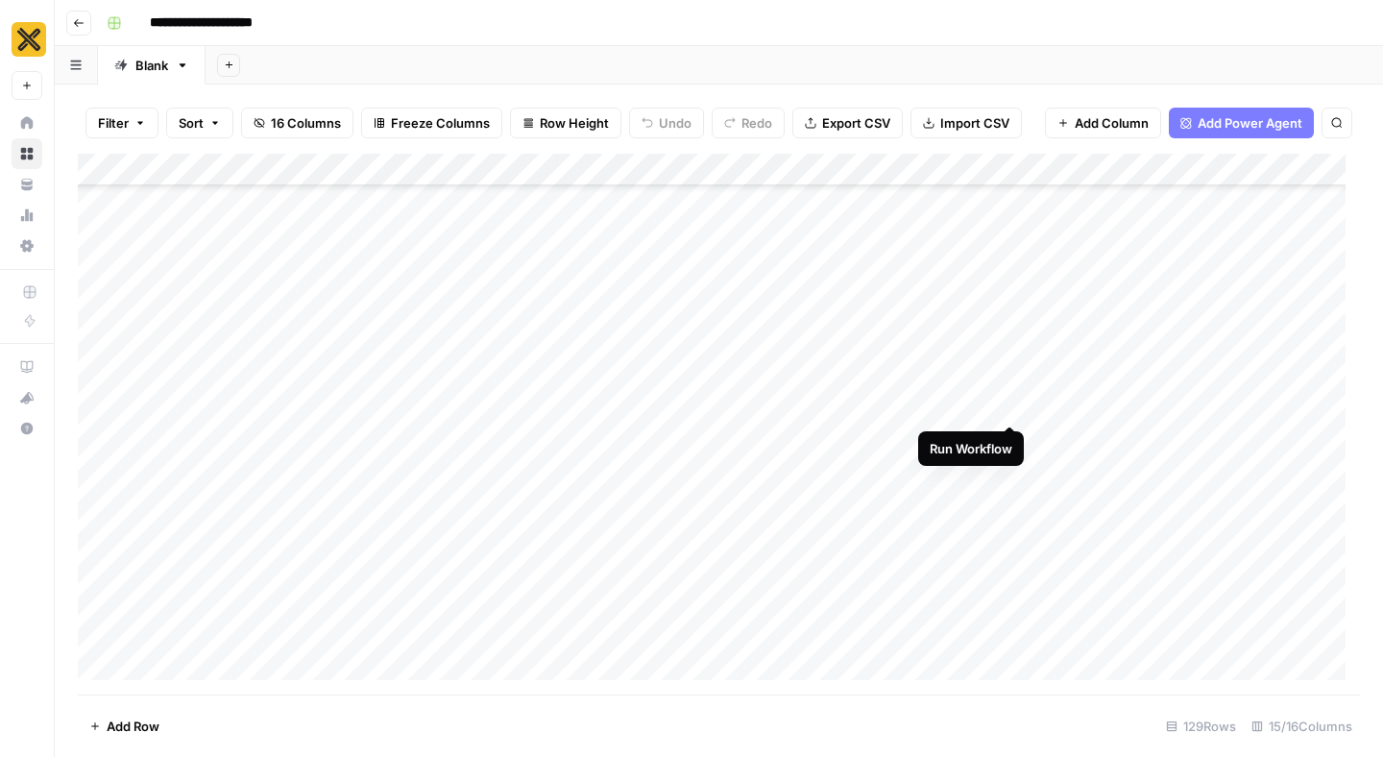
click at [1008, 386] on div "Add Column" at bounding box center [719, 424] width 1282 height 541
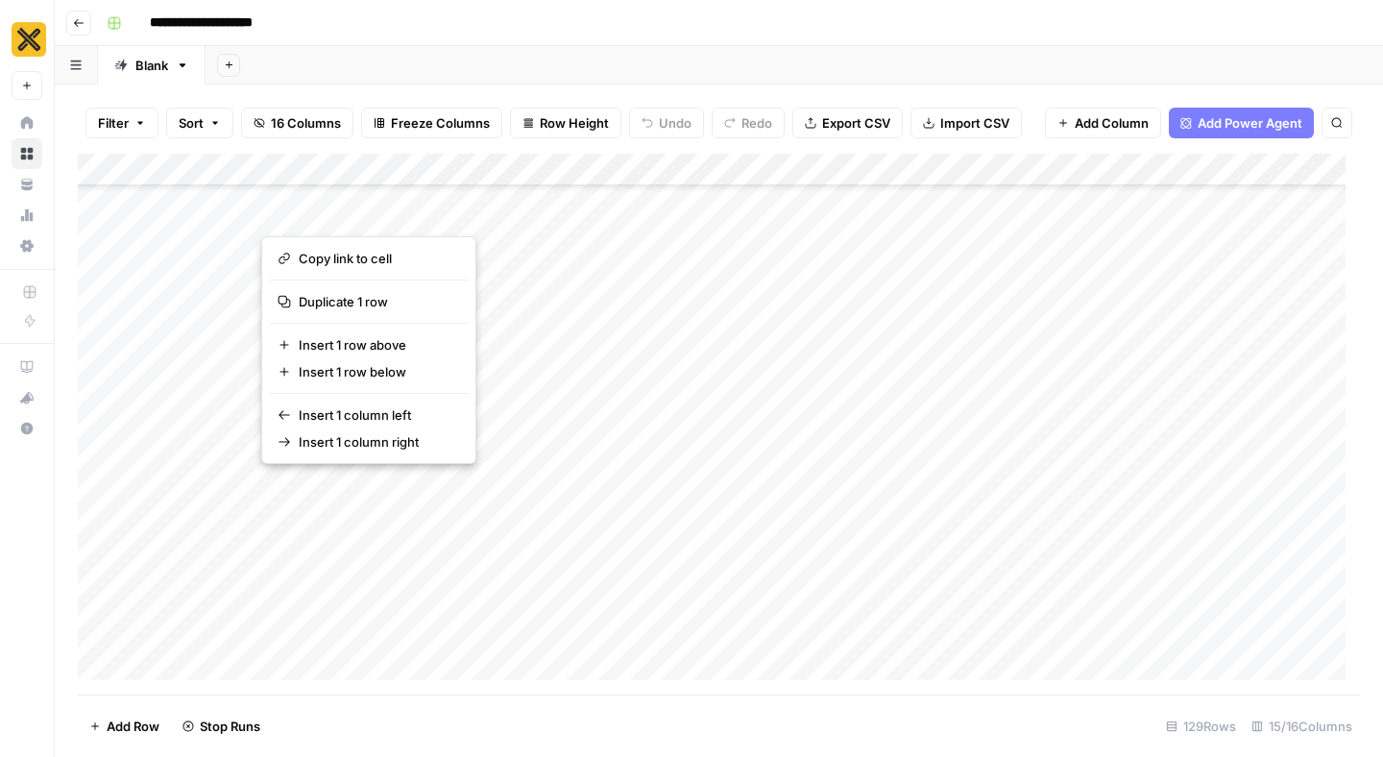
click at [571, 487] on button "button" at bounding box center [427, 497] width 333 height 51
click at [577, 490] on button "button" at bounding box center [427, 497] width 333 height 51
click at [576, 485] on button "button" at bounding box center [427, 497] width 333 height 51
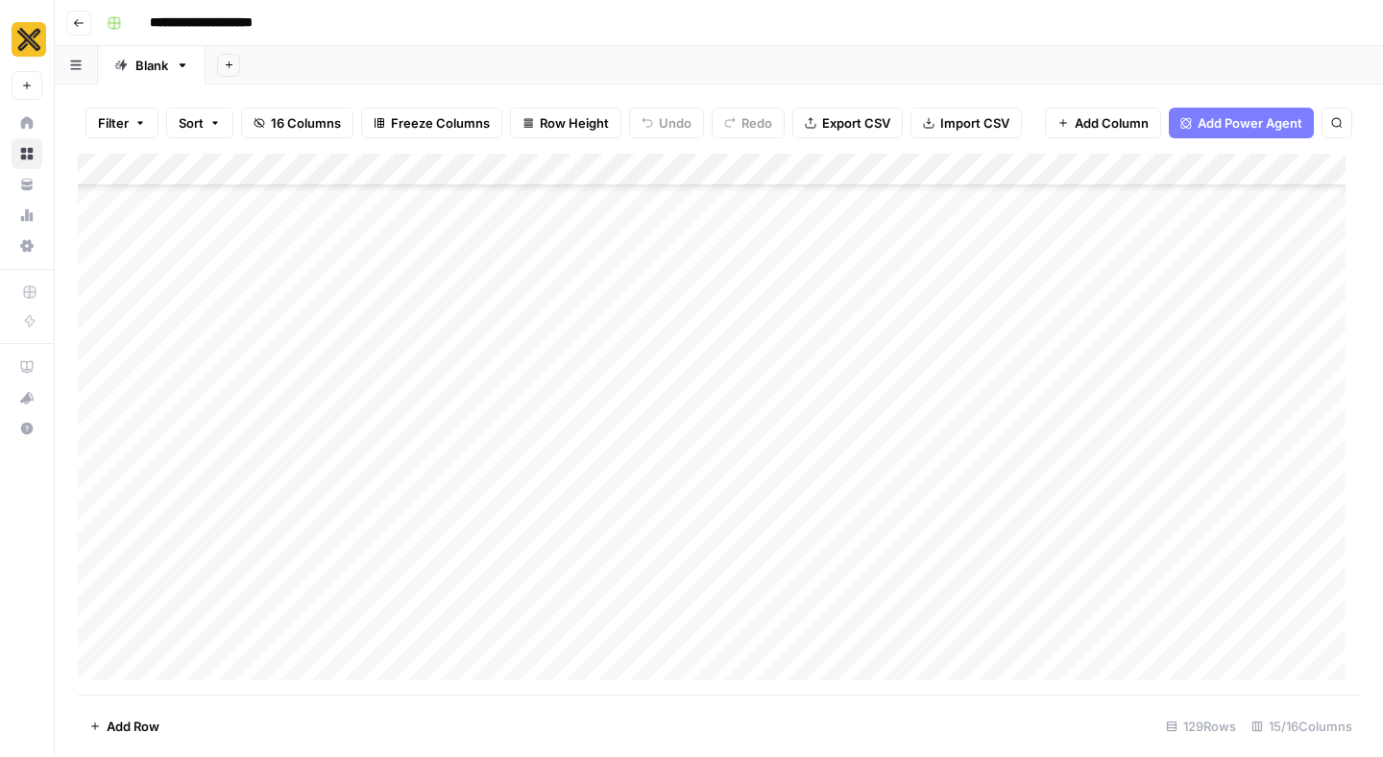
click at [1070, 482] on div "Add Column" at bounding box center [719, 424] width 1282 height 541
click at [580, 489] on div "Add Column" at bounding box center [719, 424] width 1282 height 541
click at [906, 434] on div "Add Column" at bounding box center [719, 424] width 1282 height 541
click at [895, 486] on div "Add Column" at bounding box center [719, 424] width 1282 height 541
click at [906, 539] on div "Add Column" at bounding box center [719, 424] width 1282 height 541
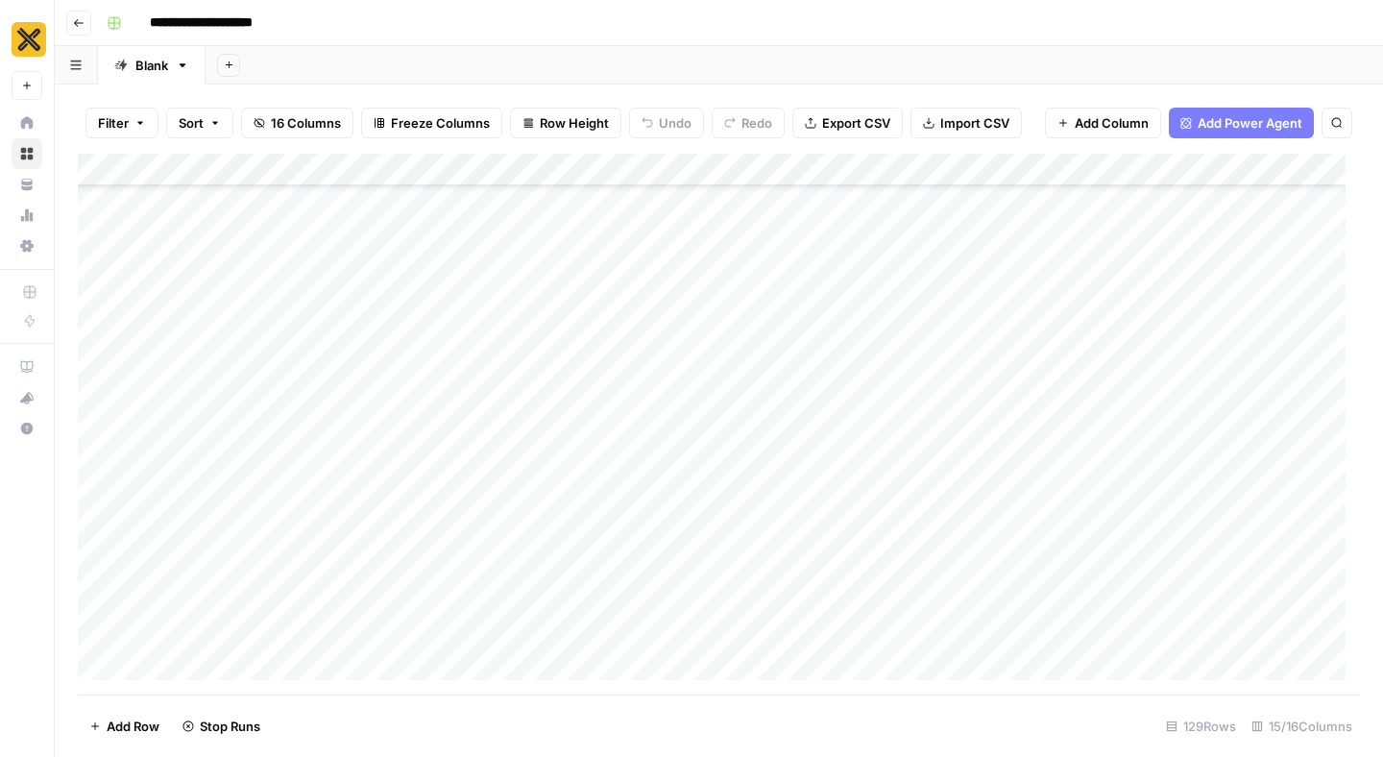
click at [905, 584] on div "Add Column" at bounding box center [719, 424] width 1282 height 541
click at [907, 502] on div "Add Column" at bounding box center [719, 424] width 1282 height 541
click at [906, 556] on div "Add Column" at bounding box center [719, 424] width 1282 height 541
click at [904, 601] on div "Add Column" at bounding box center [719, 424] width 1282 height 541
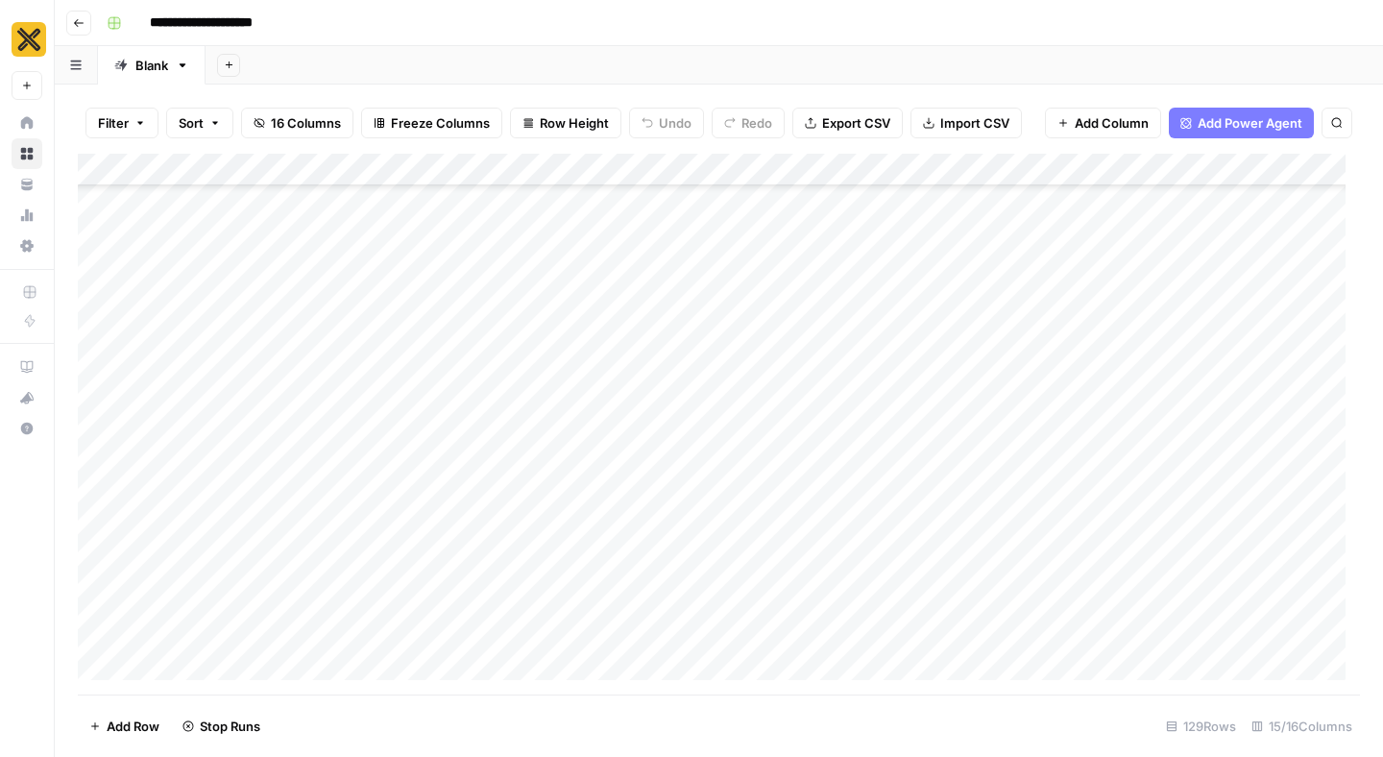
scroll to position [2278, 0]
click at [901, 542] on div "Add Column" at bounding box center [719, 424] width 1282 height 541
click at [907, 573] on div "Add Column" at bounding box center [719, 424] width 1282 height 541
click at [907, 568] on div "Add Column" at bounding box center [719, 424] width 1282 height 541
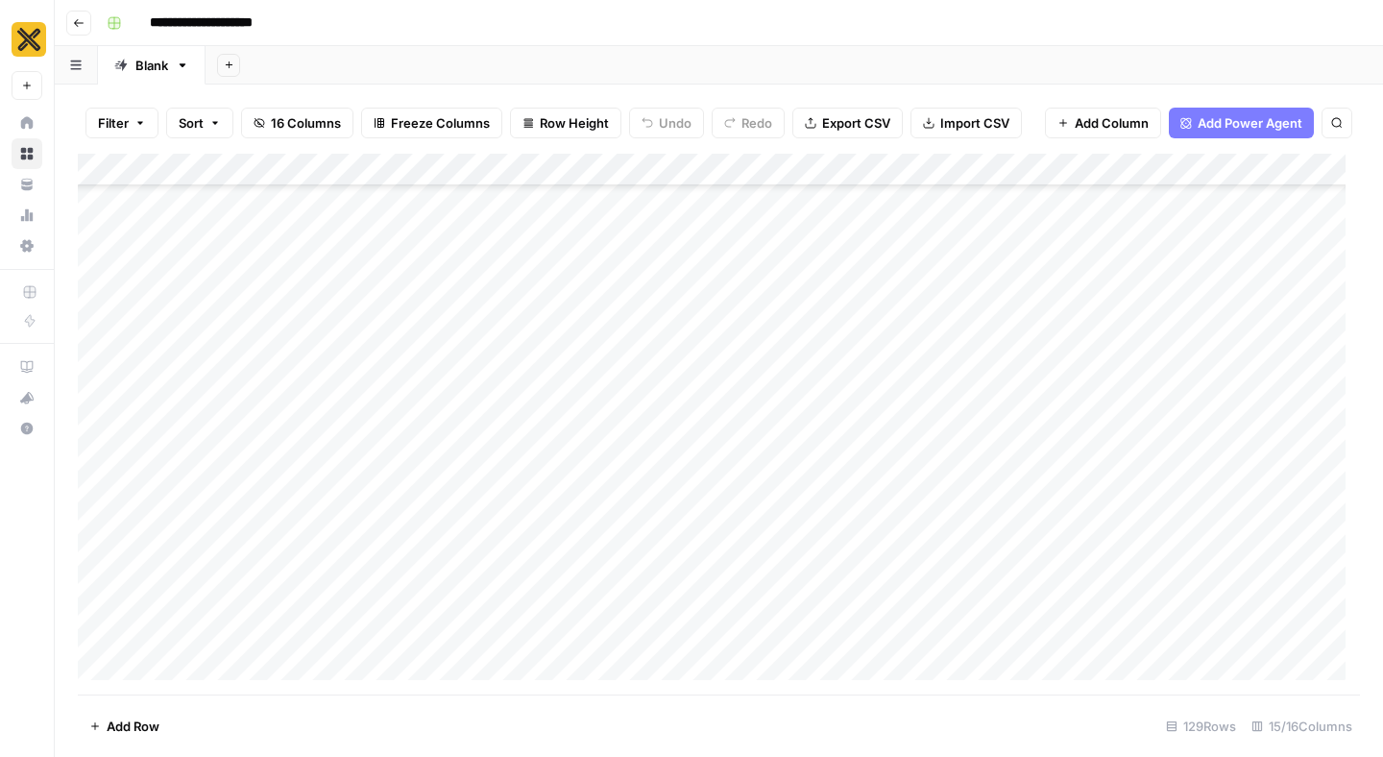
click at [905, 605] on div "Add Column" at bounding box center [719, 424] width 1282 height 541
click at [911, 560] on div "Add Column" at bounding box center [719, 424] width 1282 height 541
click at [900, 607] on div "Add Column" at bounding box center [719, 424] width 1282 height 541
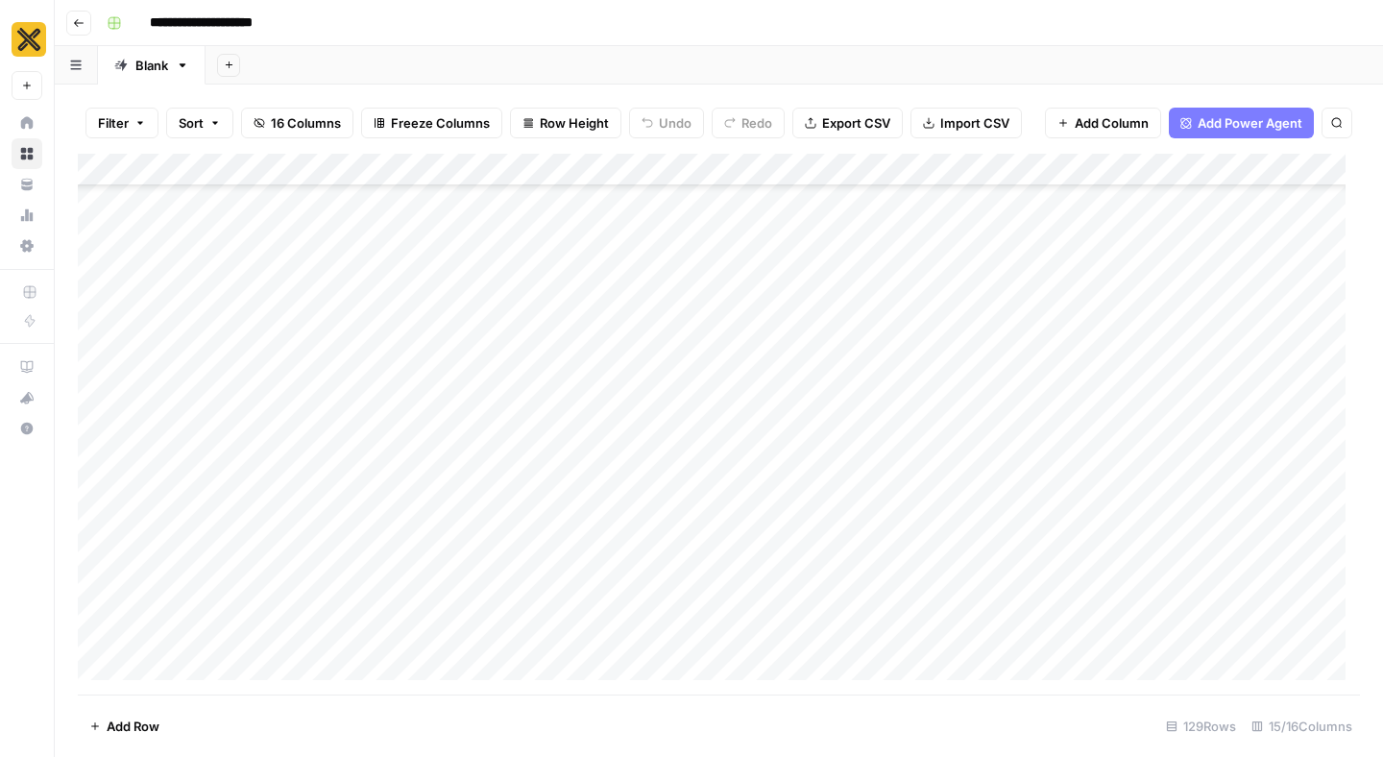
click at [905, 547] on div "Add Column" at bounding box center [719, 424] width 1282 height 541
click at [896, 588] on div "Add Column" at bounding box center [719, 424] width 1282 height 541
click at [896, 568] on div "Add Column" at bounding box center [719, 424] width 1282 height 541
click at [894, 614] on div "Add Column" at bounding box center [719, 424] width 1282 height 541
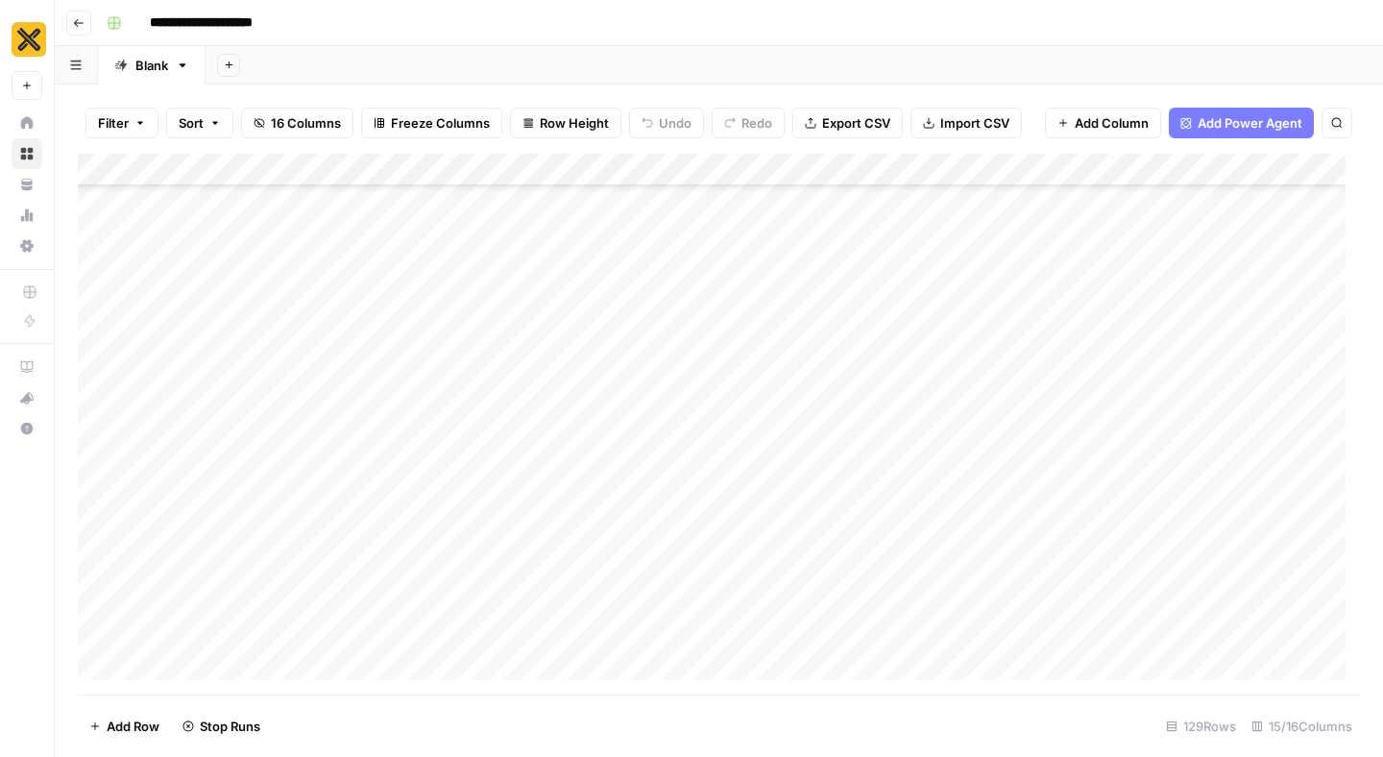
scroll to position [2753, 0]
click at [899, 535] on div "Add Column" at bounding box center [719, 424] width 1282 height 541
click at [888, 593] on div "Add Column" at bounding box center [719, 424] width 1282 height 541
click at [893, 544] on div "Add Column" at bounding box center [719, 424] width 1282 height 541
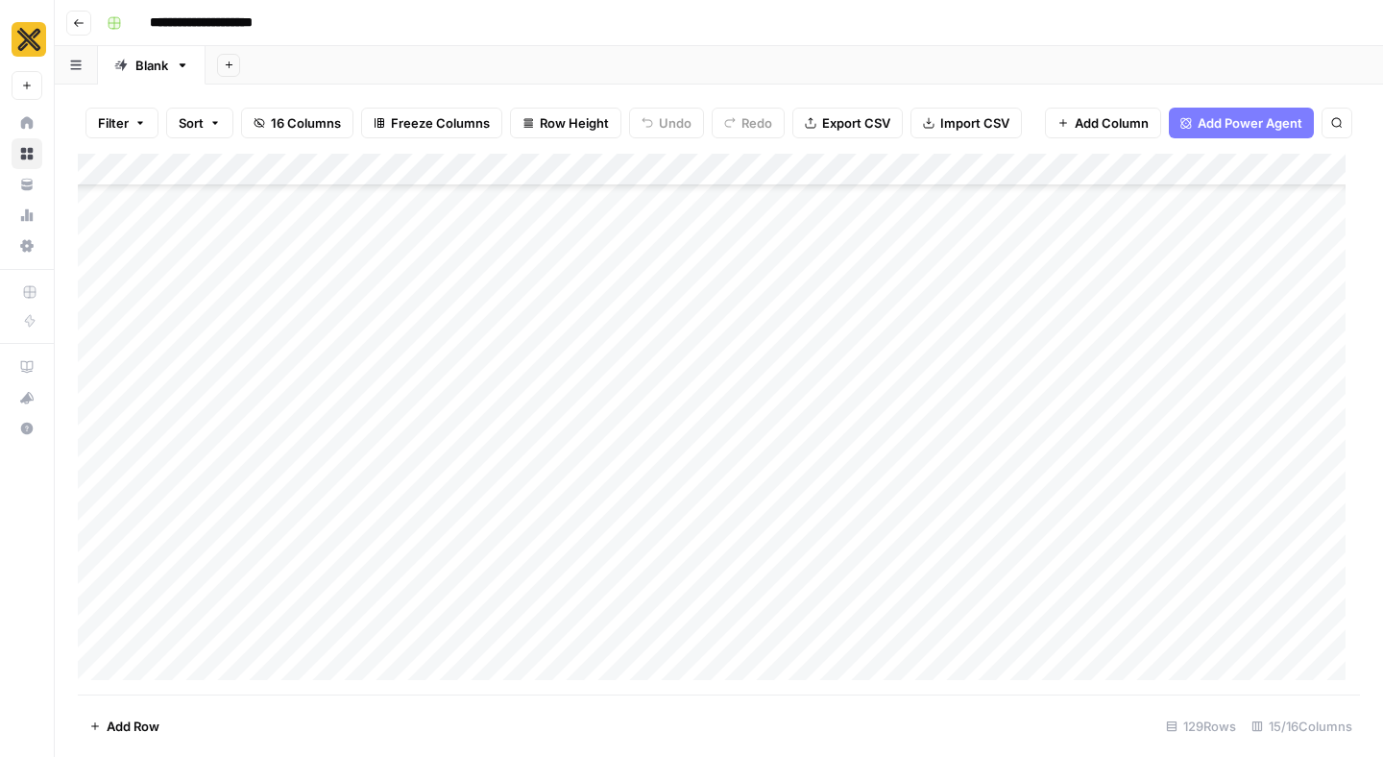
click at [885, 592] on div "Add Column" at bounding box center [719, 424] width 1282 height 541
click at [893, 539] on div "Add Column" at bounding box center [719, 424] width 1282 height 541
click at [1014, 477] on div "Add Column" at bounding box center [719, 424] width 1282 height 541
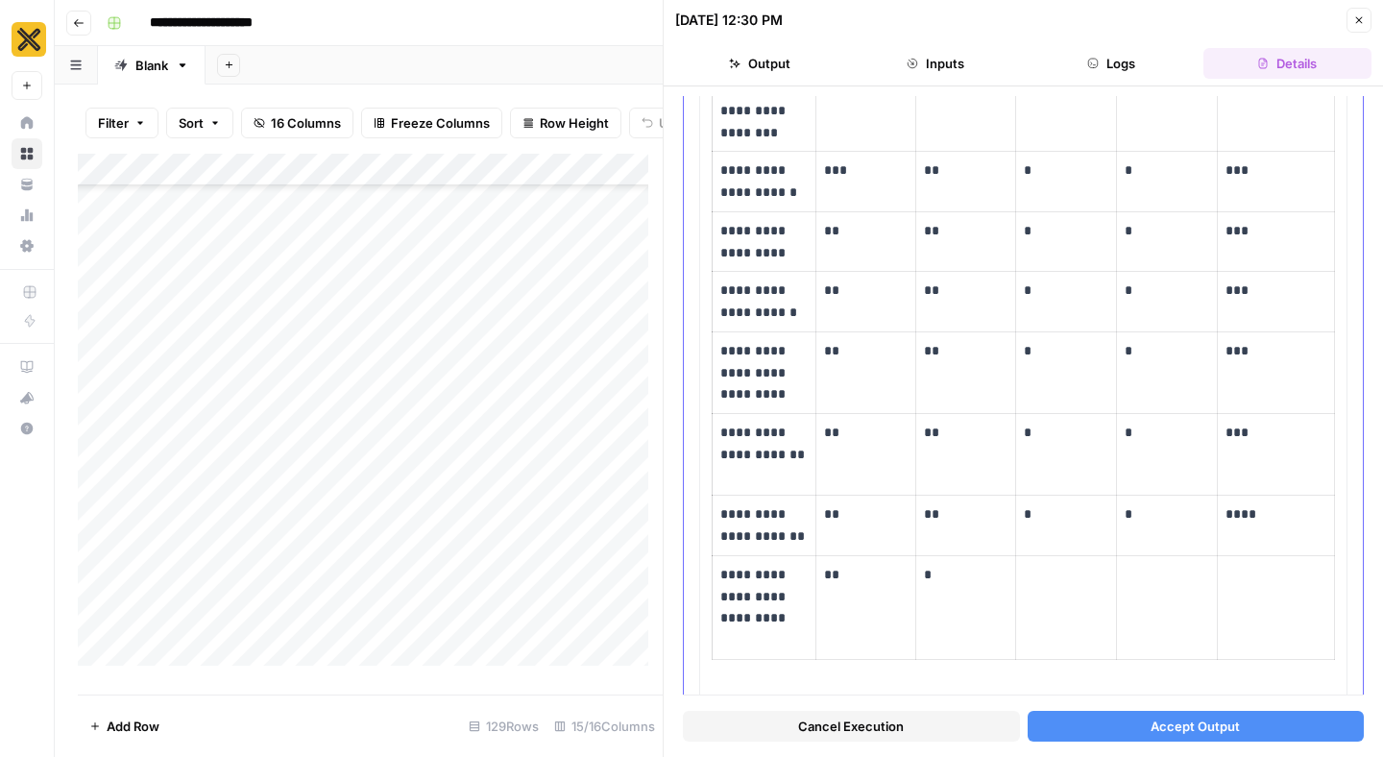
scroll to position [850, 0]
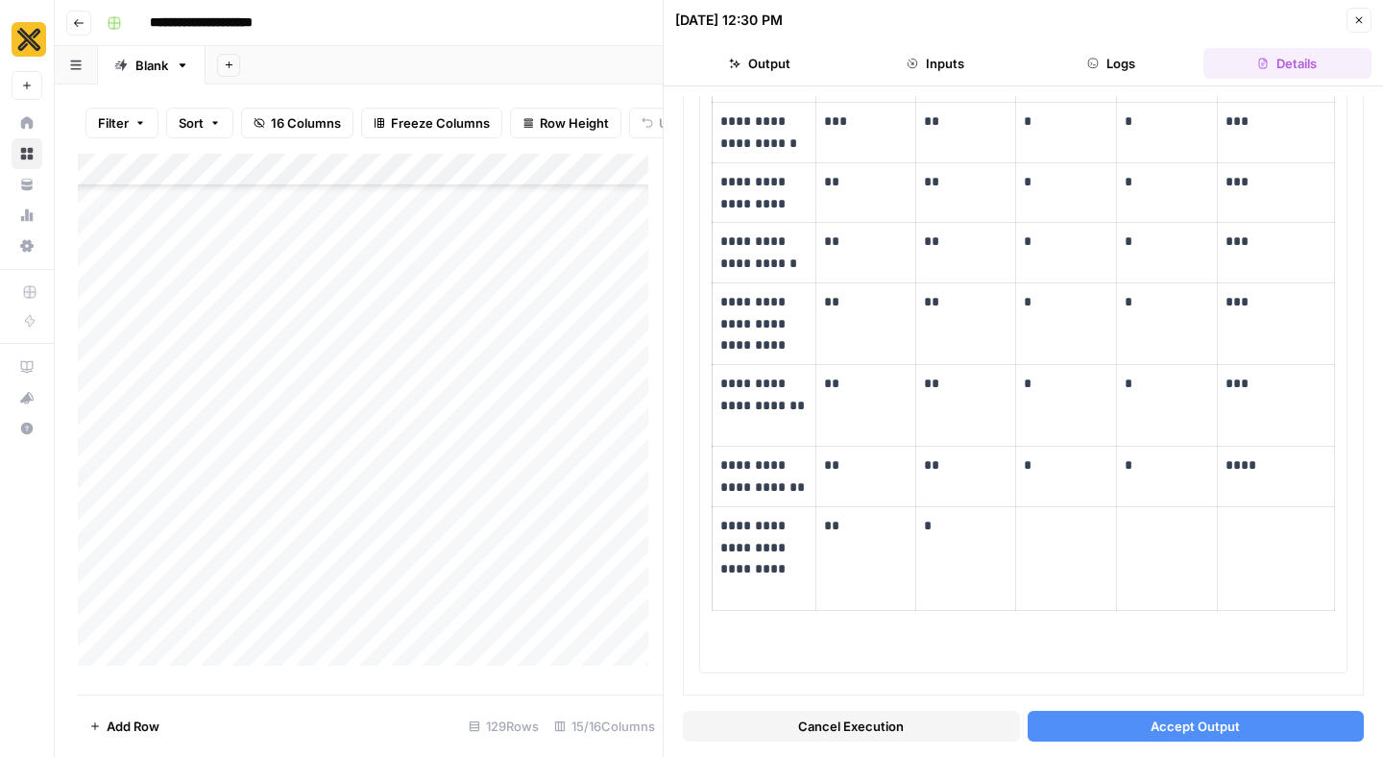
click at [1354, 21] on icon "button" at bounding box center [1359, 20] width 12 height 12
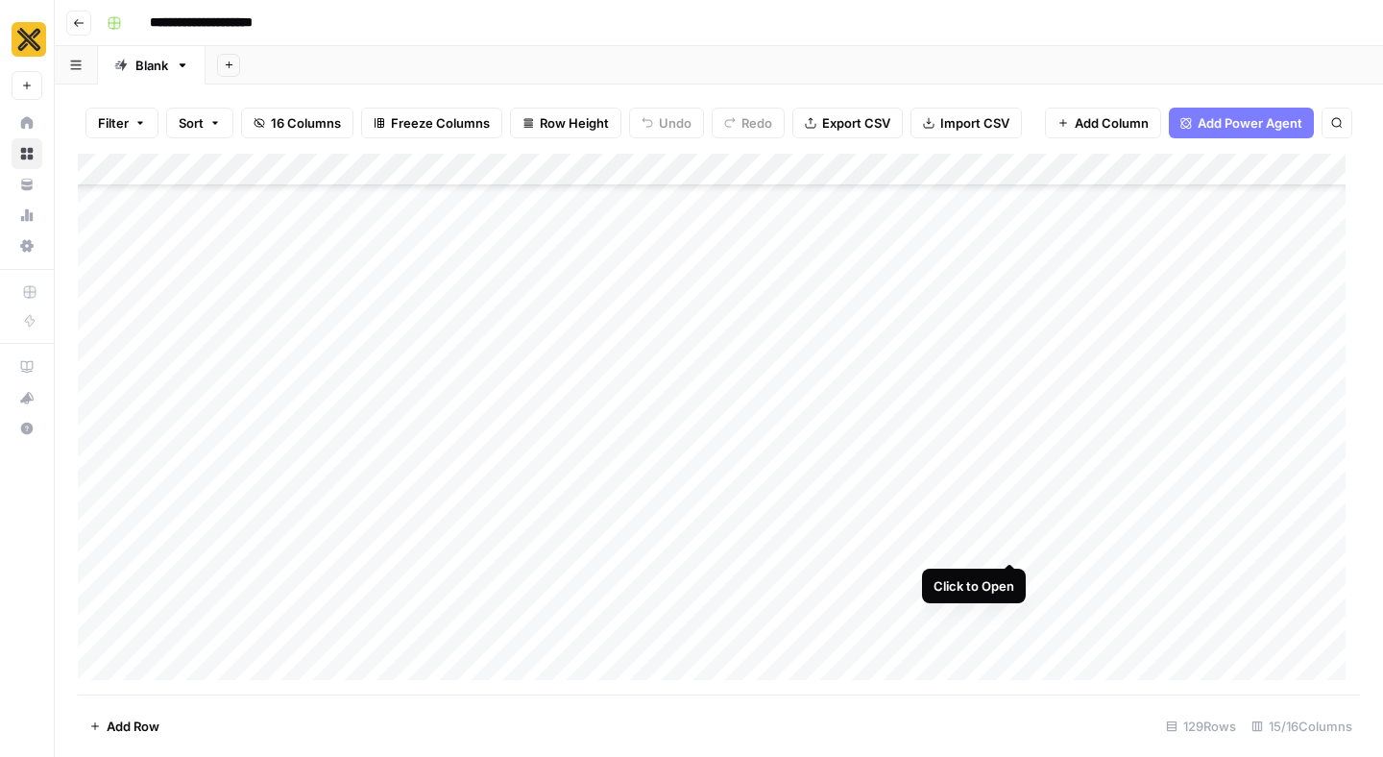
click at [1014, 525] on div "Add Column" at bounding box center [719, 424] width 1282 height 541
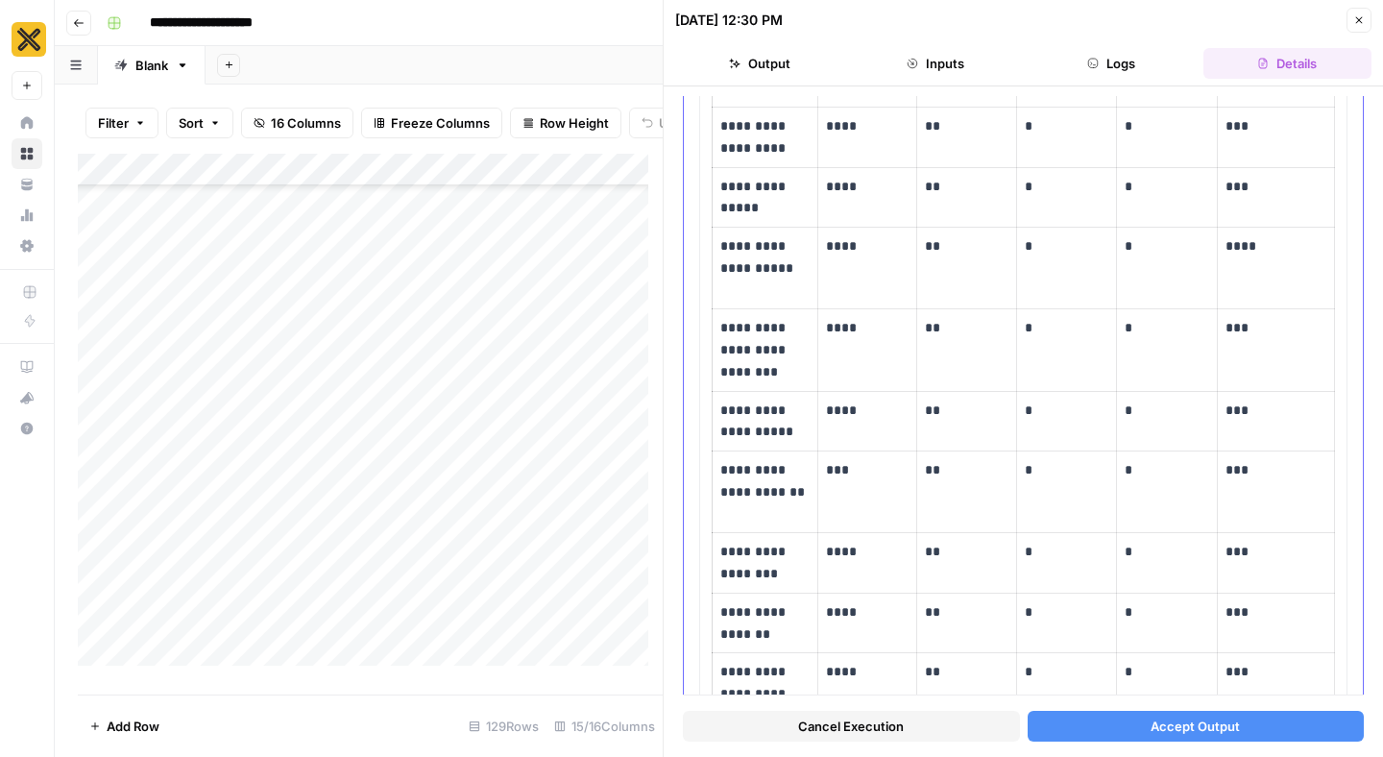
scroll to position [1033, 0]
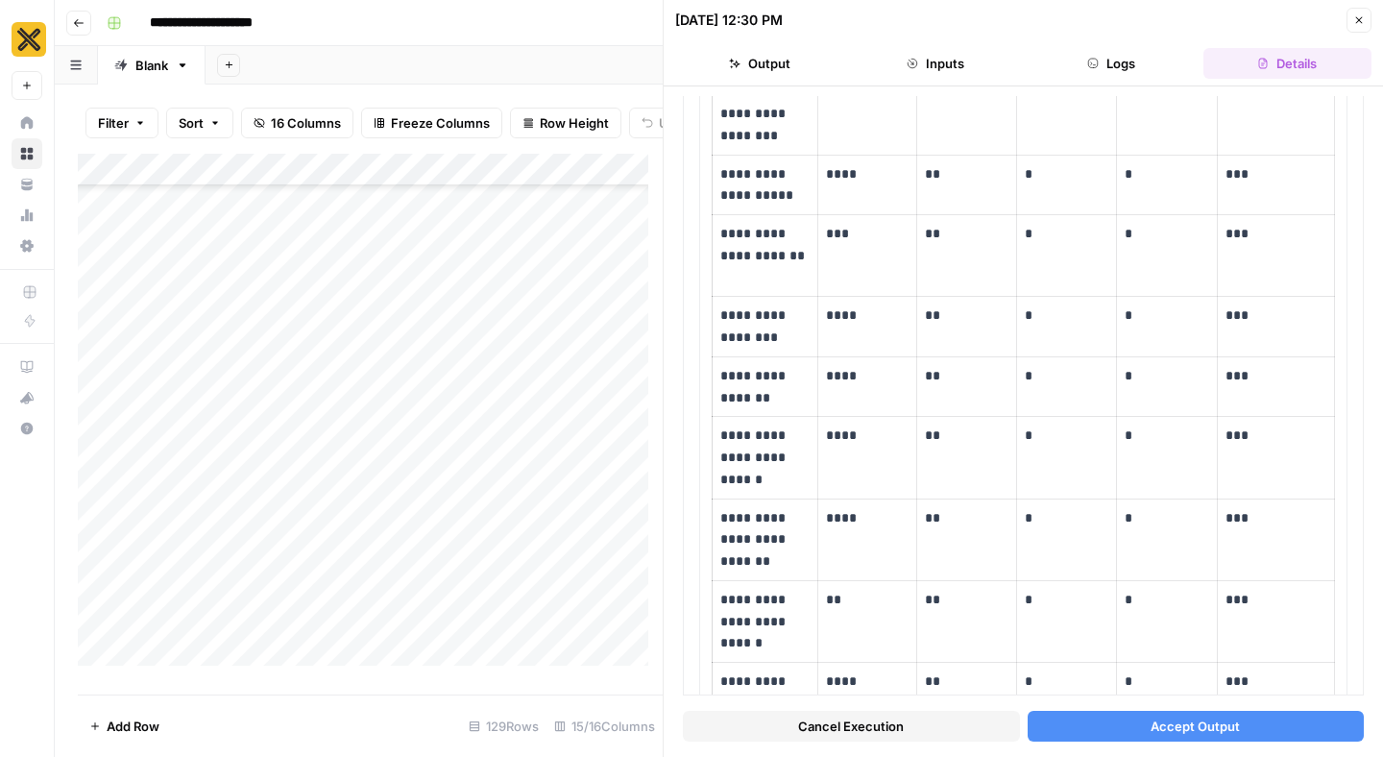
click at [1361, 17] on icon "button" at bounding box center [1359, 20] width 7 height 7
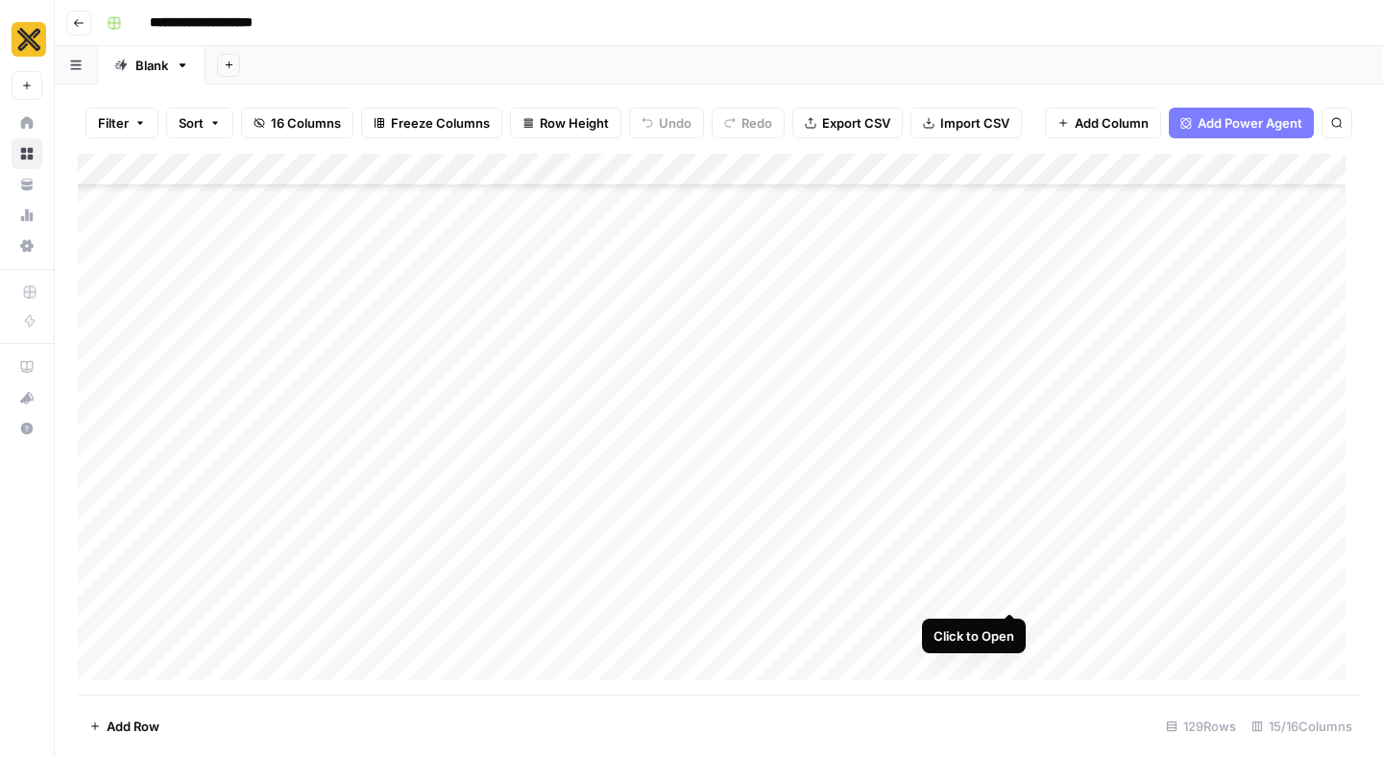
click at [1006, 573] on div "Add Column" at bounding box center [719, 424] width 1282 height 541
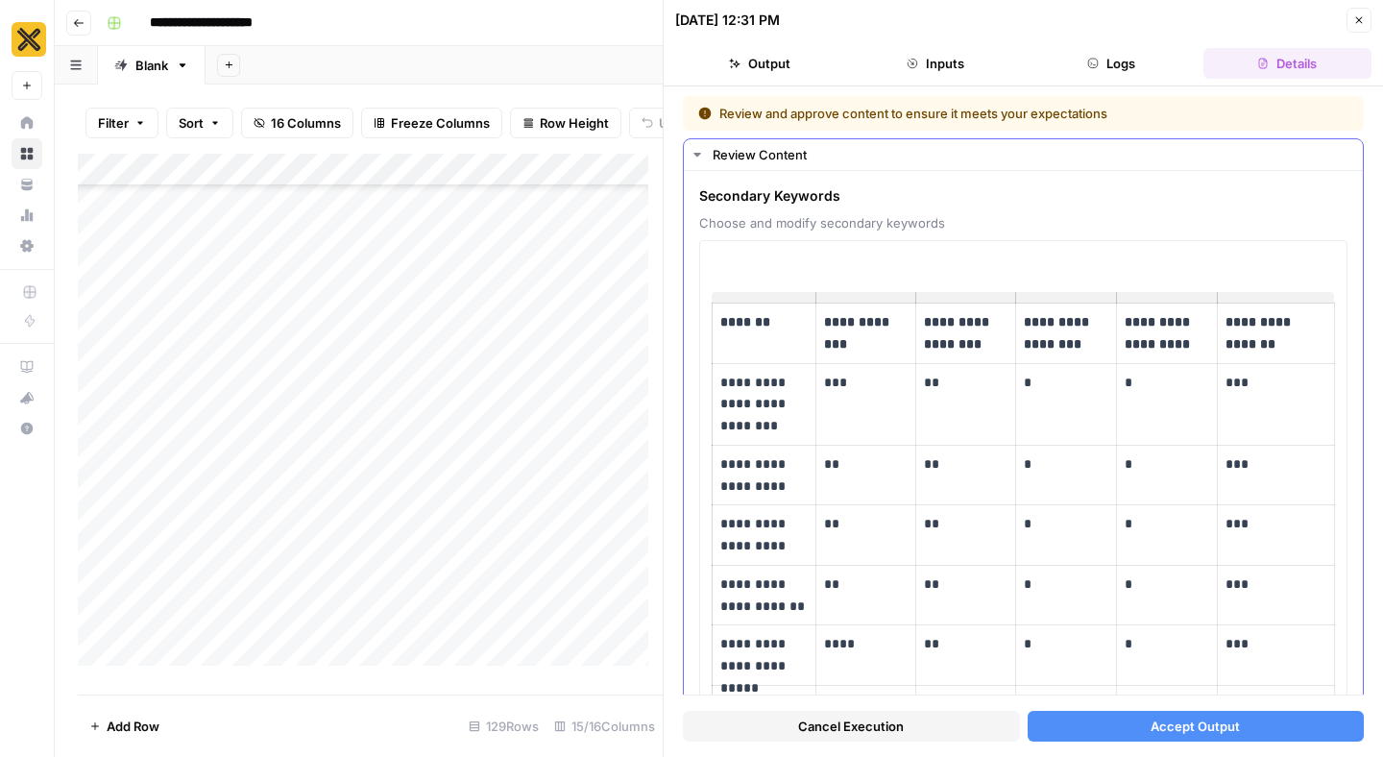
scroll to position [383, 0]
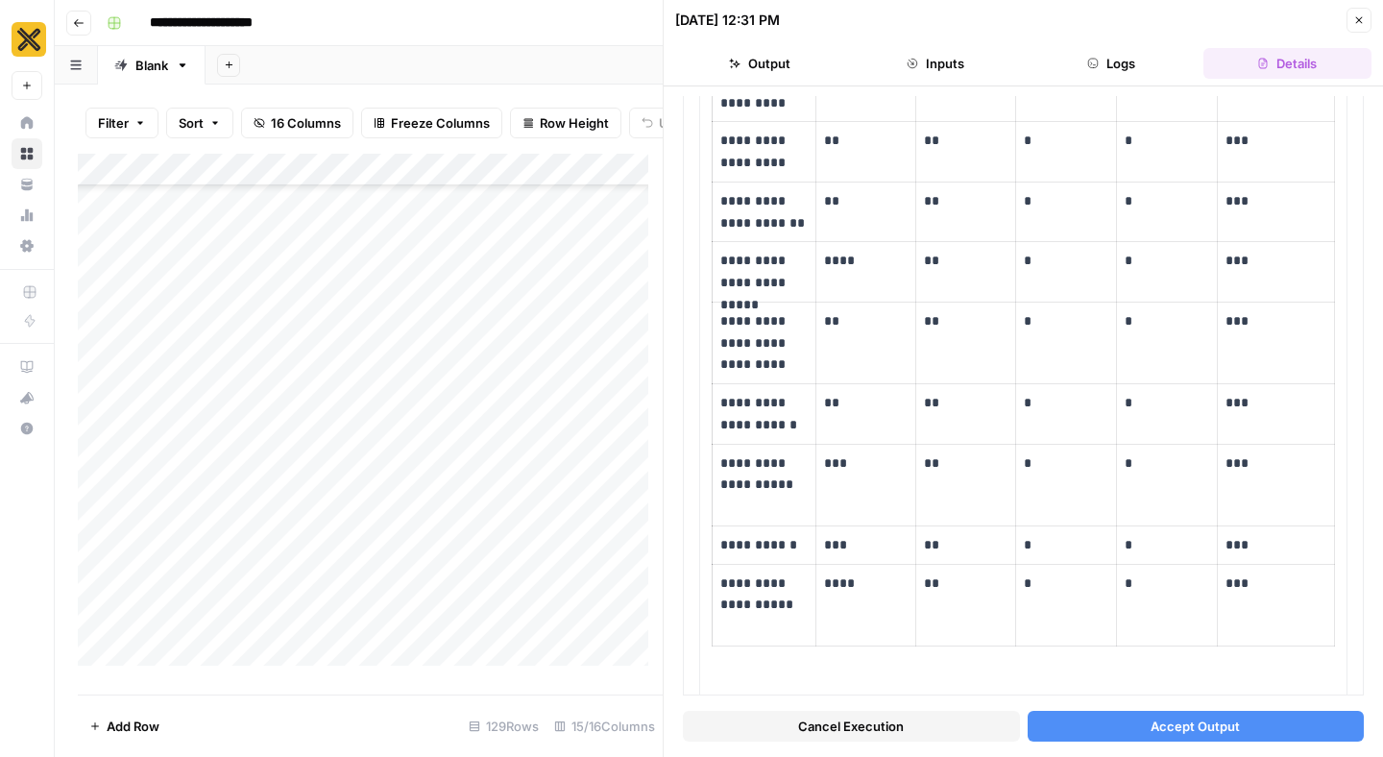
click at [1355, 22] on icon "button" at bounding box center [1359, 20] width 12 height 12
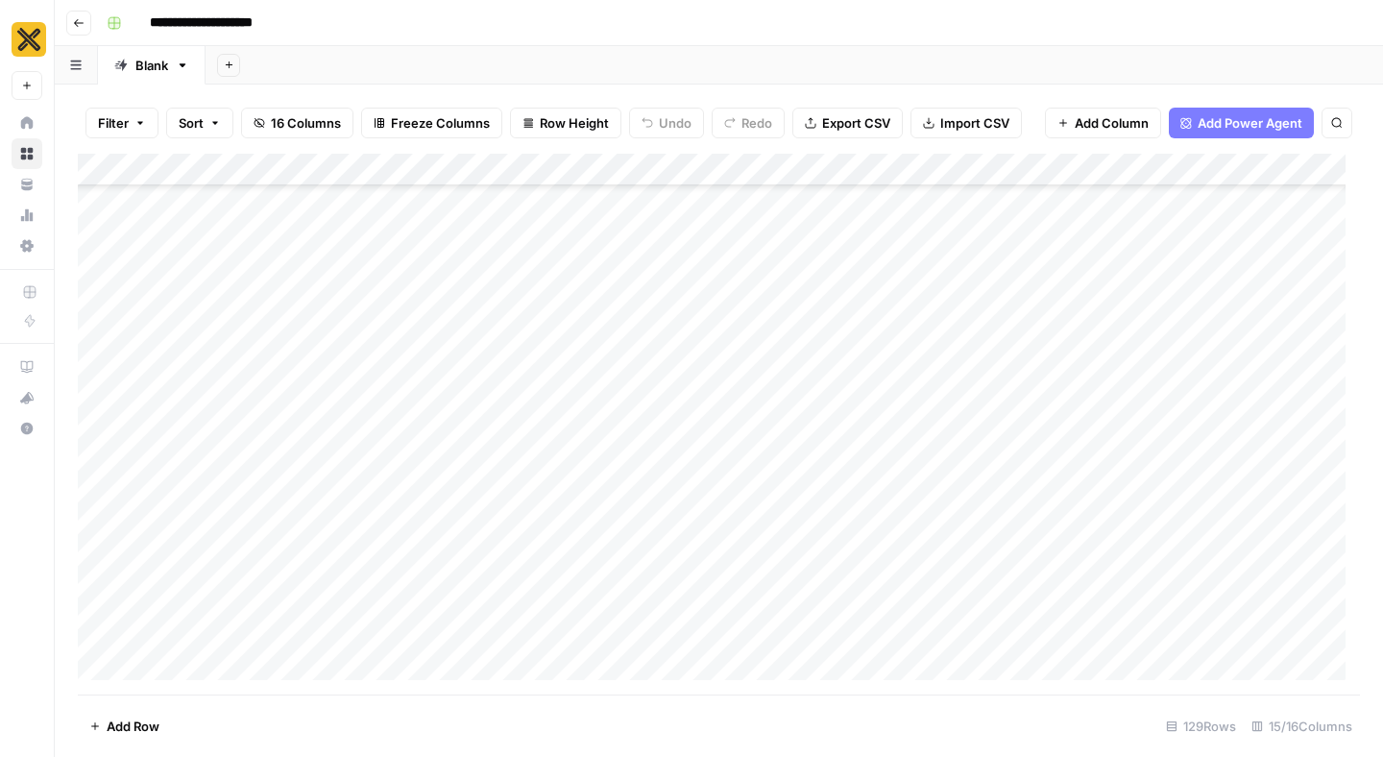
scroll to position [1394, 0]
click at [1006, 257] on div "Add Column" at bounding box center [719, 424] width 1282 height 541
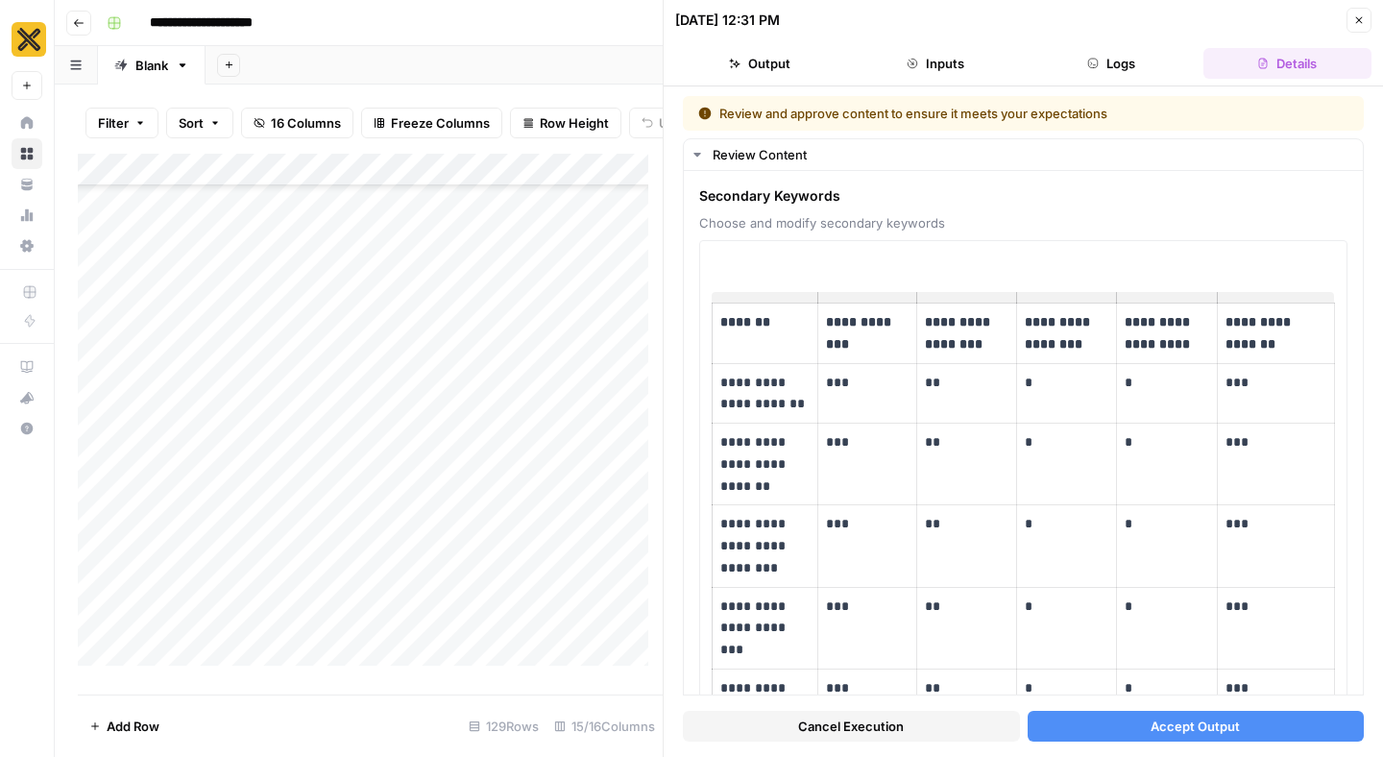
click at [1356, 16] on icon "button" at bounding box center [1359, 20] width 12 height 12
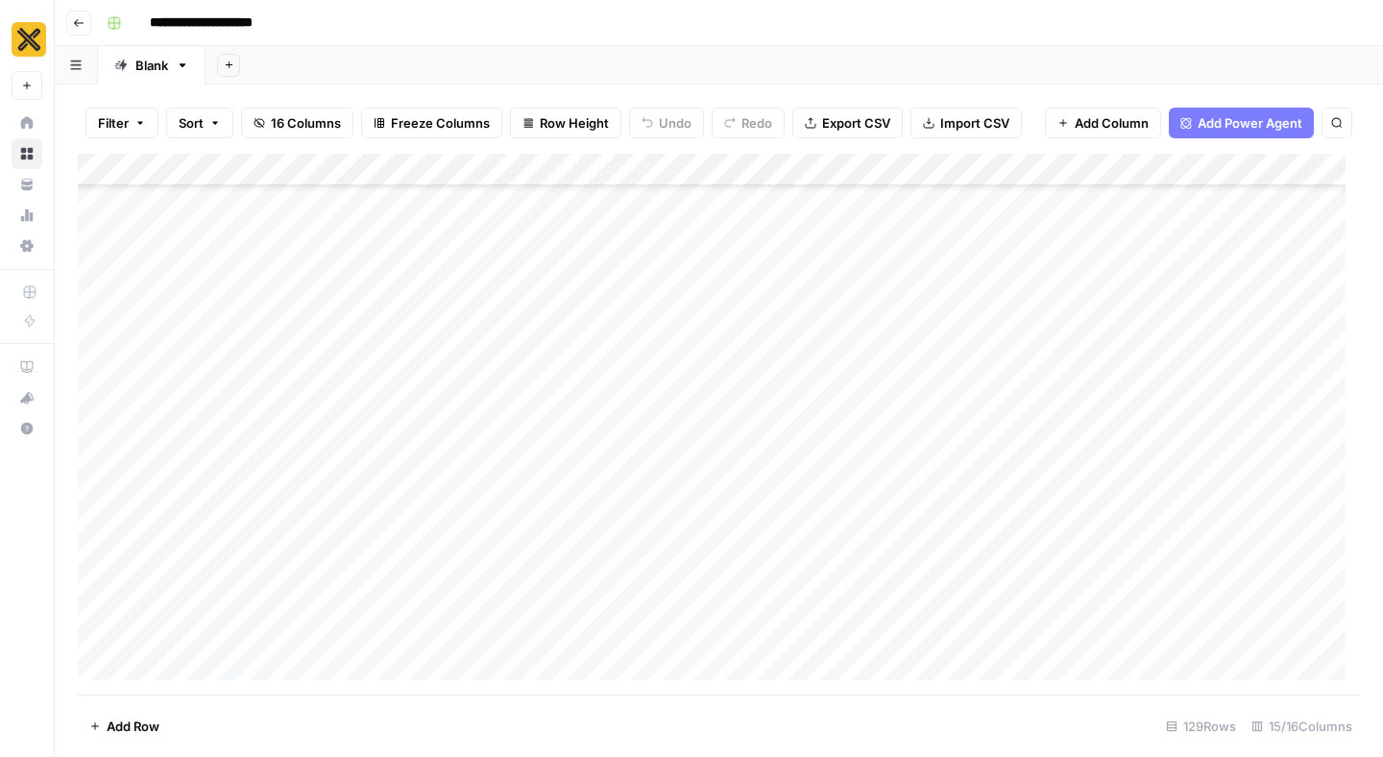
scroll to position [1071, 0]
click at [898, 436] on div "Add Column" at bounding box center [719, 424] width 1282 height 541
click at [1011, 430] on div "Add Column" at bounding box center [719, 424] width 1282 height 541
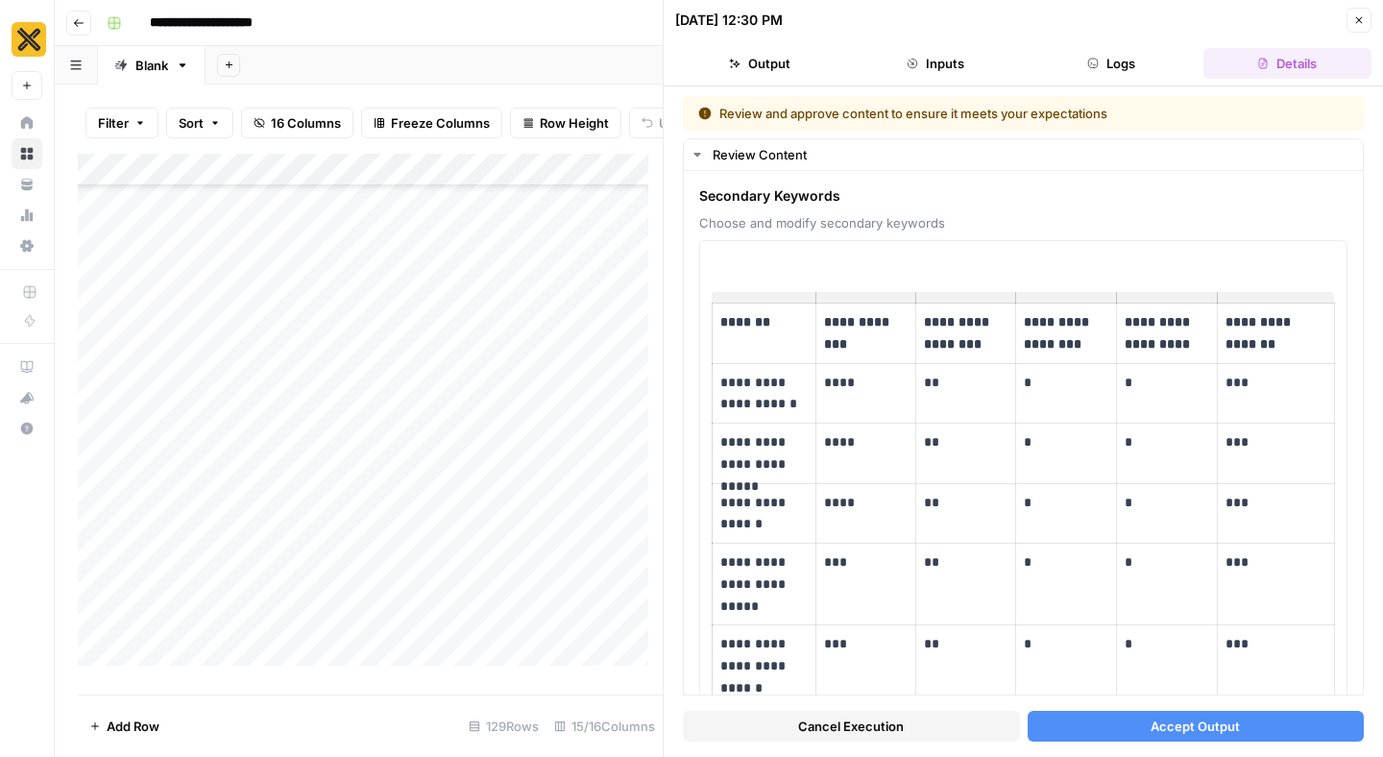
click at [1133, 725] on button "Accept Output" at bounding box center [1196, 726] width 337 height 31
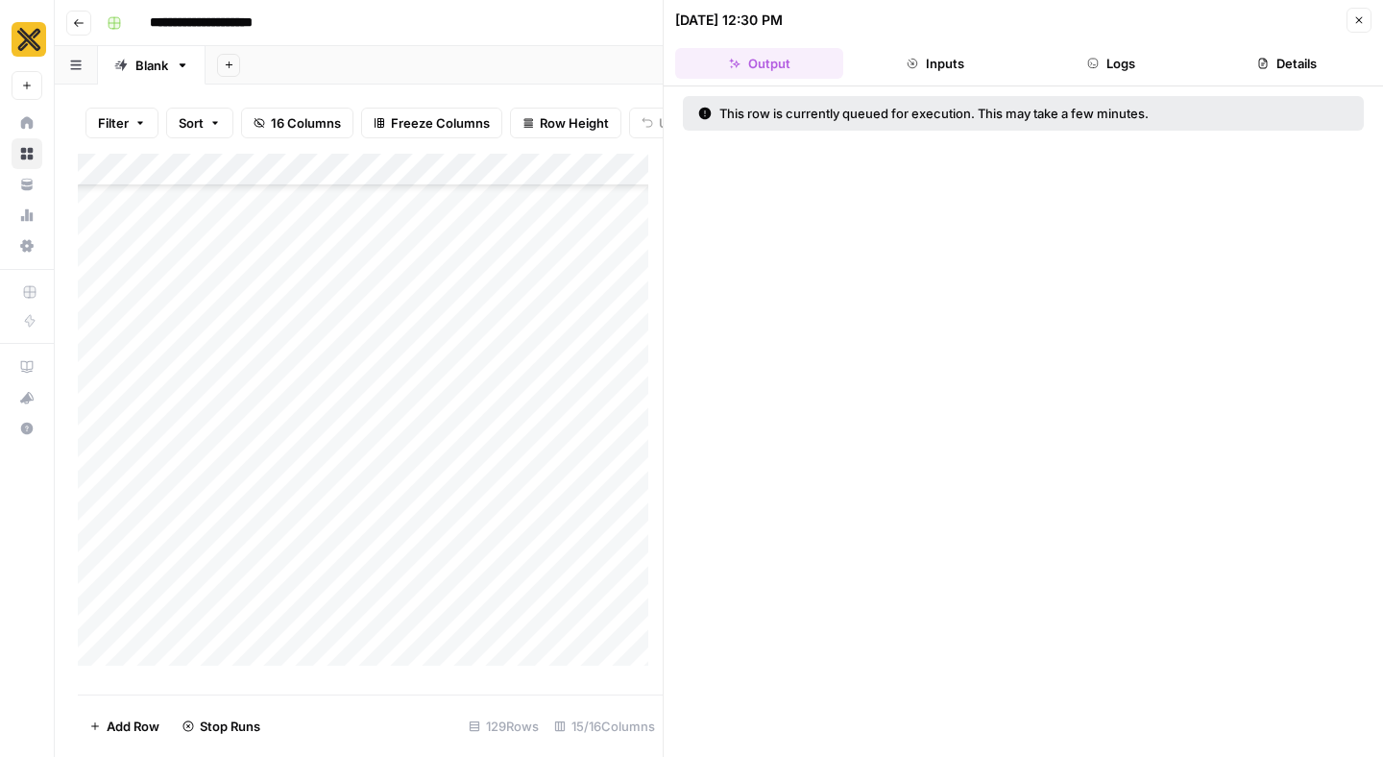
click at [1356, 23] on icon "button" at bounding box center [1359, 20] width 12 height 12
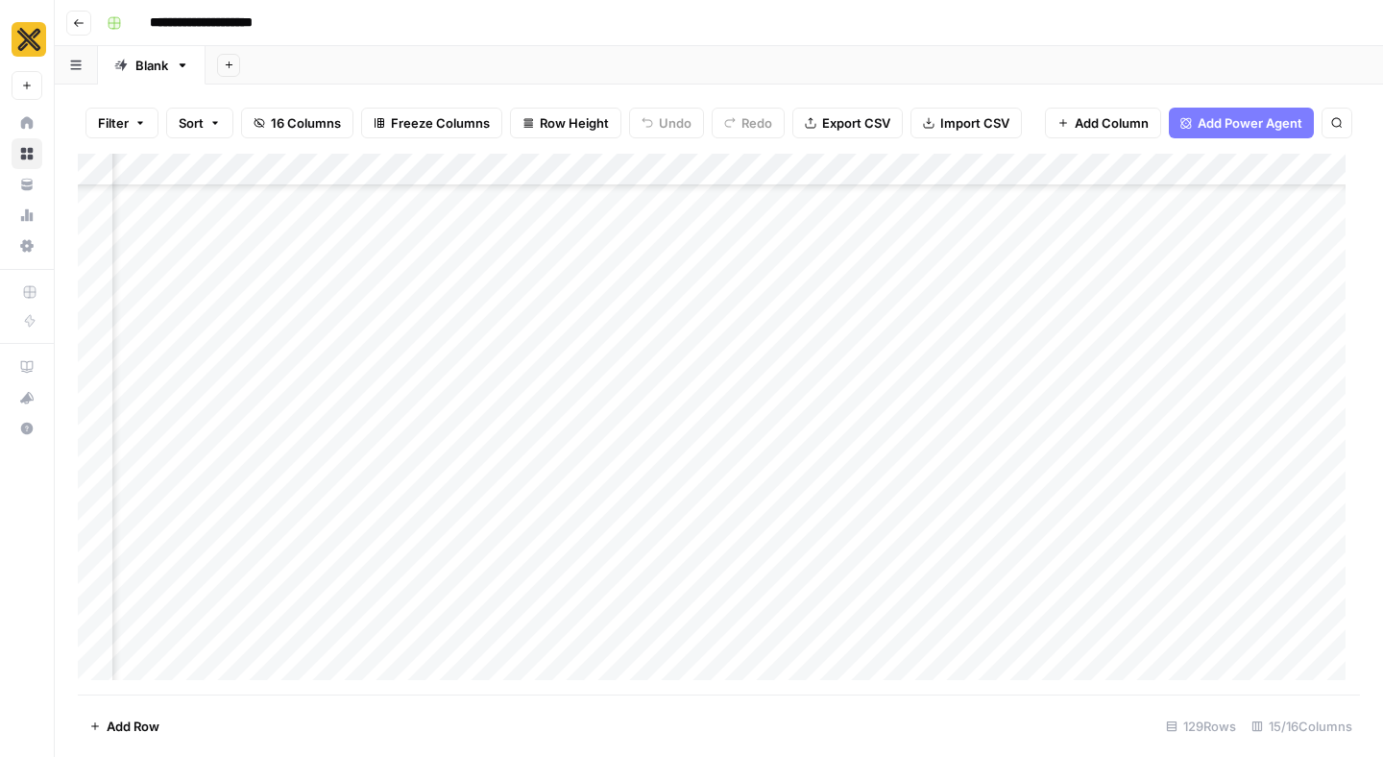
scroll to position [1071, 561]
